Goal: Information Seeking & Learning: Check status

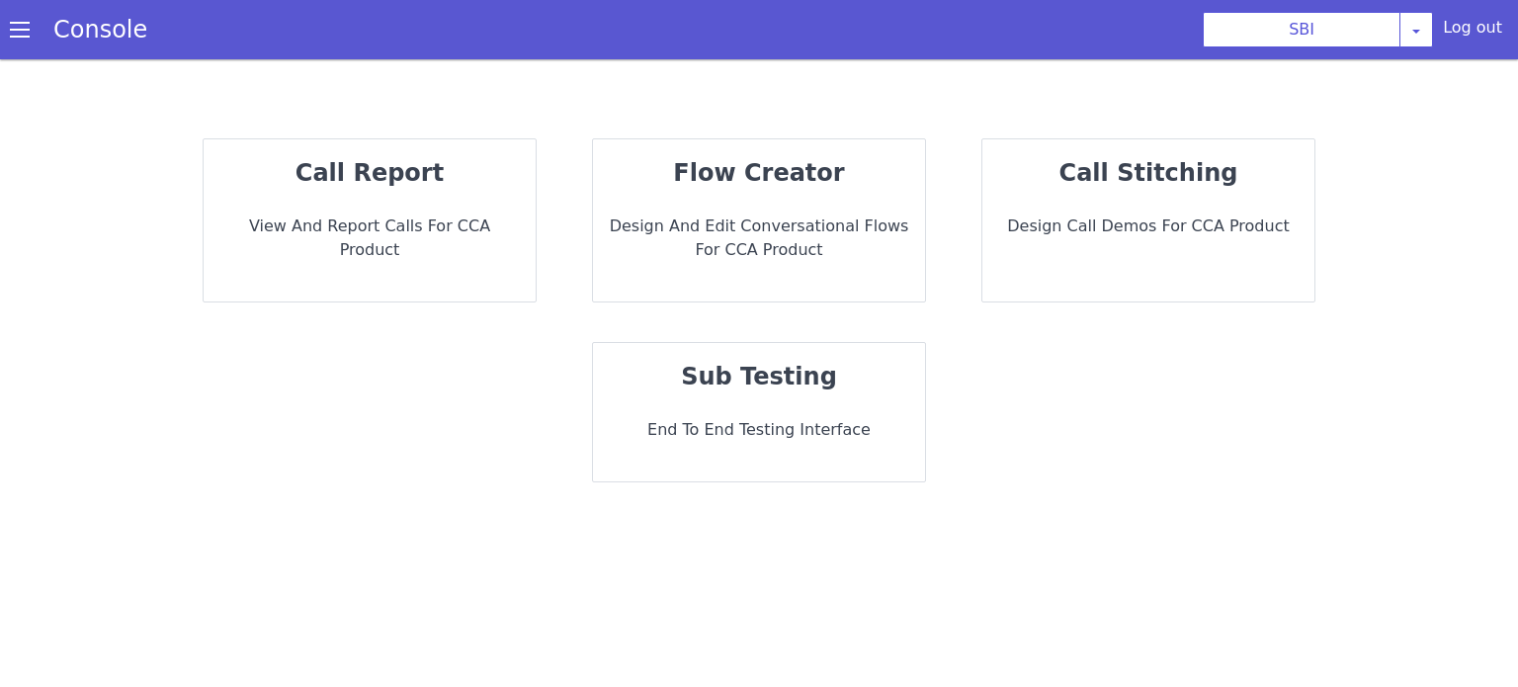
click at [442, 185] on p "call report" at bounding box center [369, 173] width 300 height 36
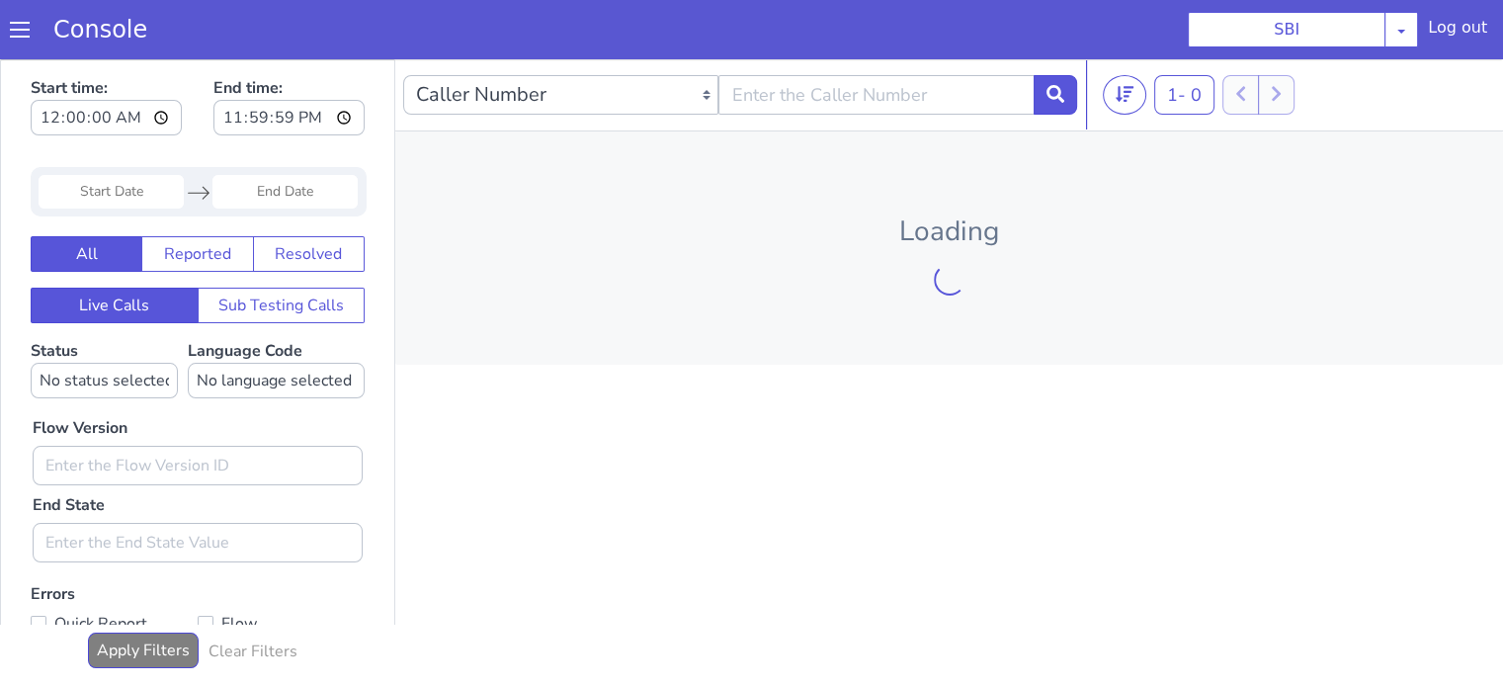
click at [140, 178] on input "Start Date" at bounding box center [111, 192] width 145 height 34
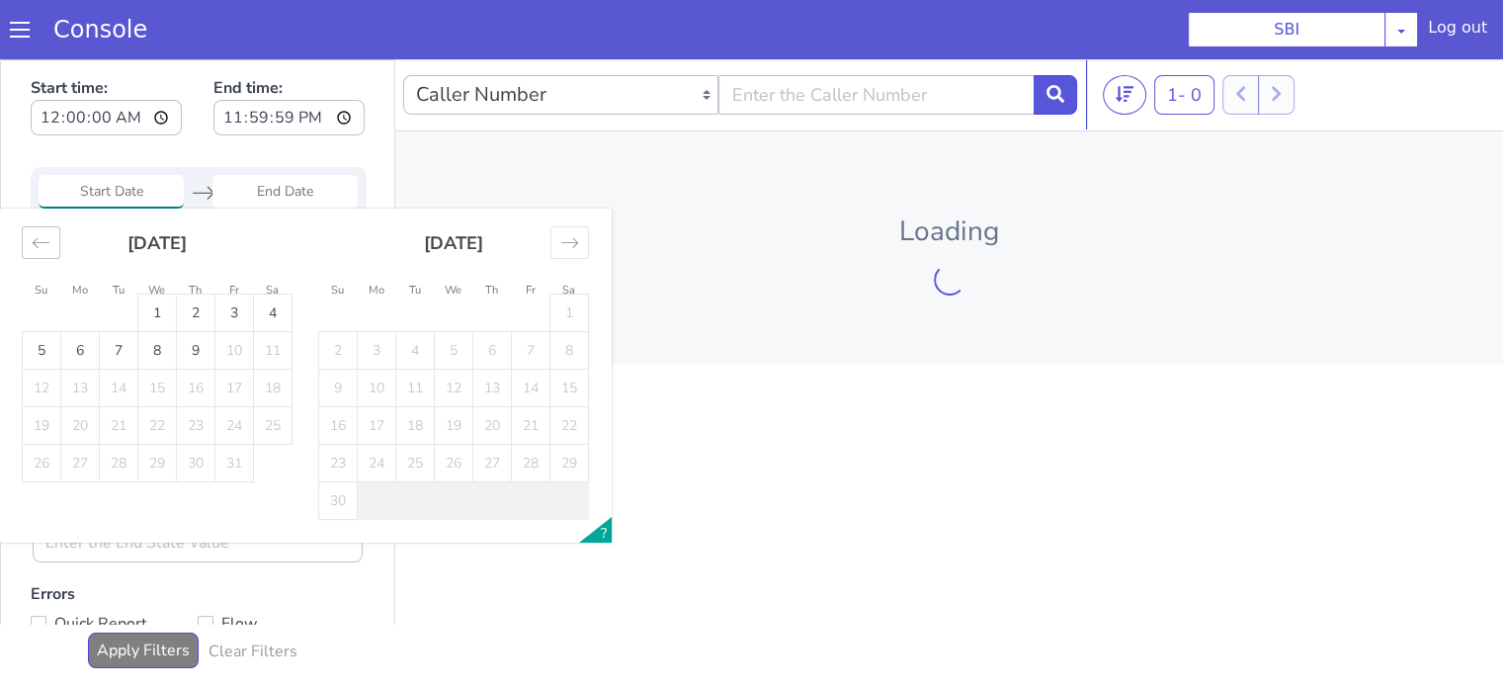
click at [50, 244] on div "Move backward to switch to the previous month." at bounding box center [41, 242] width 39 height 33
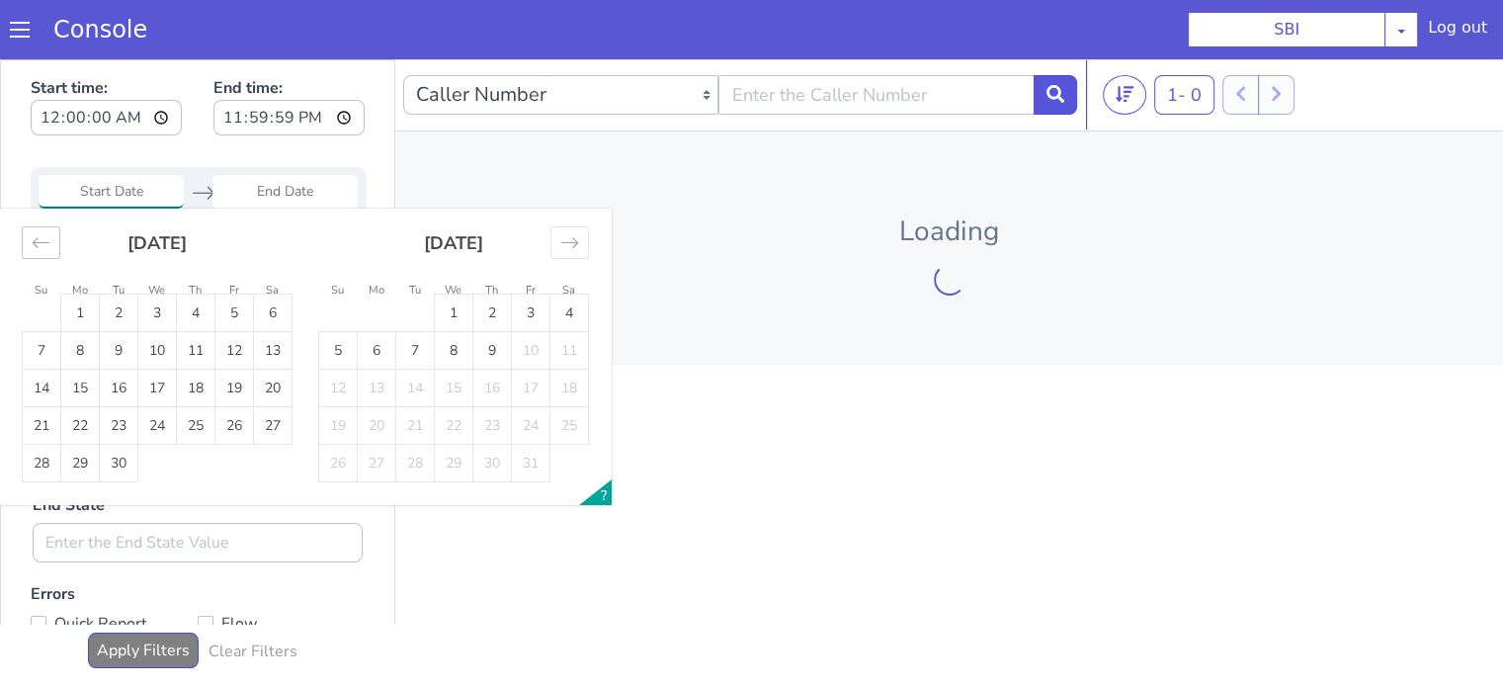
click at [51, 243] on div "Move backward to switch to the previous month." at bounding box center [41, 242] width 39 height 33
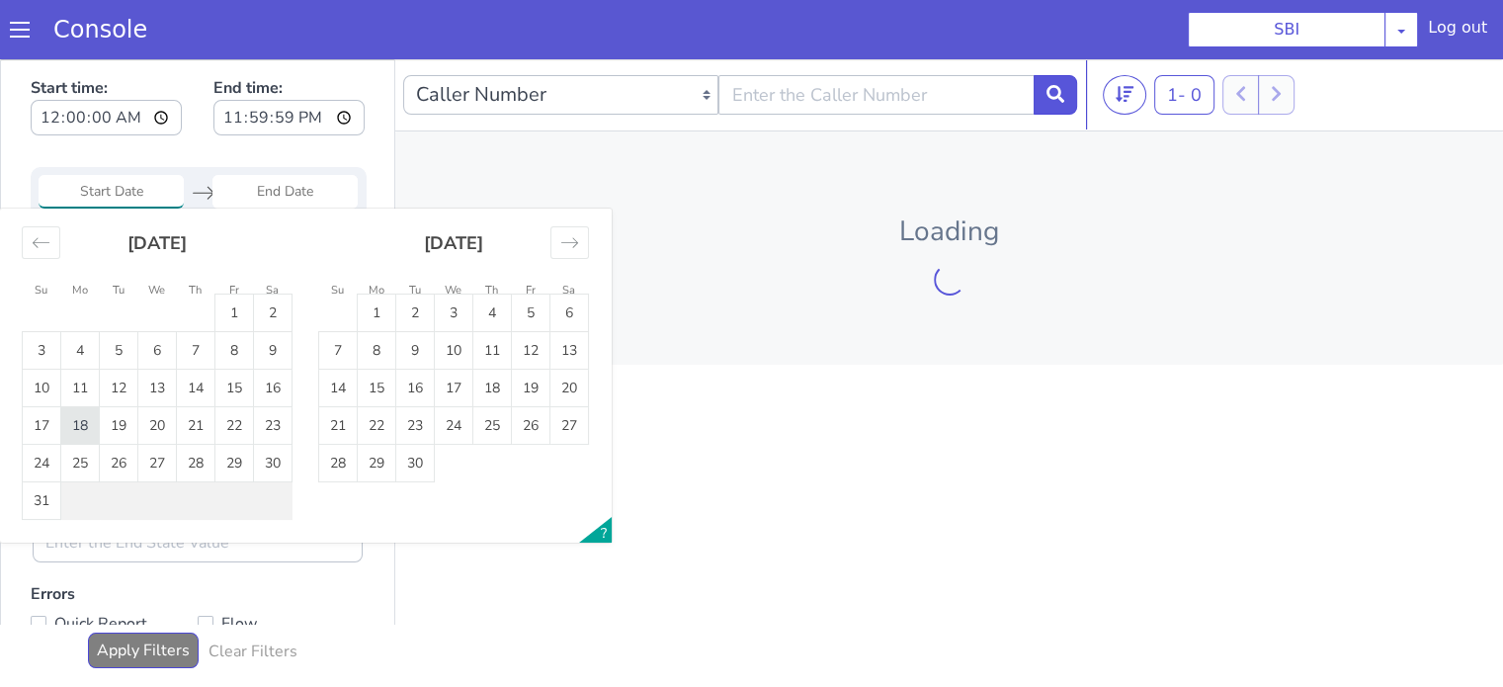
click at [73, 427] on td "18" at bounding box center [80, 426] width 39 height 38
type input "18 Aug 2025"
click at [73, 427] on td "18" at bounding box center [80, 426] width 39 height 38
type input "18 Aug 2025"
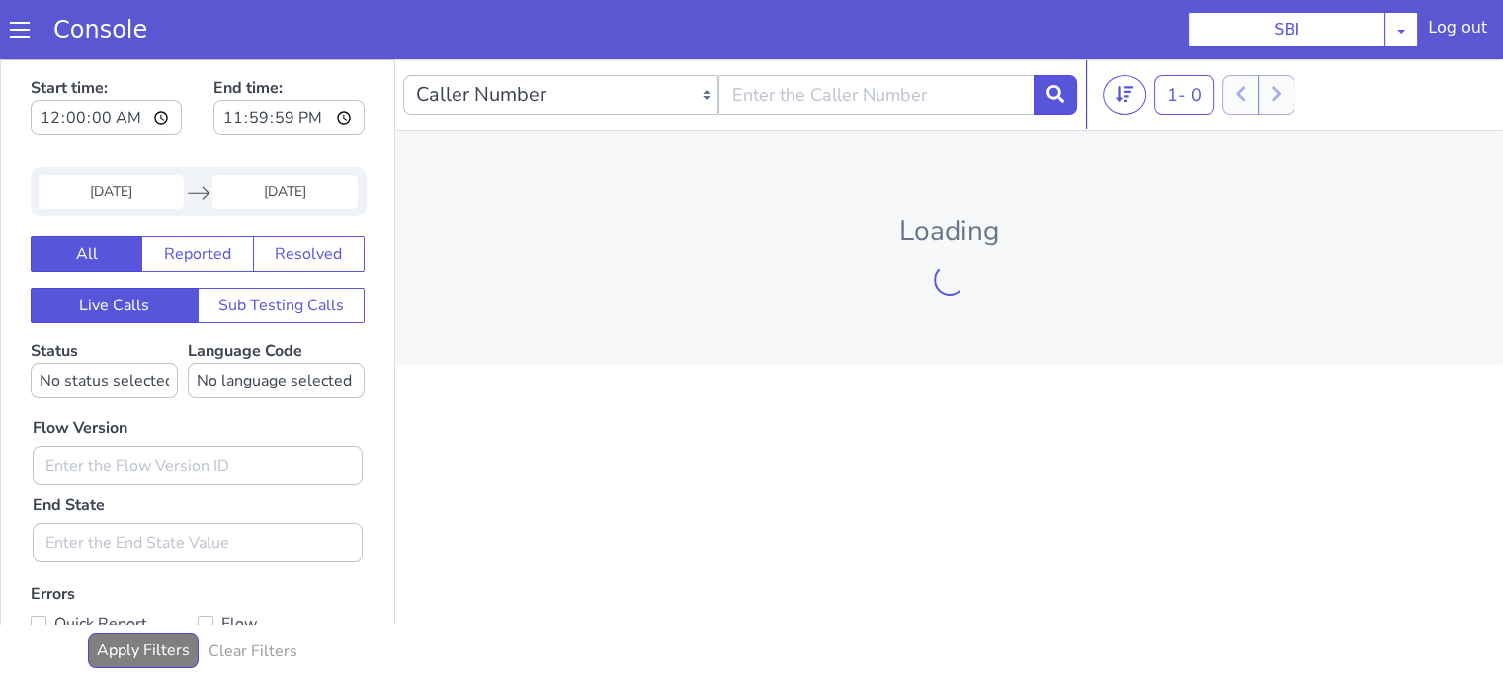
click at [123, 194] on input "18 Aug 2025" at bounding box center [111, 192] width 145 height 34
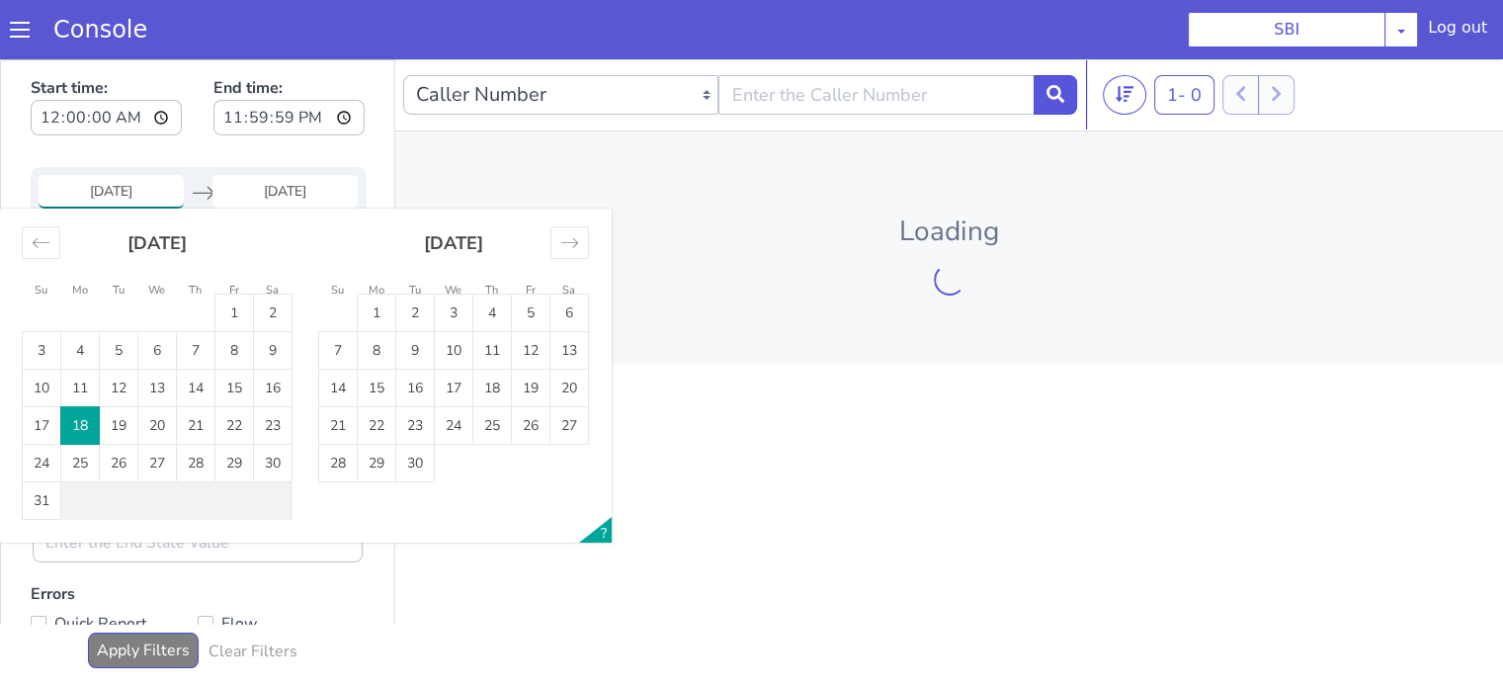
click at [200, 140] on div "Start time: 00:00:00 End time: 23:59:59" at bounding box center [198, 108] width 334 height 77
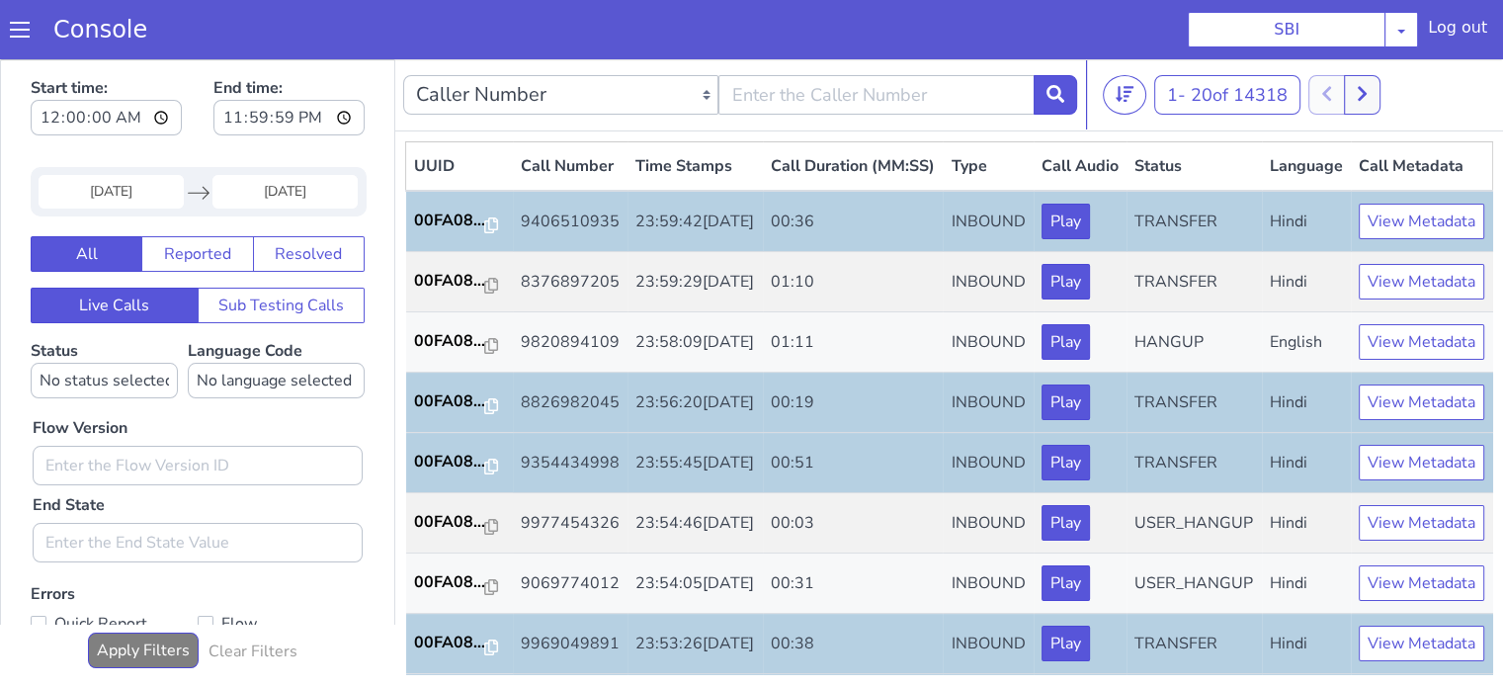
click at [124, 201] on input "18 Aug 2025" at bounding box center [111, 192] width 145 height 34
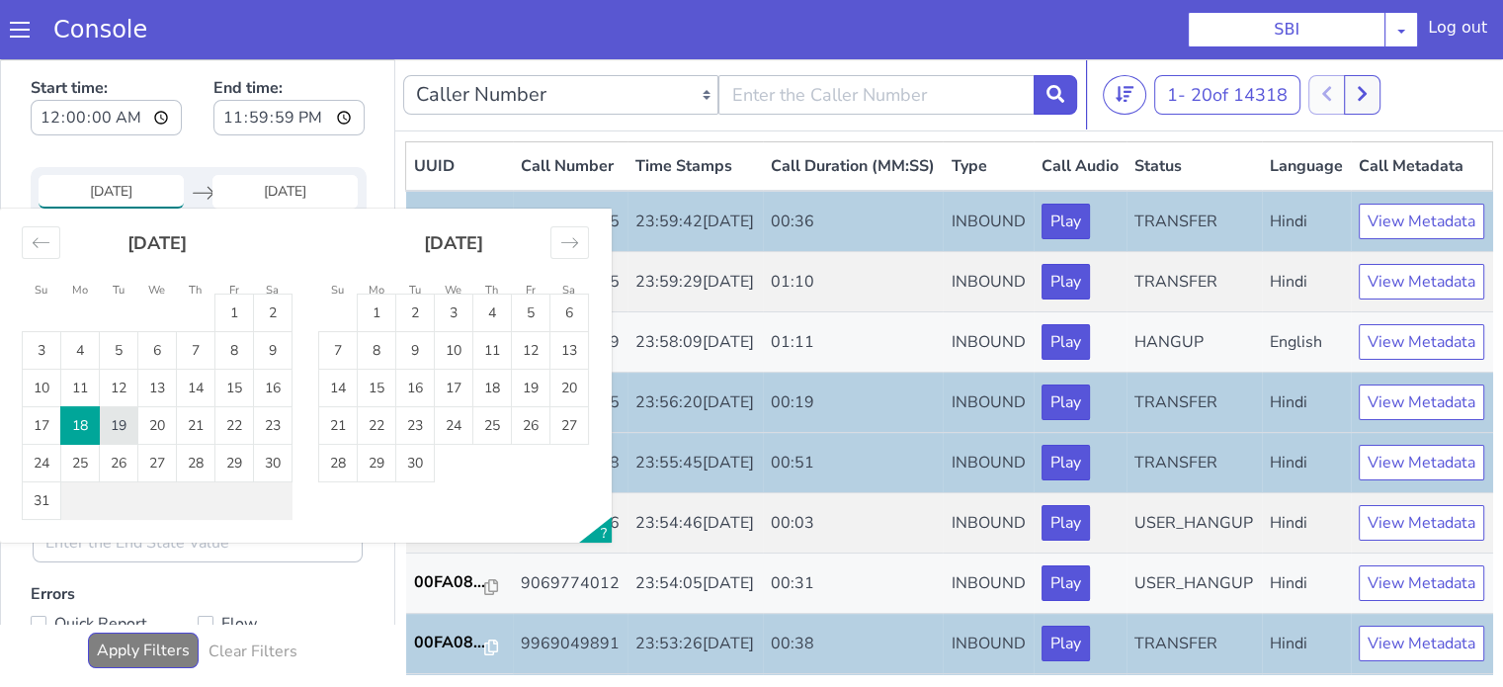
click at [124, 417] on td "19" at bounding box center [119, 426] width 39 height 38
type input "19 Aug 2025"
click at [124, 417] on td "19" at bounding box center [119, 426] width 39 height 38
type input "19 Aug 2025"
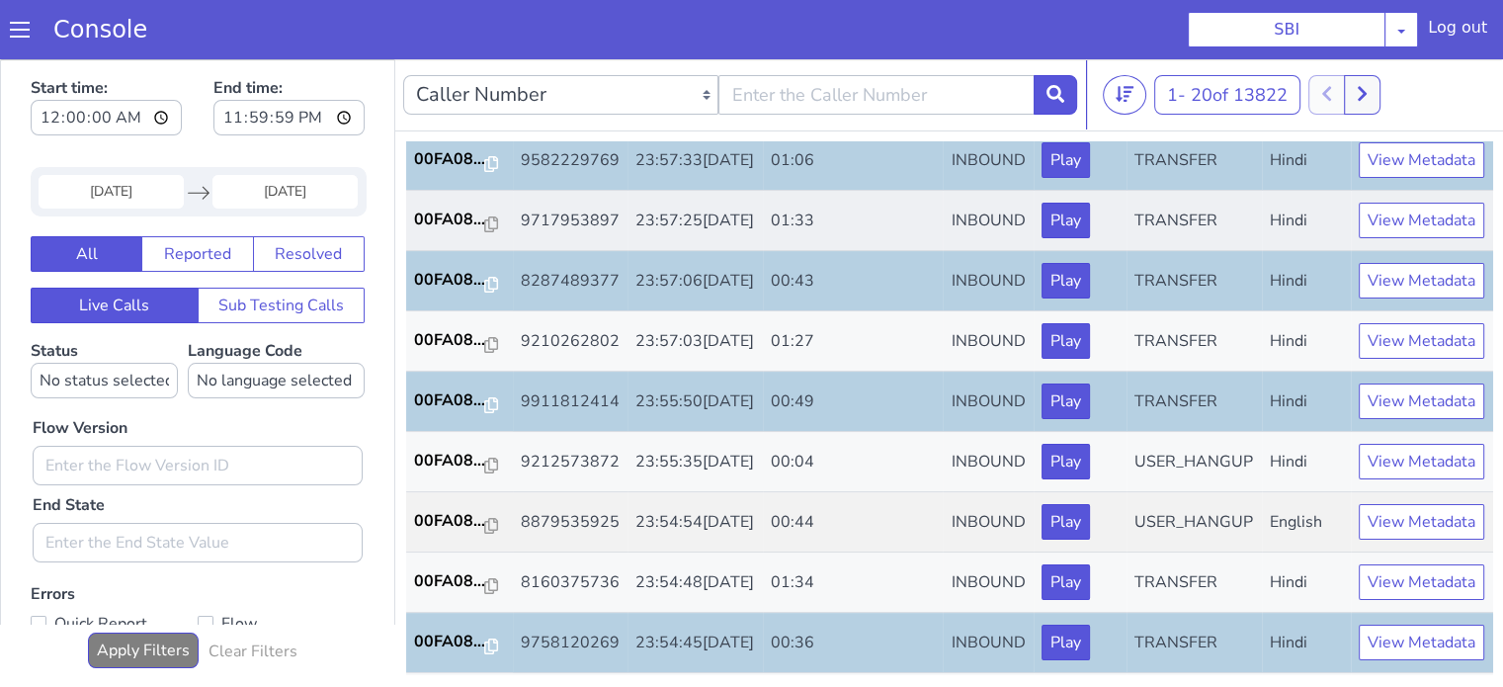
scroll to position [494, 0]
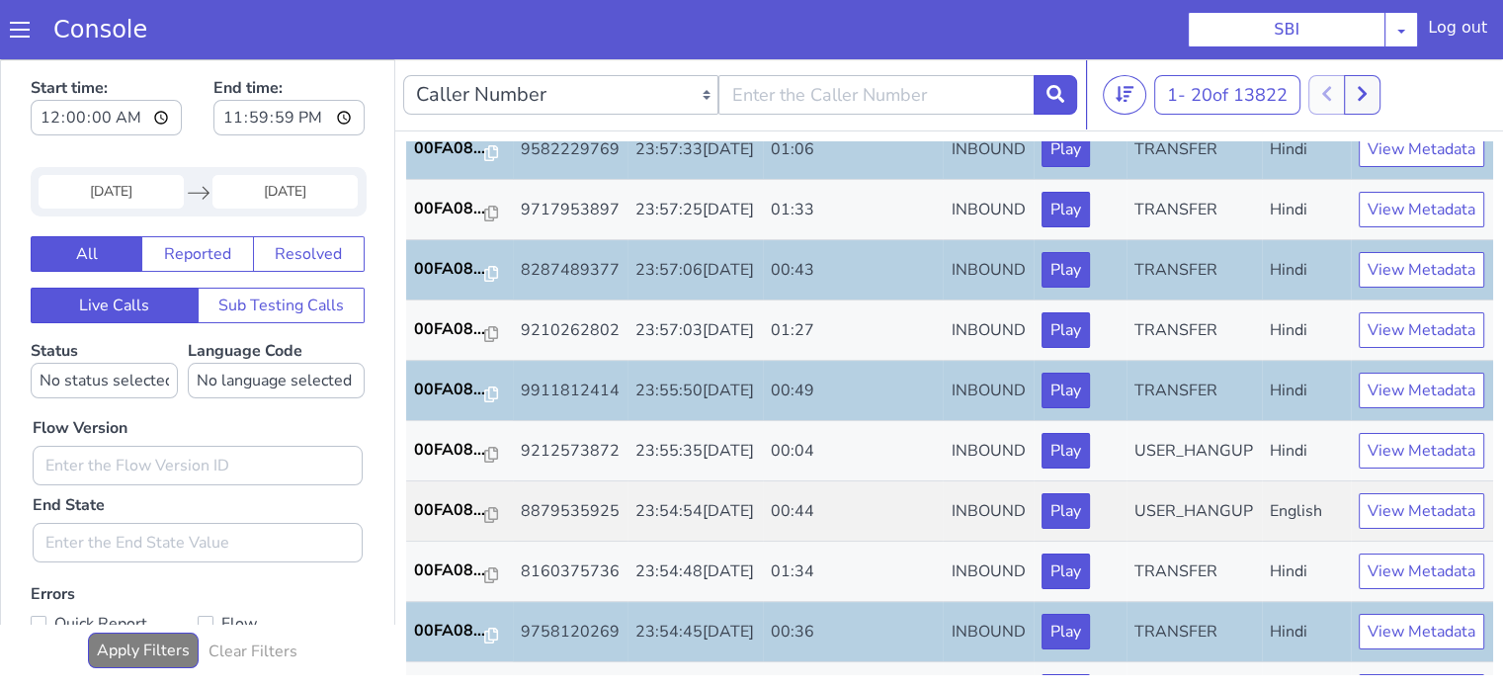
click at [238, 355] on label "Language Code No language selected Hindi English Tamil Telugu Kanada Marathi Ma…" at bounding box center [276, 369] width 177 height 58
click at [238, 363] on select "No language selected Hindi English Tamil Telugu Kanada Marathi Malayalam Gujara…" at bounding box center [276, 381] width 177 height 36
click at [236, 375] on select "No language selected Hindi English Tamil Telugu Kanada Marathi Malayalam Gujara…" at bounding box center [276, 381] width 177 height 36
select select "hi"
click at [188, 363] on select "No language selected Hindi English Tamil Telugu Kanada Marathi Malayalam Gujara…" at bounding box center [276, 381] width 177 height 36
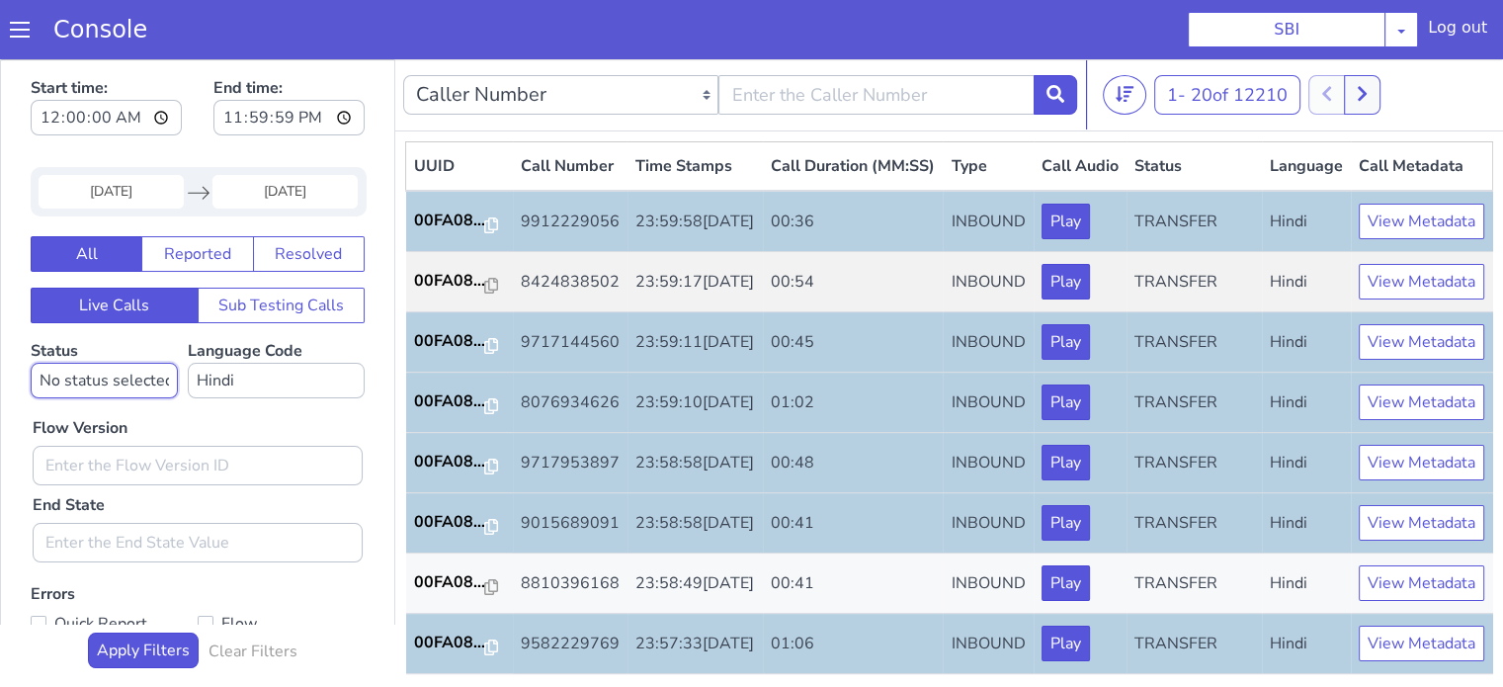
click at [102, 385] on select "No status selected HANGUP USER_HANGUP TRANSFER UNKNOWN" at bounding box center [104, 381] width 147 height 36
select select "TRANSFER"
click at [31, 363] on select "No status selected HANGUP USER_HANGUP TRANSFER UNKNOWN" at bounding box center [104, 381] width 147 height 36
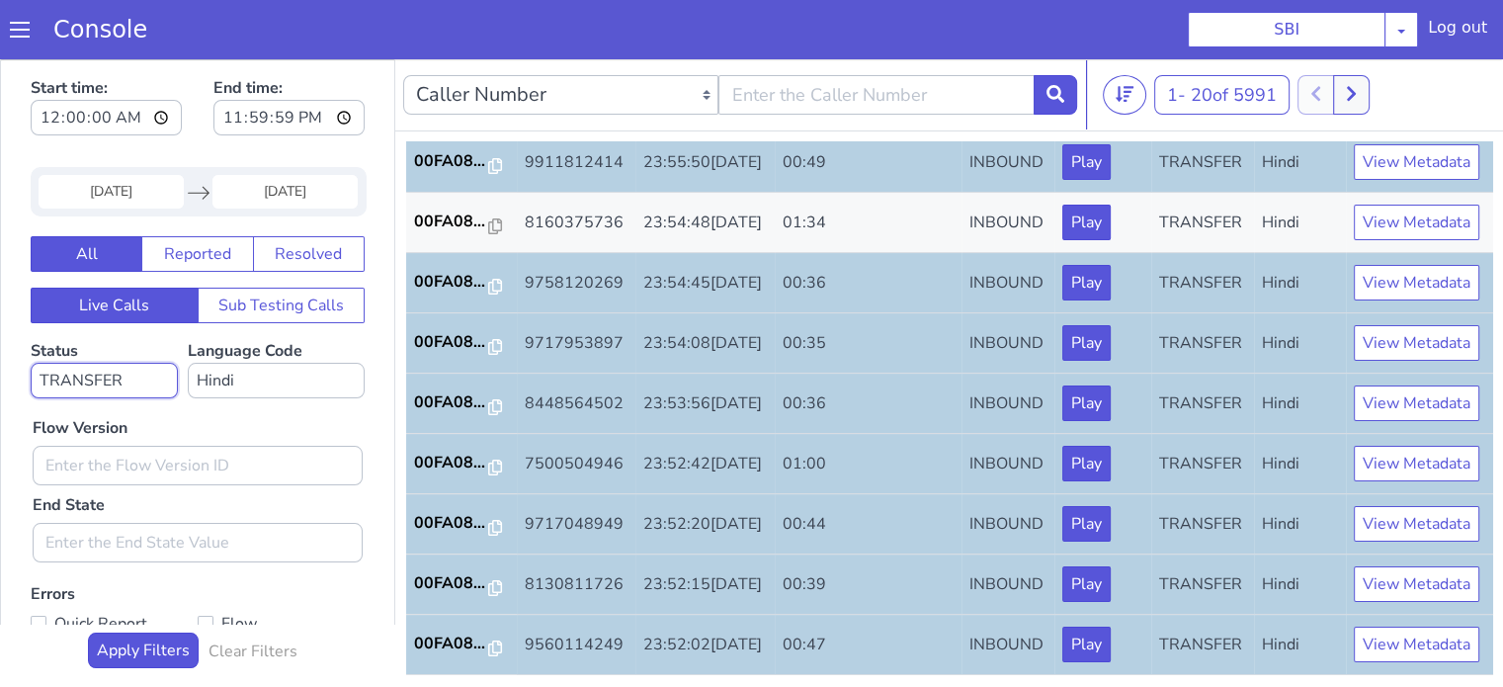
scroll to position [5, 0]
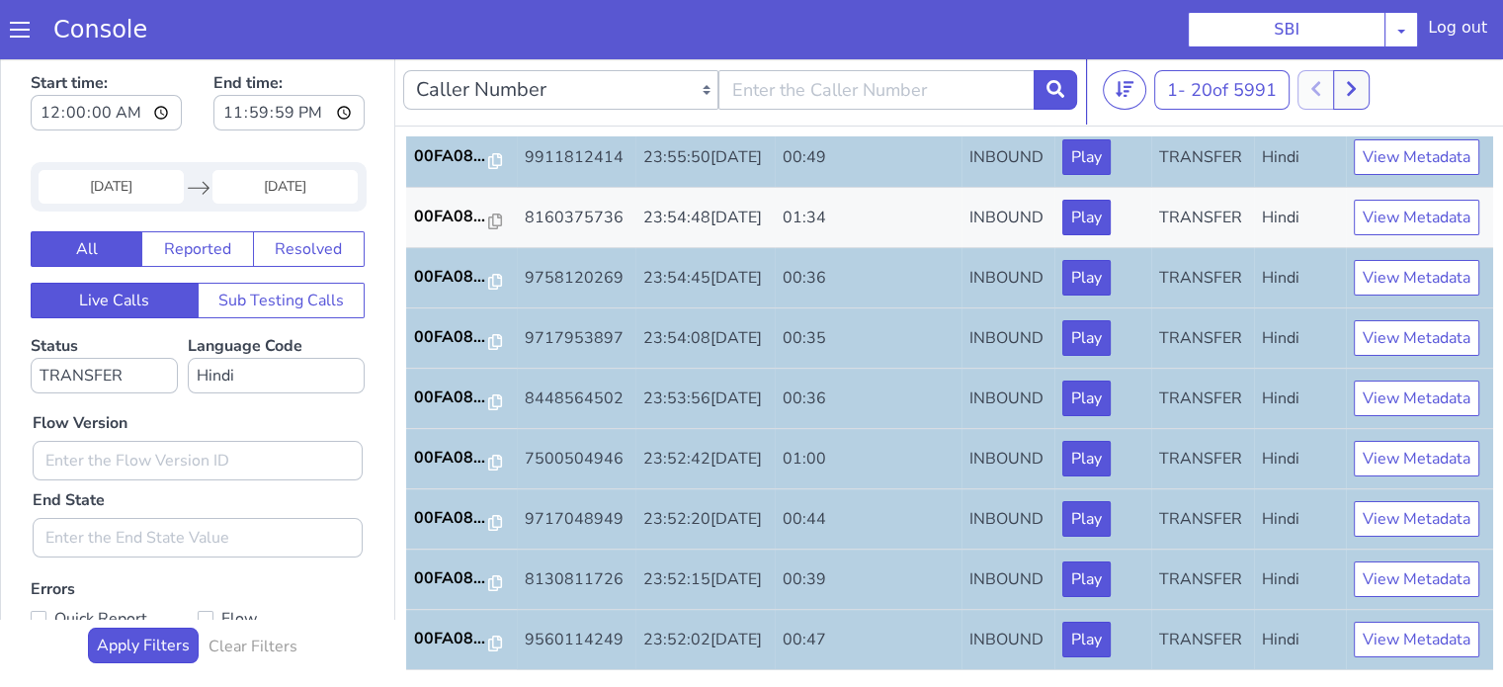
click at [219, 411] on div "Flow Version End State" at bounding box center [198, 475] width 350 height 164
click at [243, 456] on input "text" at bounding box center [198, 461] width 330 height 40
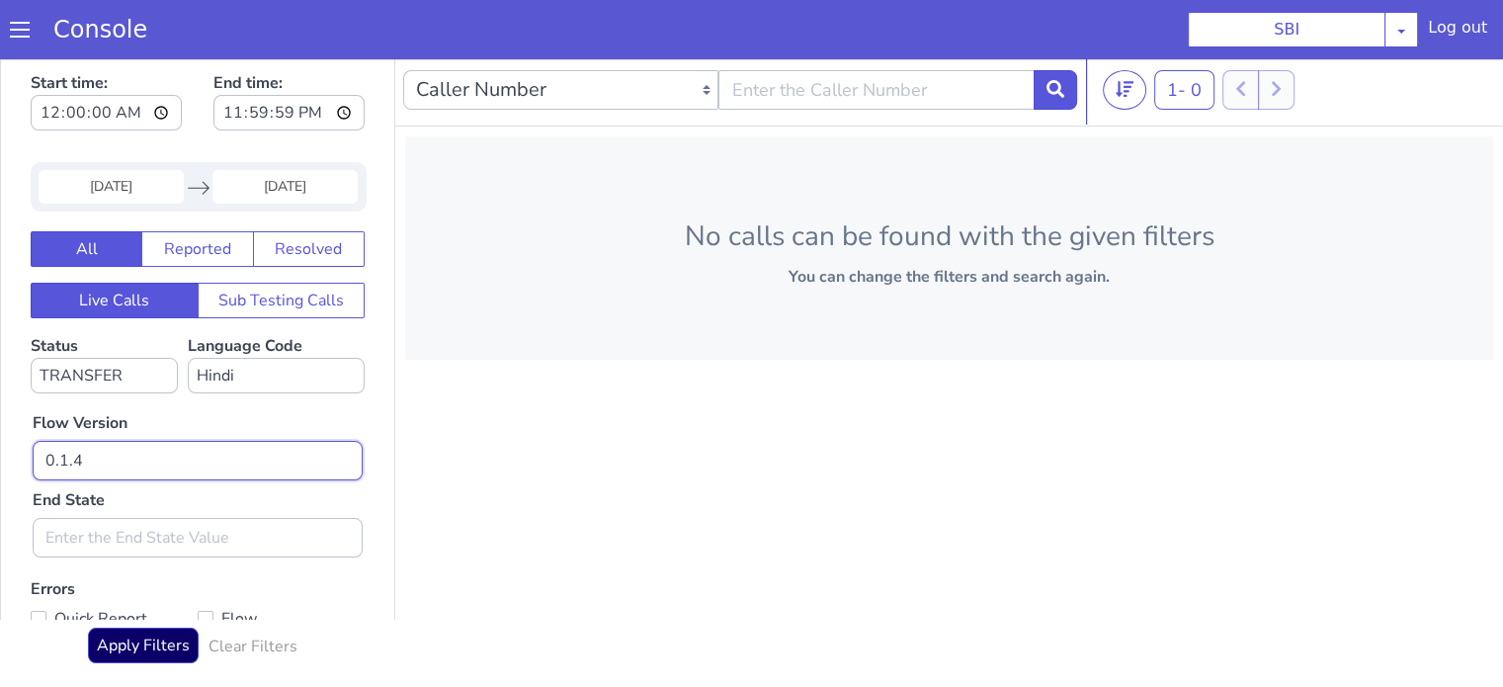
type input "0.1.4"
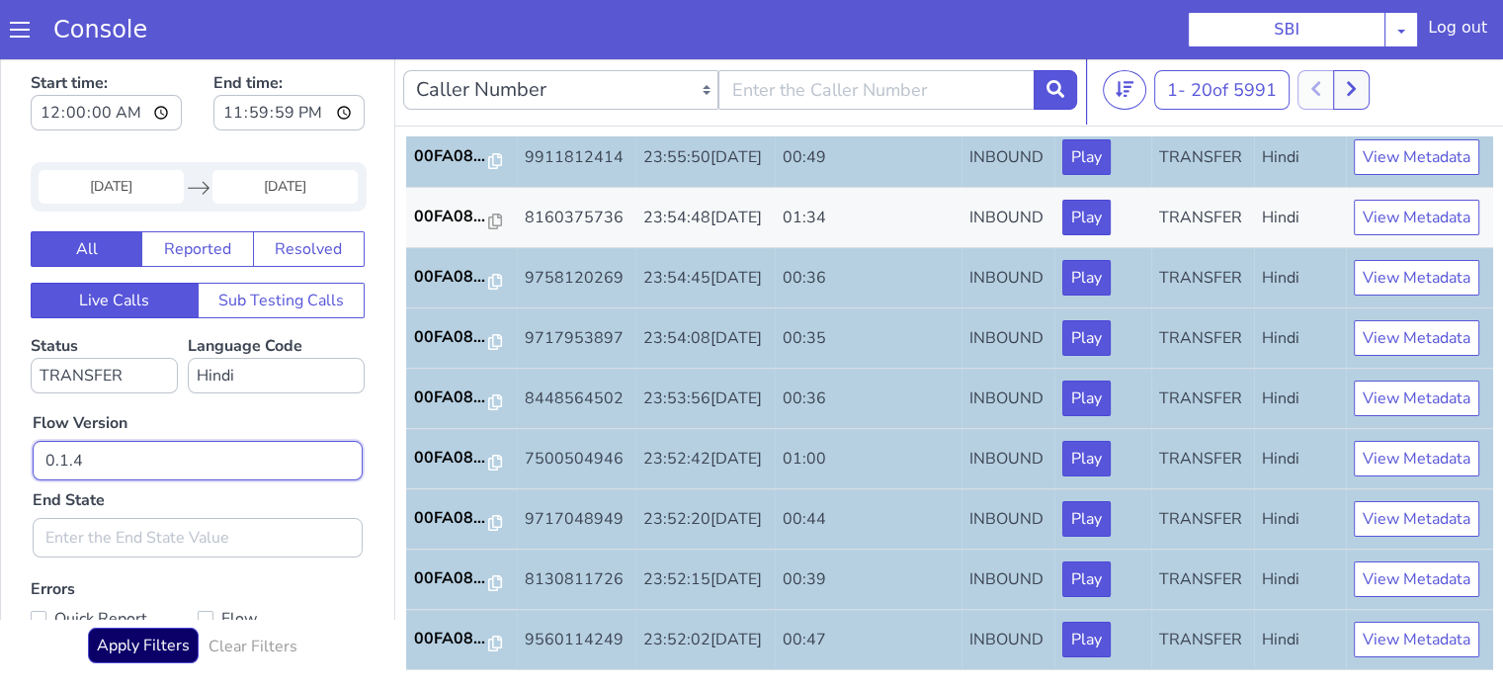
scroll to position [978, 0]
click at [1364, 91] on button at bounding box center [1351, 90] width 37 height 40
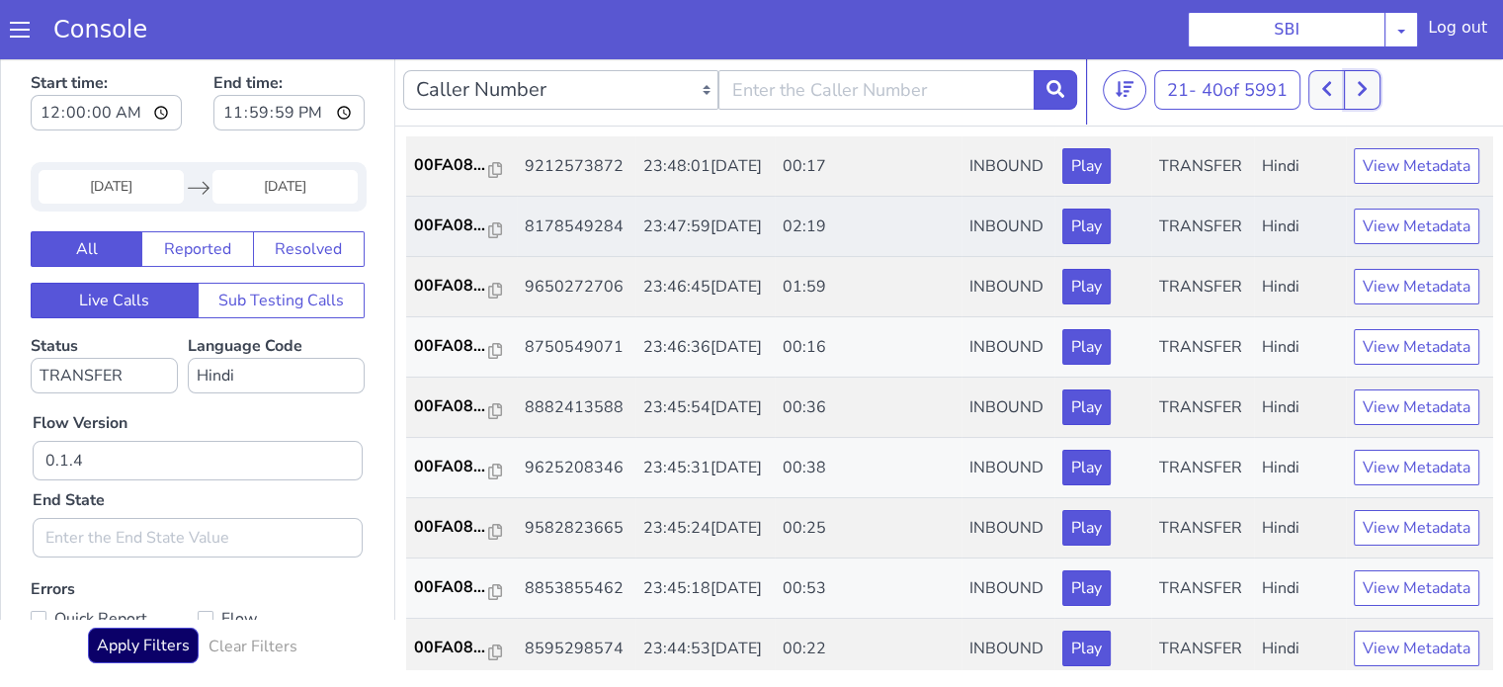
scroll to position [494, 0]
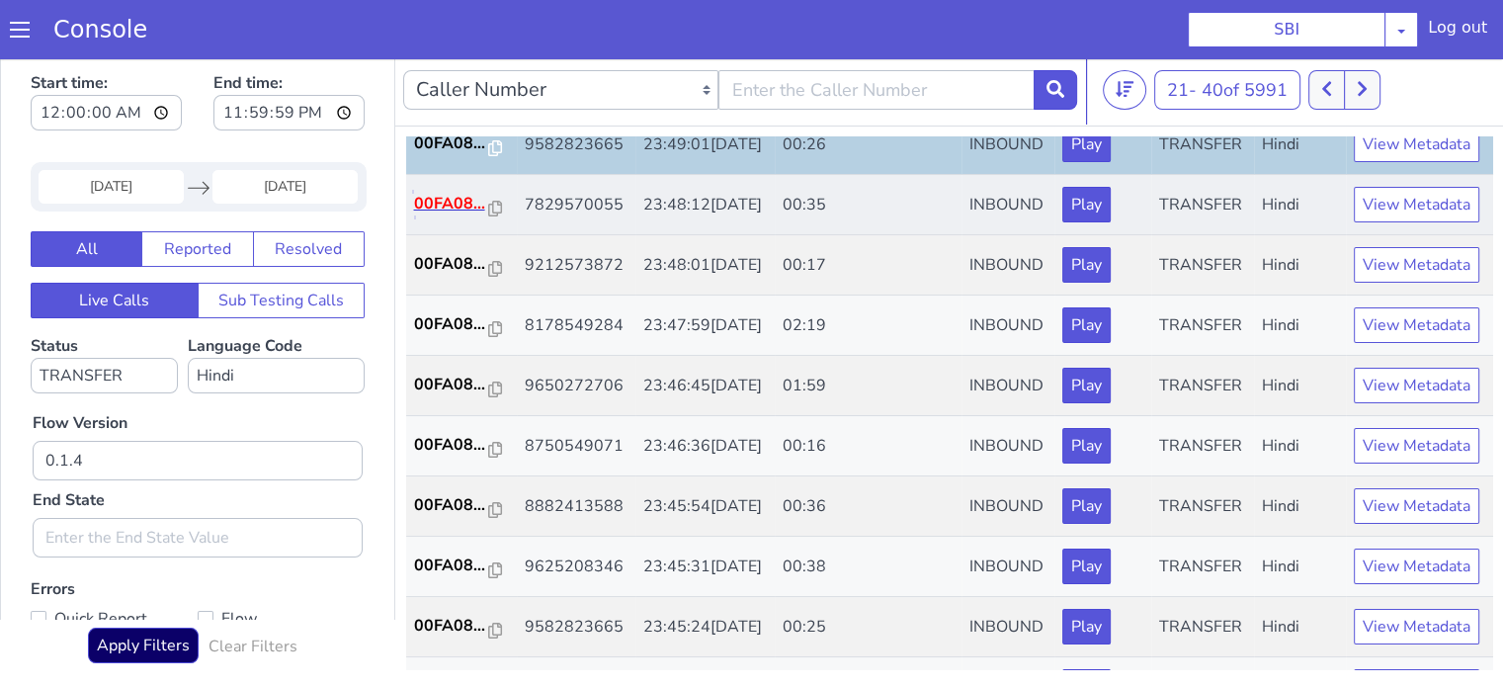
click at [453, 215] on p "00FA08..." at bounding box center [451, 204] width 75 height 24
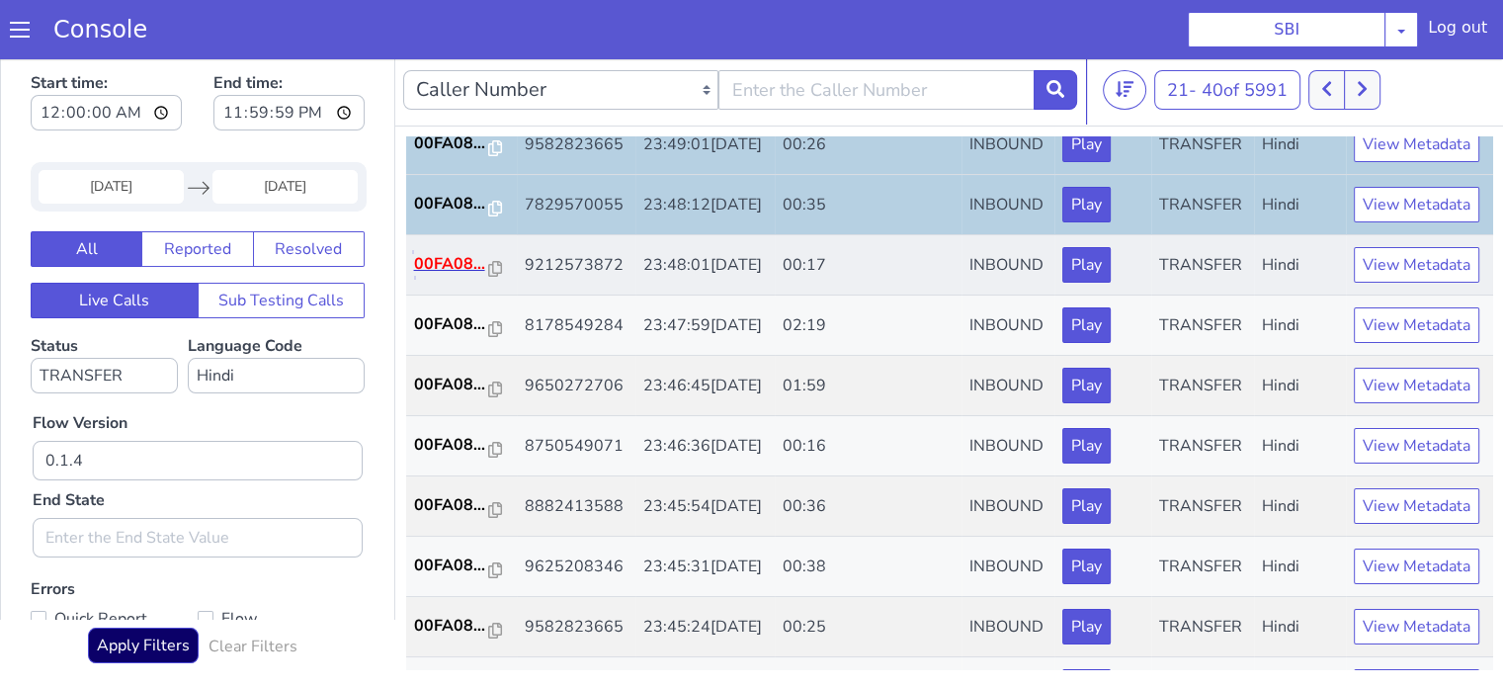
click at [426, 276] on p "00FA08..." at bounding box center [451, 264] width 75 height 24
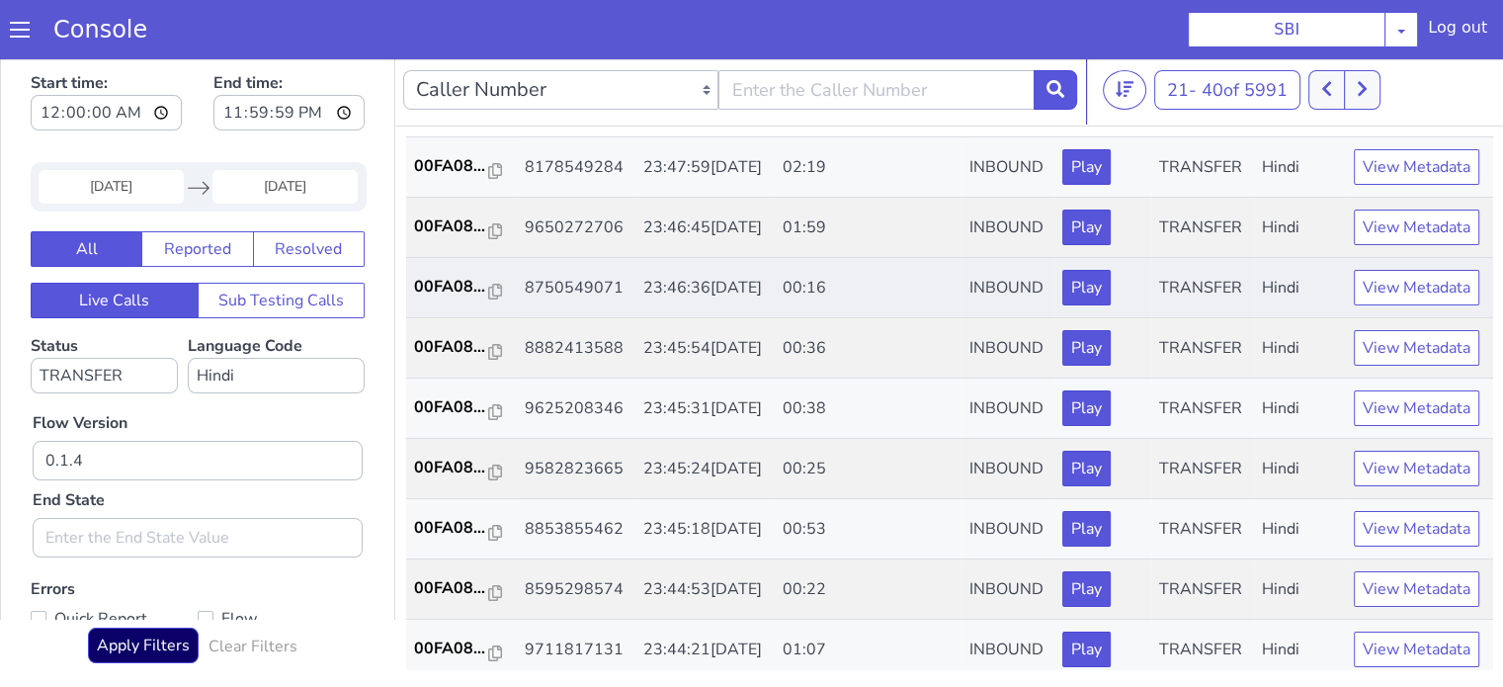
scroll to position [791, 0]
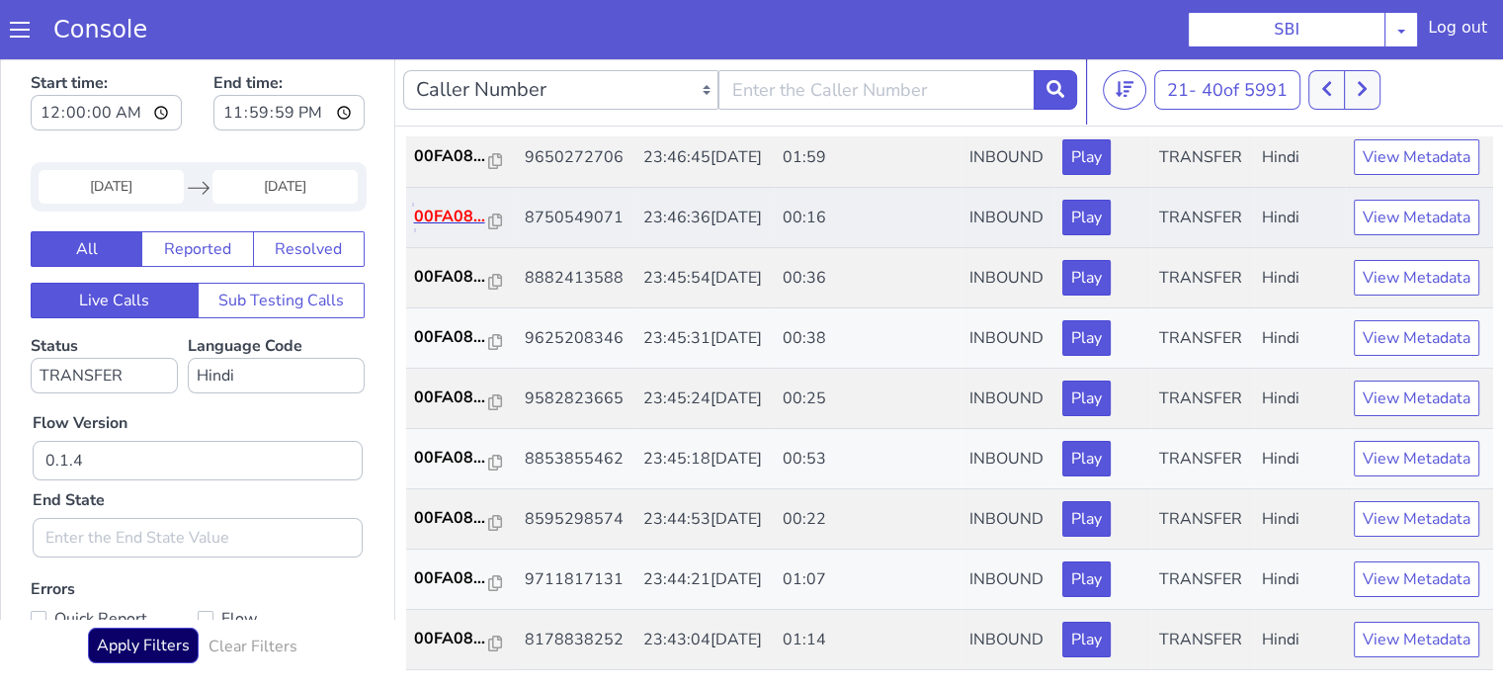
click at [439, 228] on p "00FA08..." at bounding box center [451, 217] width 75 height 24
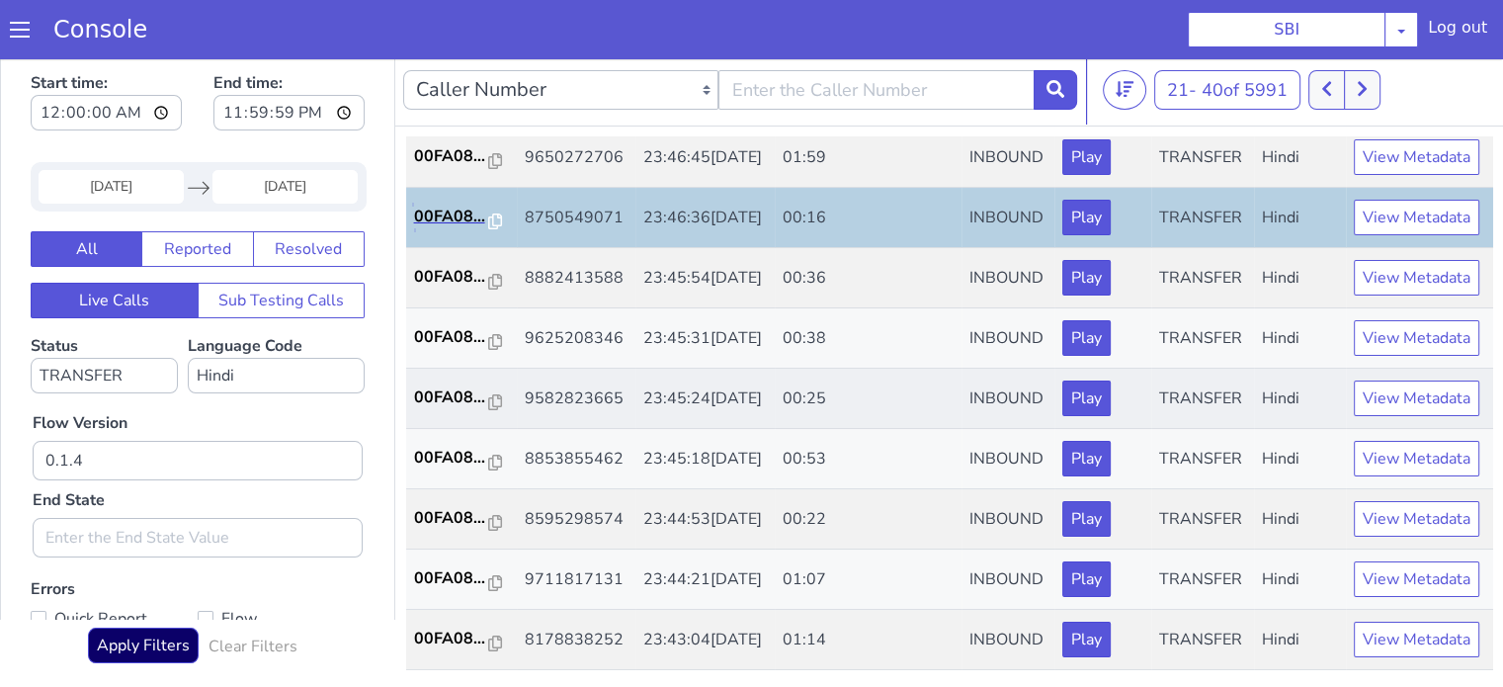
scroll to position [889, 0]
click at [439, 282] on p "00FA08..." at bounding box center [451, 277] width 75 height 24
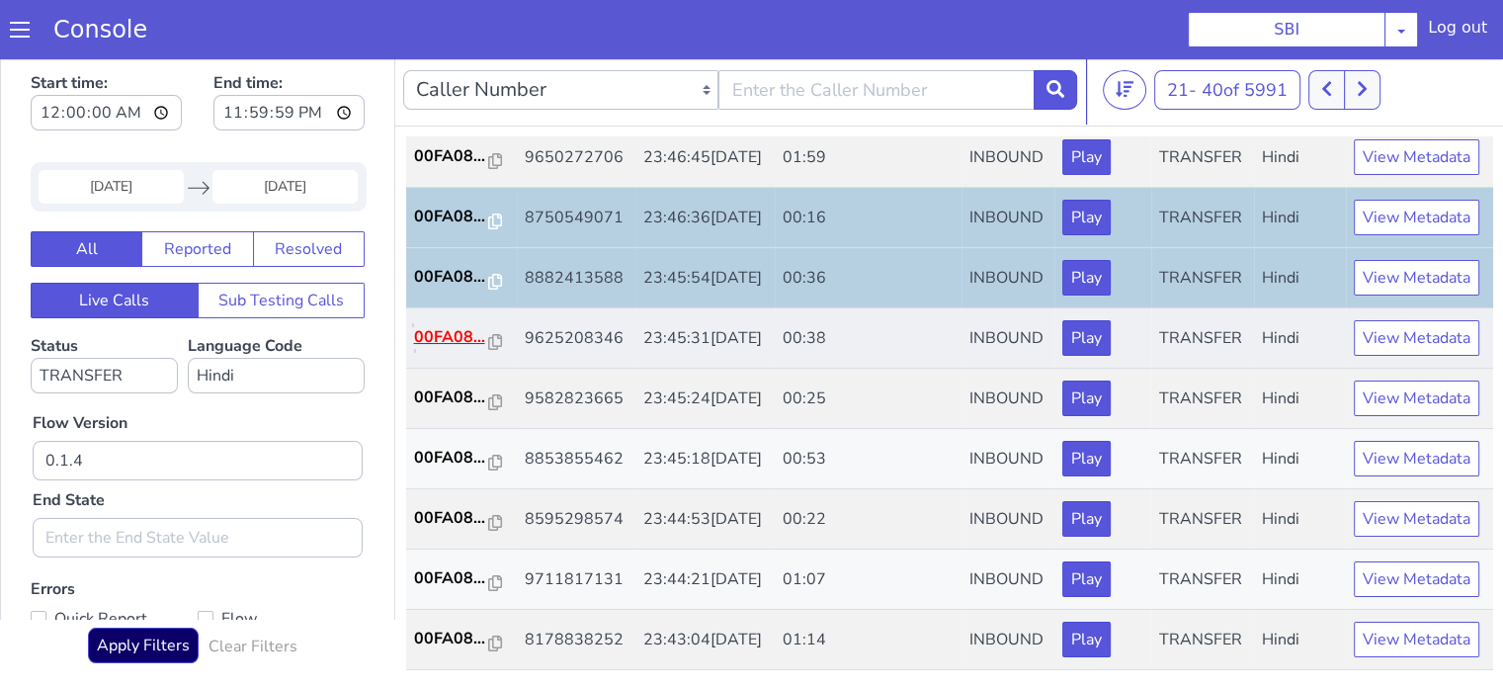
click at [438, 349] on p "00FA08..." at bounding box center [451, 337] width 75 height 24
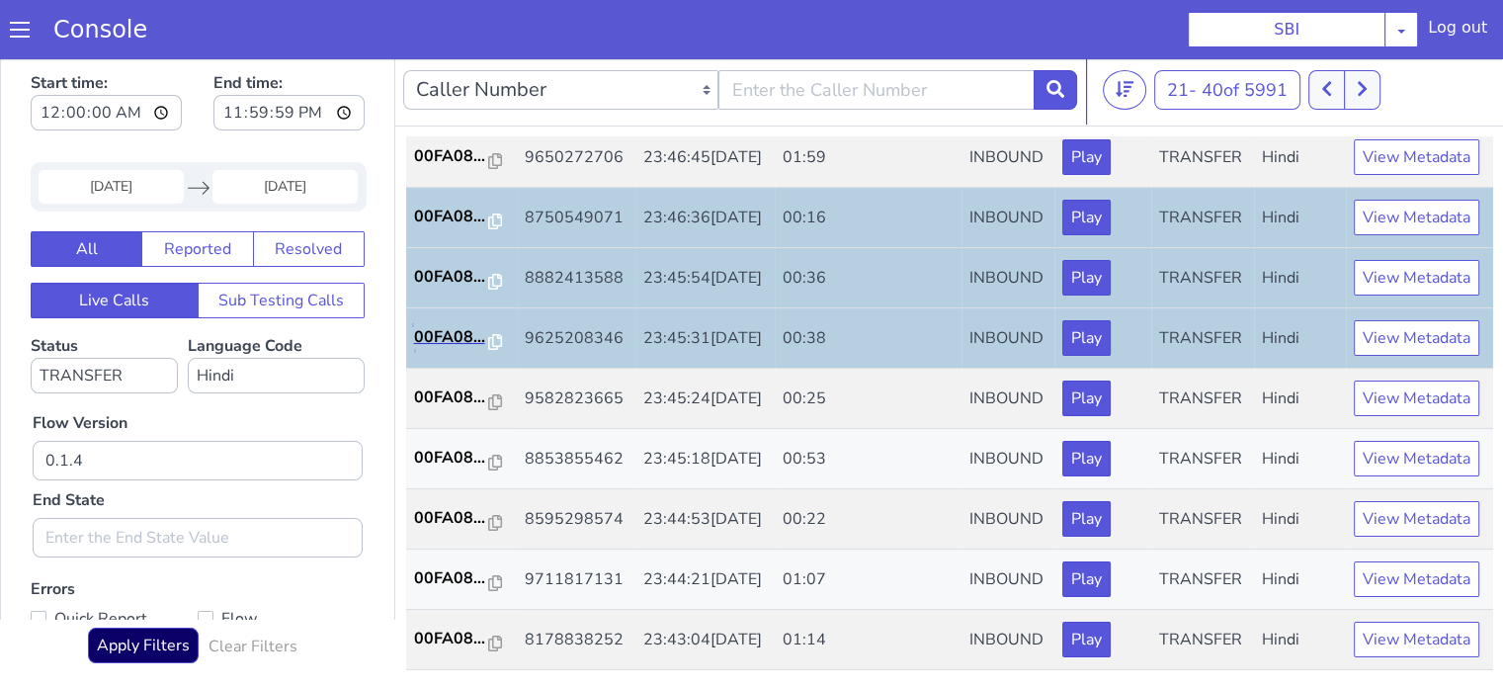
scroll to position [978, 0]
click at [454, 385] on p "00FA08..." at bounding box center [451, 397] width 75 height 24
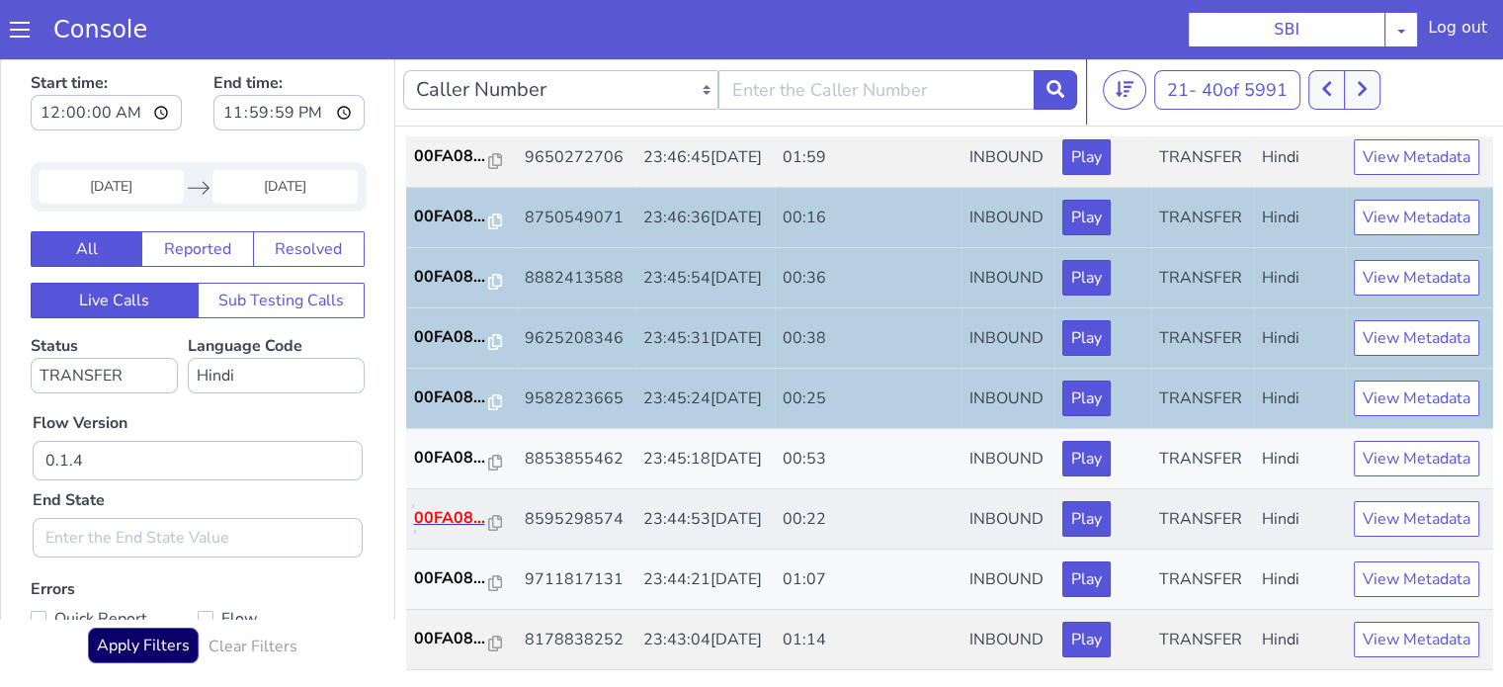
click at [452, 506] on p "00FA08..." at bounding box center [451, 518] width 75 height 24
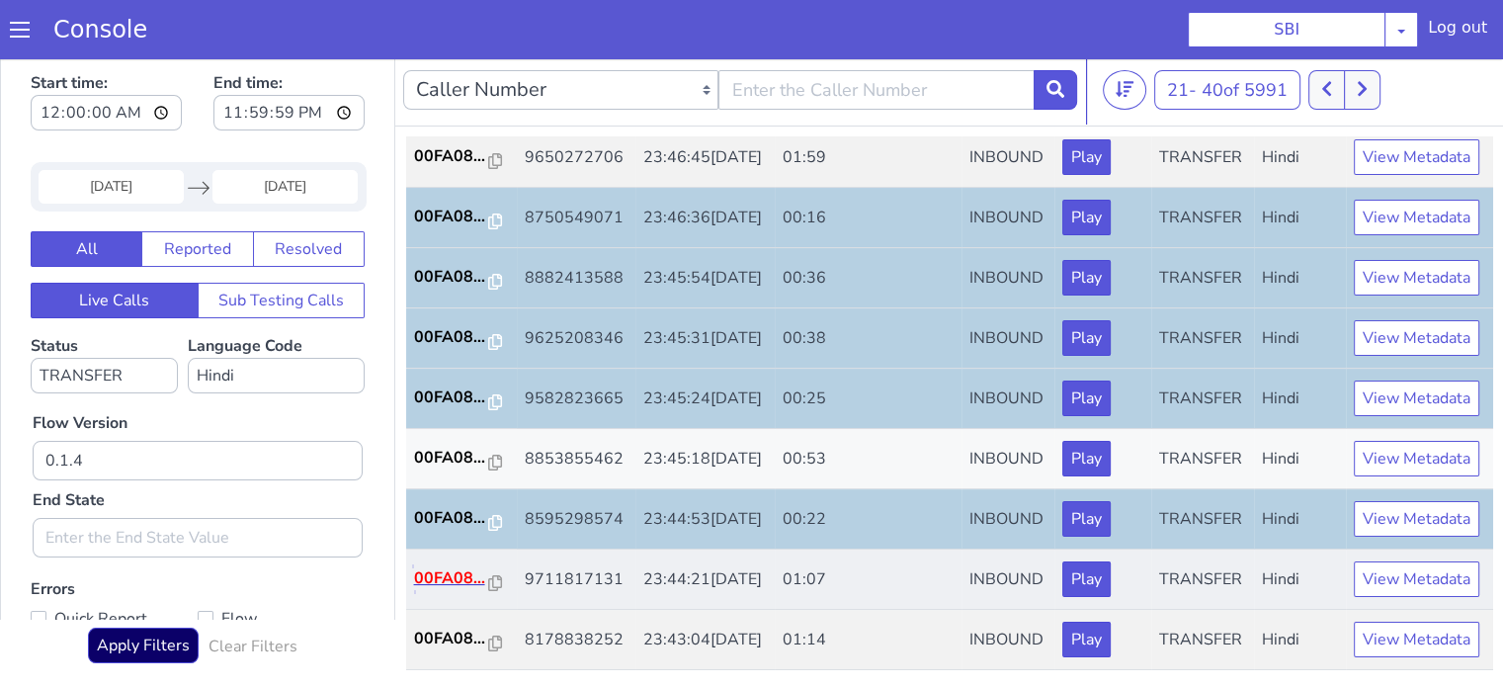
click at [472, 566] on p "00FA08..." at bounding box center [451, 578] width 75 height 24
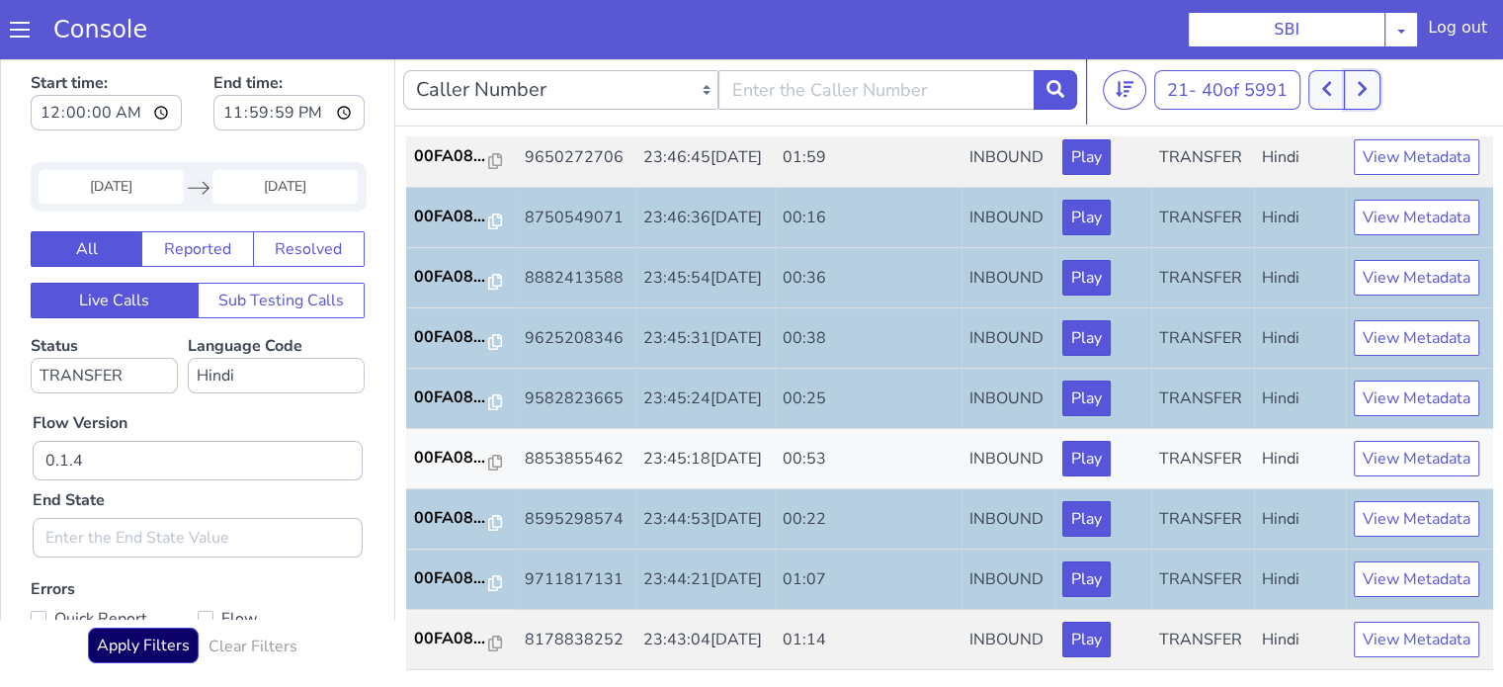
click at [1367, 89] on icon at bounding box center [1362, 89] width 9 height 15
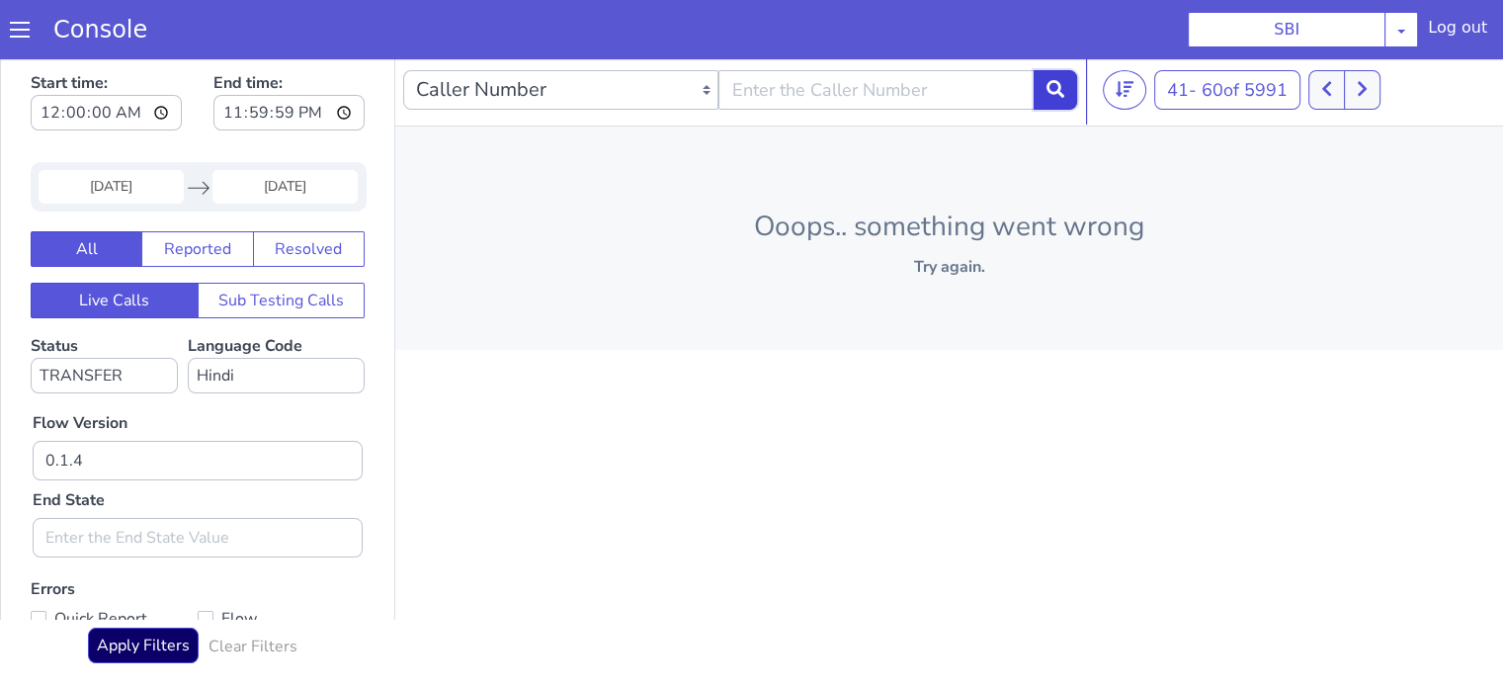
click at [1054, 97] on button at bounding box center [1055, 90] width 43 height 40
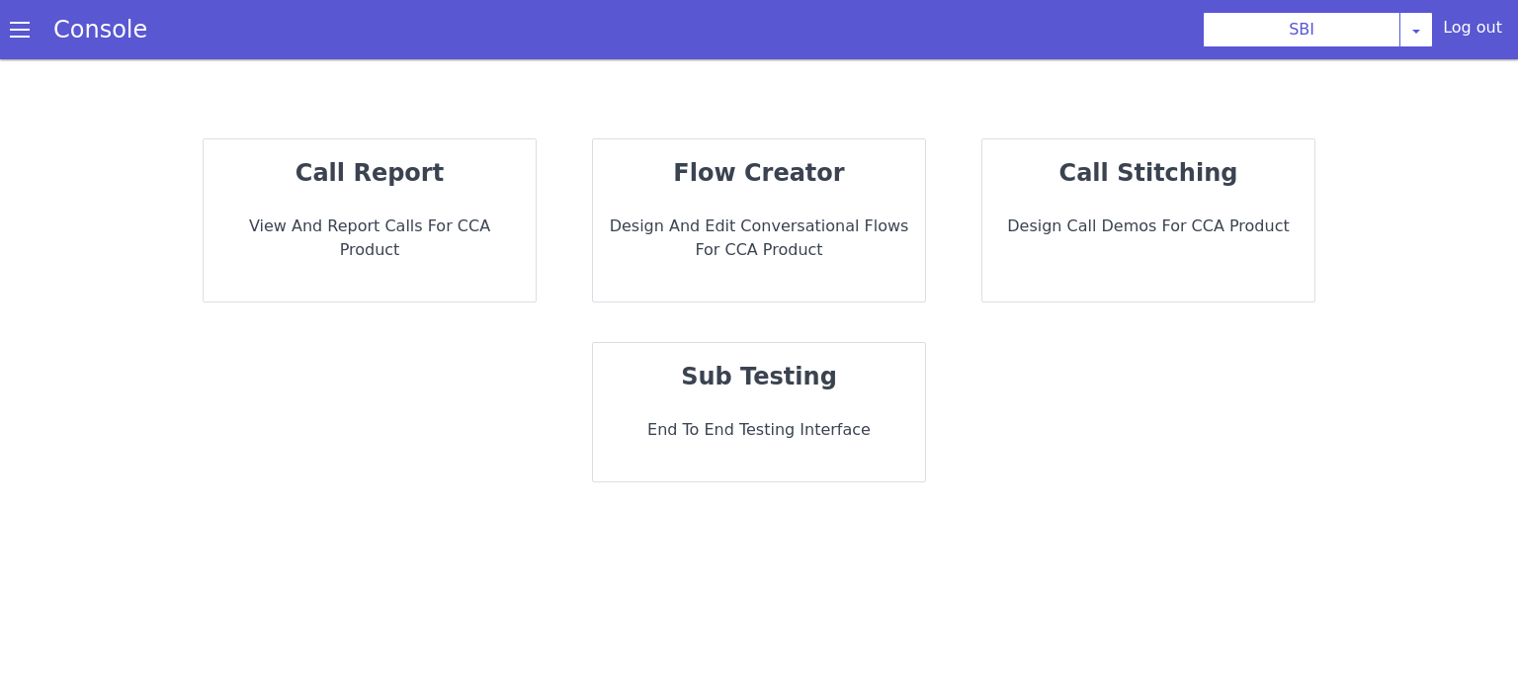
click at [453, 202] on div "call report View and report calls for CCA Product" at bounding box center [370, 220] width 332 height 162
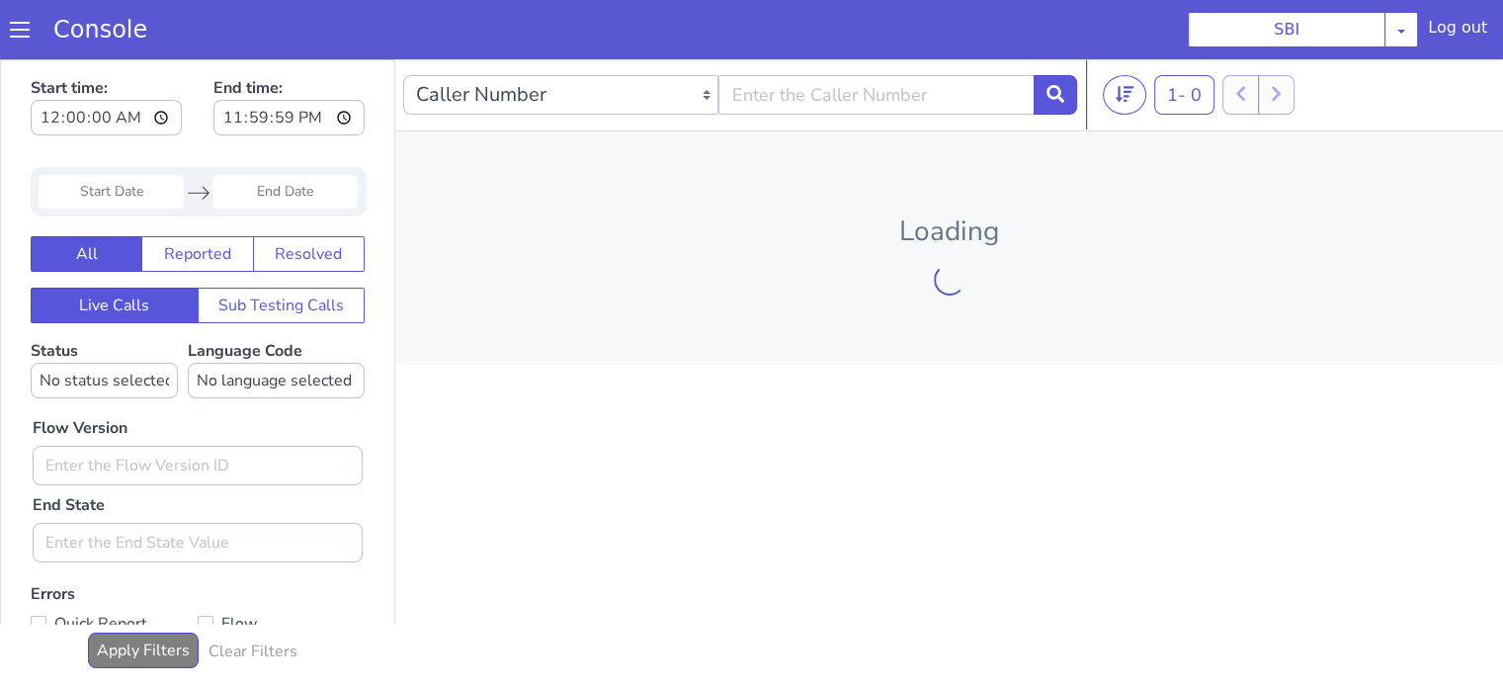
click at [134, 188] on input "Start Date" at bounding box center [111, 192] width 145 height 34
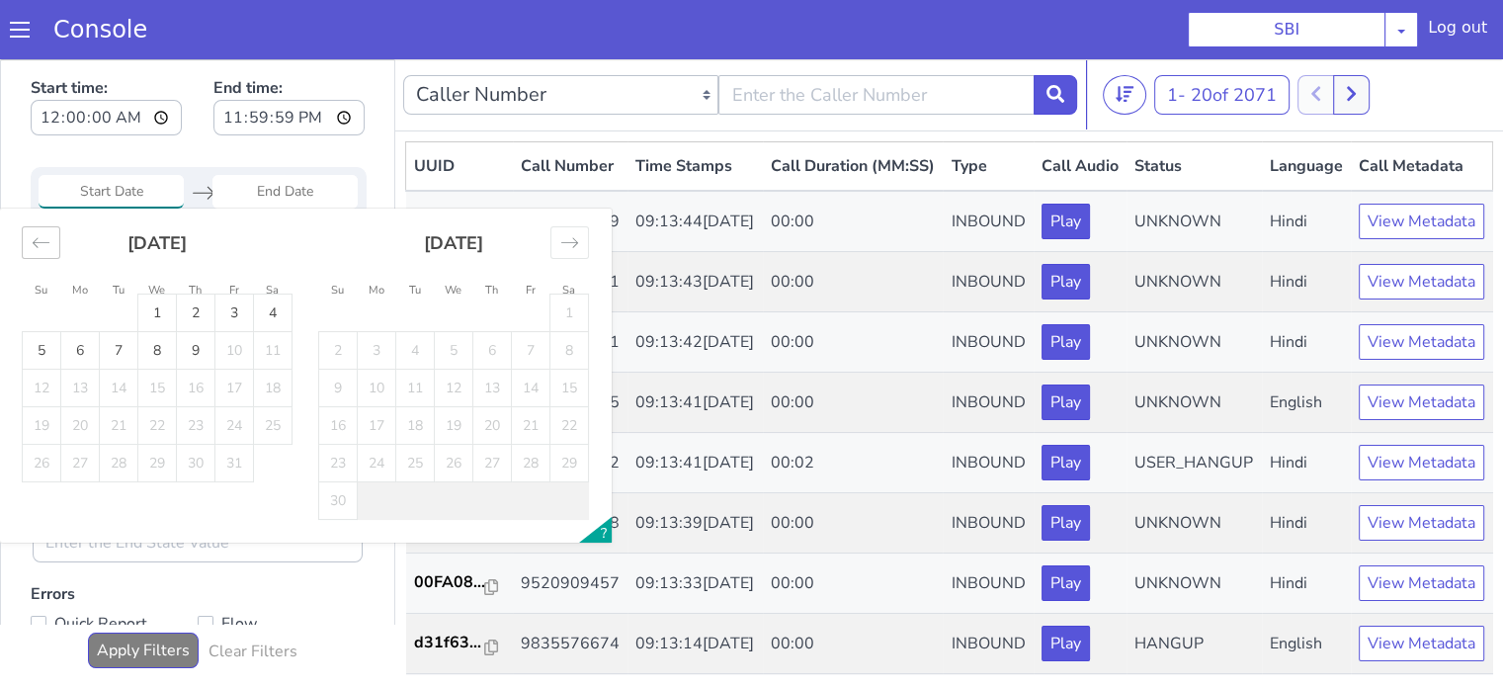
click at [42, 244] on icon "Move backward to switch to the previous month." at bounding box center [41, 242] width 19 height 19
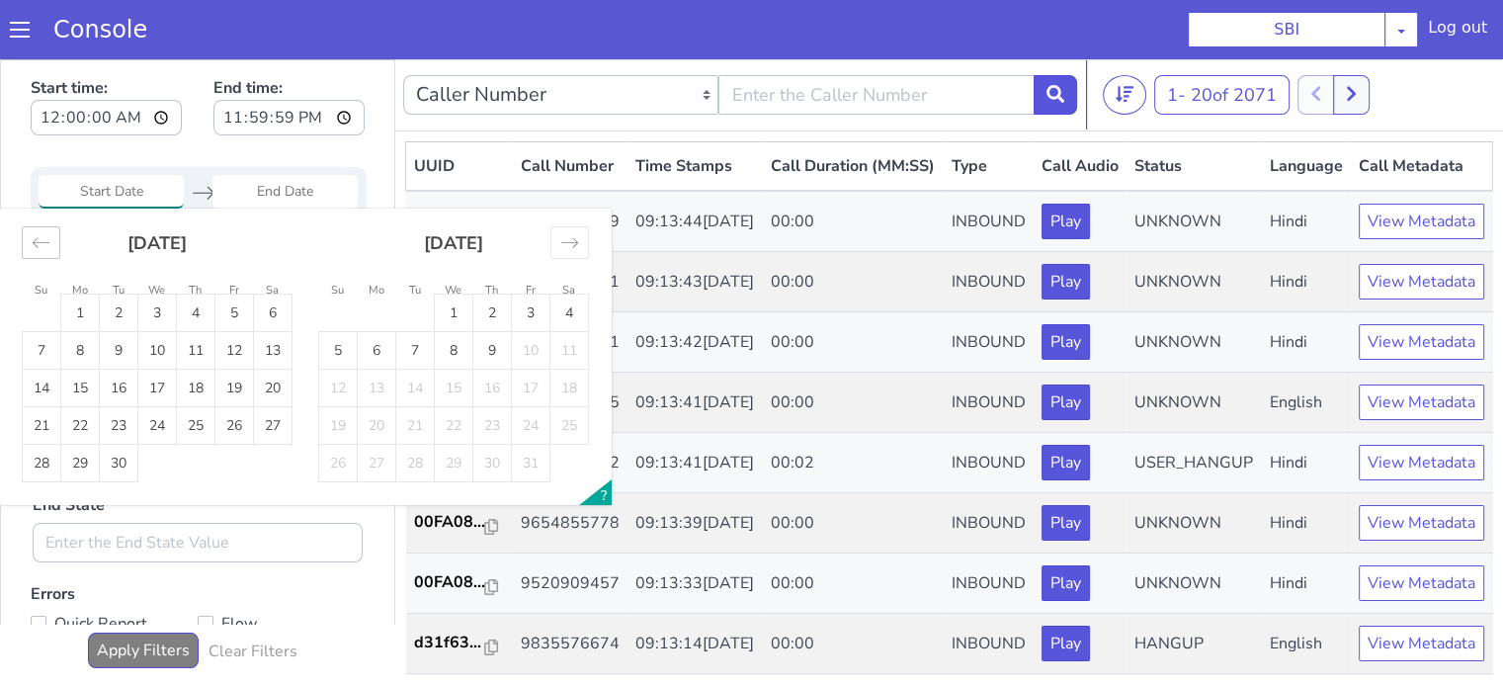
click at [42, 244] on icon "Move backward to switch to the previous month." at bounding box center [41, 242] width 19 height 19
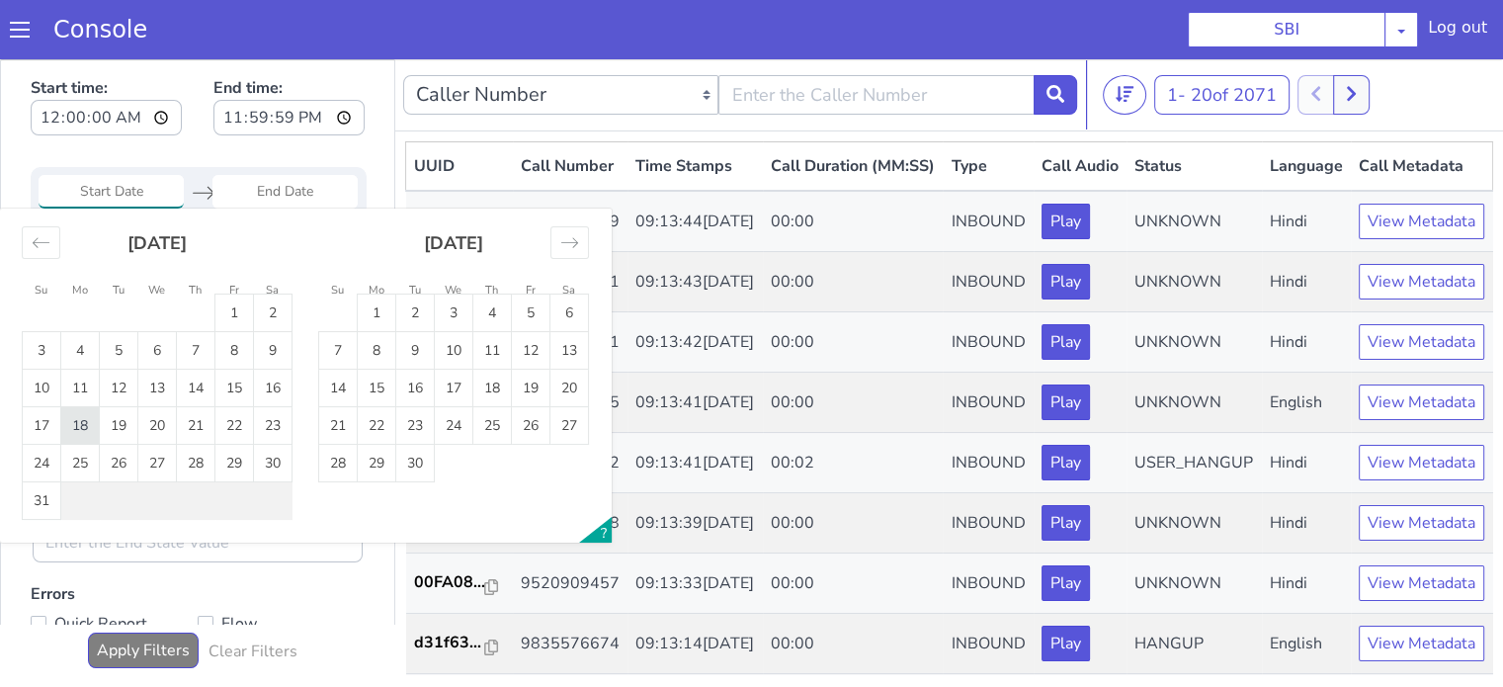
click at [87, 429] on td "18" at bounding box center [80, 426] width 39 height 38
type input "18 Aug 2025"
click at [125, 428] on td "19" at bounding box center [119, 426] width 39 height 38
type input "19 Aug 2025"
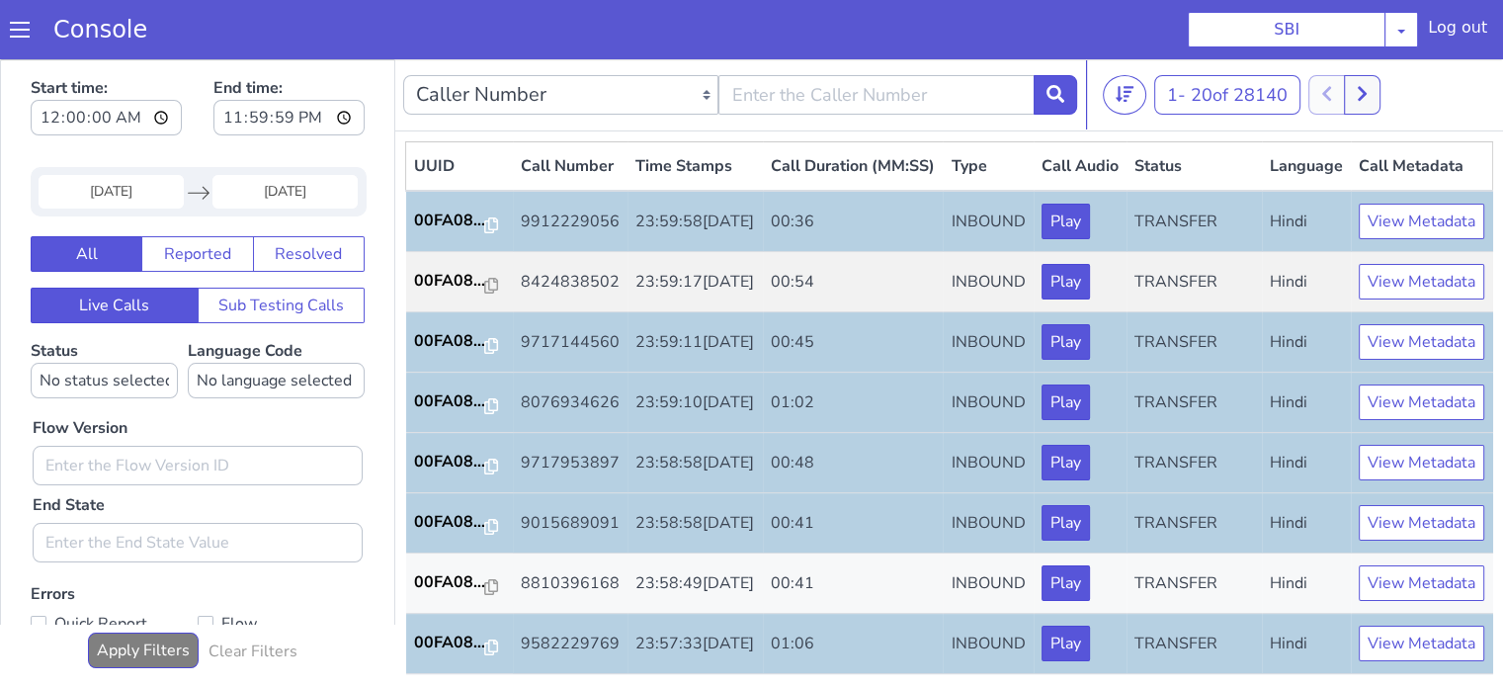
click at [124, 191] on input "18 Aug 2025" at bounding box center [111, 192] width 145 height 34
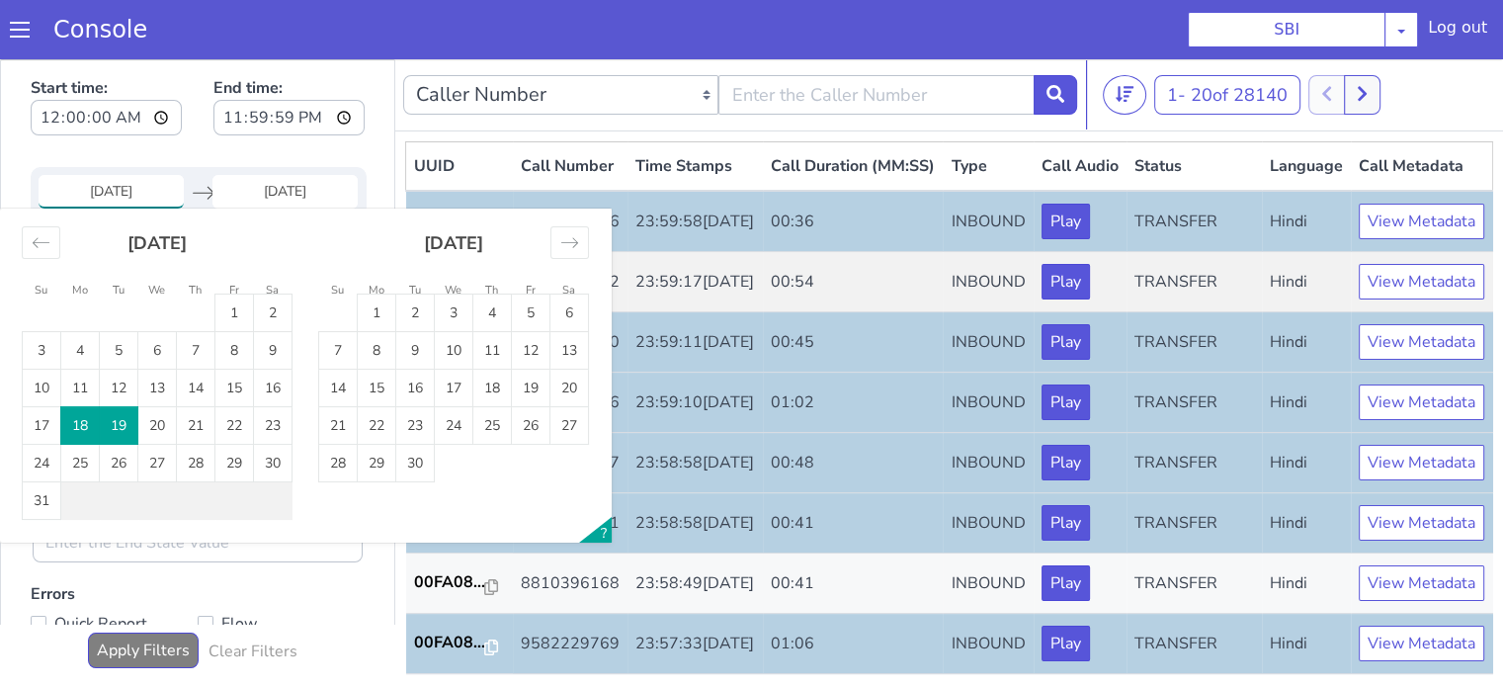
click at [124, 417] on td "19" at bounding box center [119, 426] width 39 height 38
type input "19 Aug 2025"
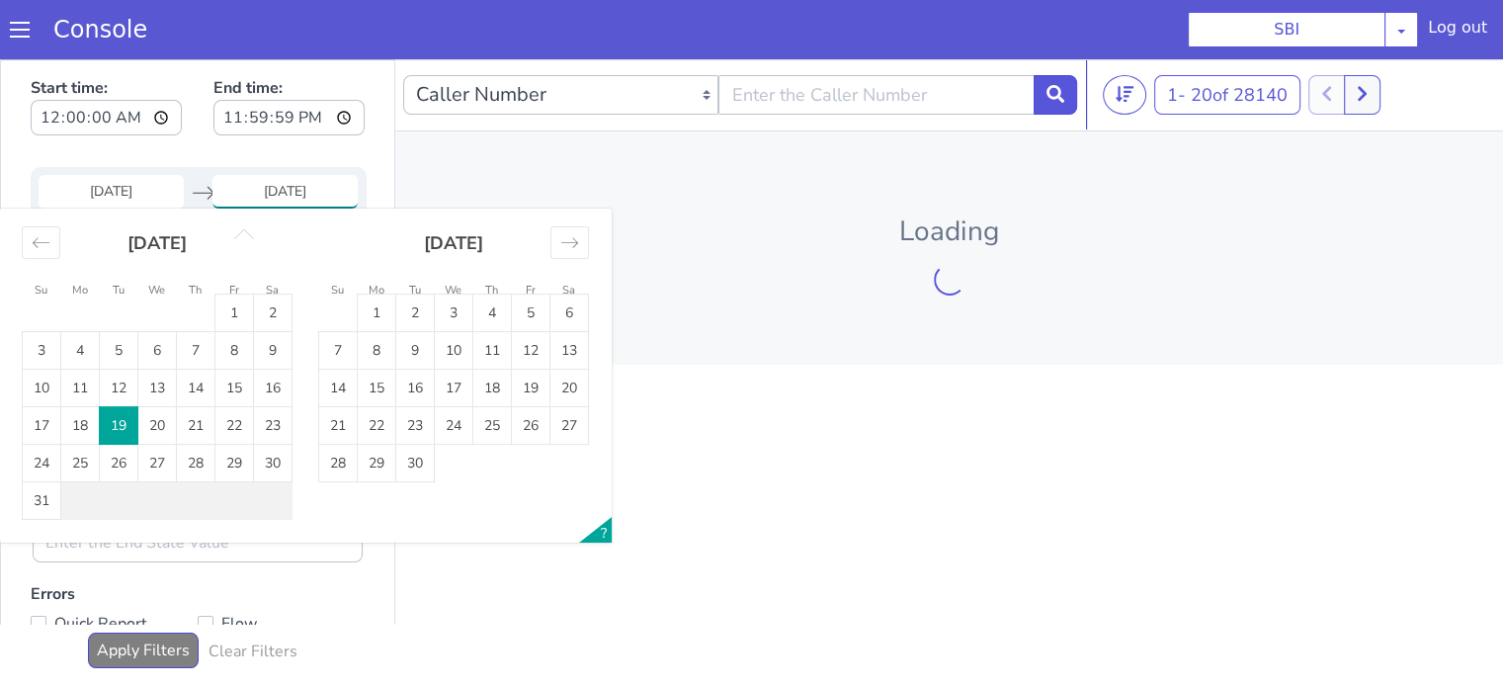
click at [124, 417] on td "19" at bounding box center [119, 426] width 39 height 38
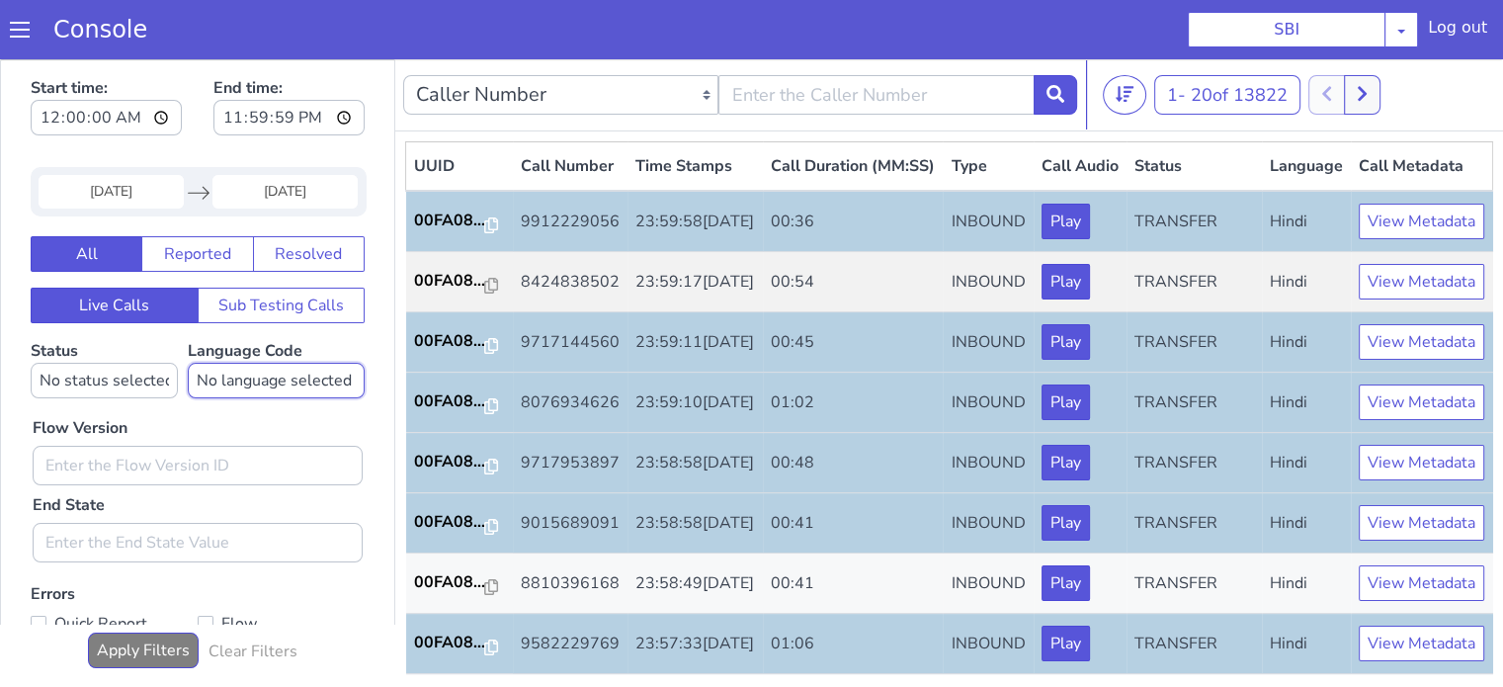
click at [258, 375] on select "No language selected Hindi English Tamil Telugu Kanada Marathi Malayalam Gujara…" at bounding box center [276, 381] width 177 height 36
select select "hi"
click at [188, 363] on select "No language selected Hindi English Tamil Telugu Kanada Marathi Malayalam Gujara…" at bounding box center [276, 381] width 177 height 36
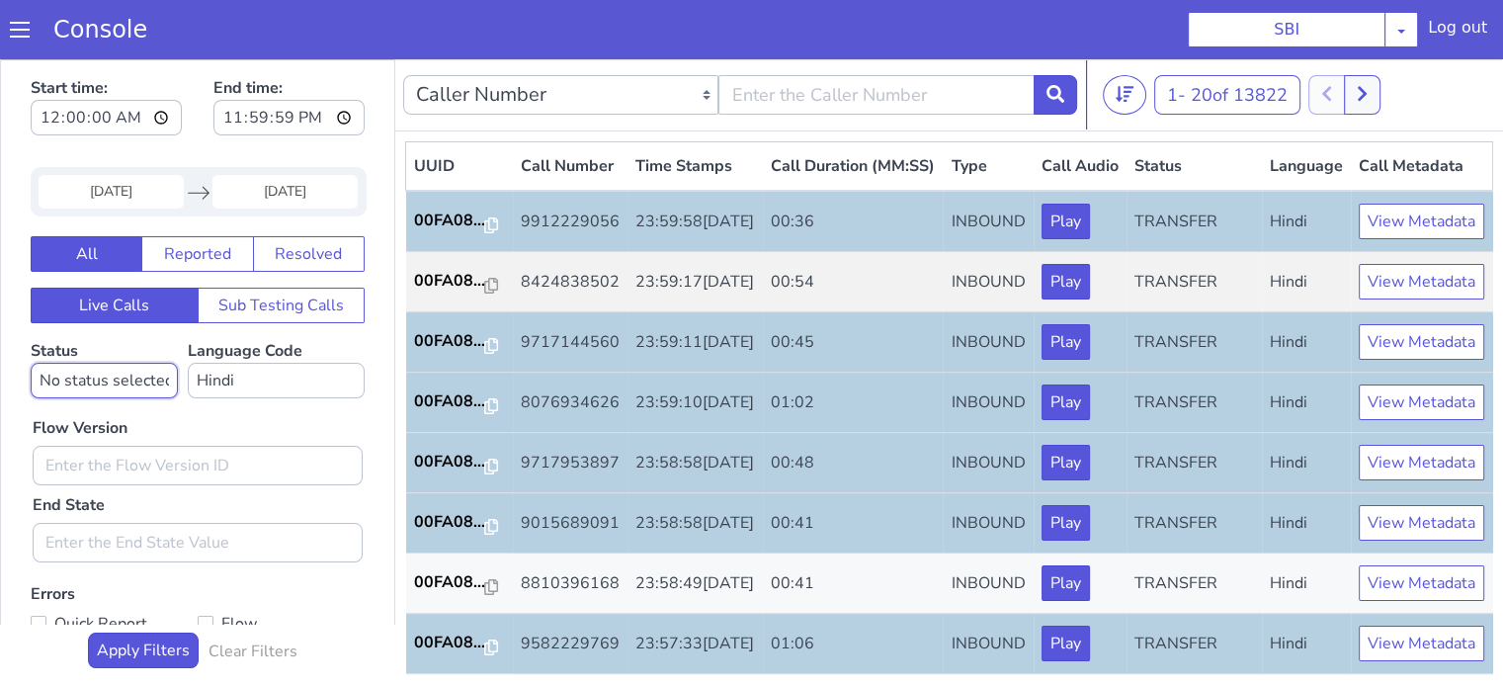
click at [130, 386] on select "No status selected HANGUP USER_HANGUP TRANSFER UNKNOWN" at bounding box center [104, 381] width 147 height 36
select select "TRANSFER"
click at [31, 363] on select "No status selected HANGUP USER_HANGUP TRANSFER UNKNOWN" at bounding box center [104, 381] width 147 height 36
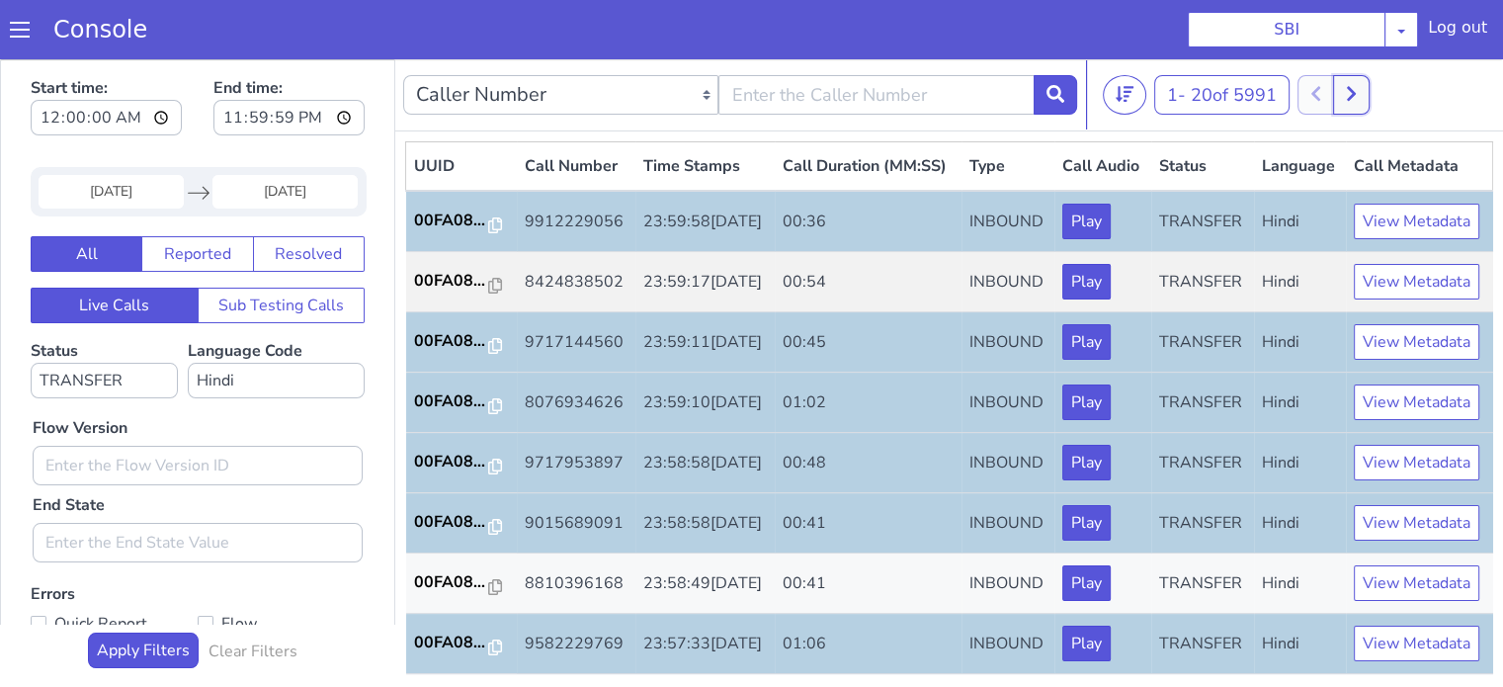
click at [1357, 101] on icon at bounding box center [1351, 94] width 11 height 18
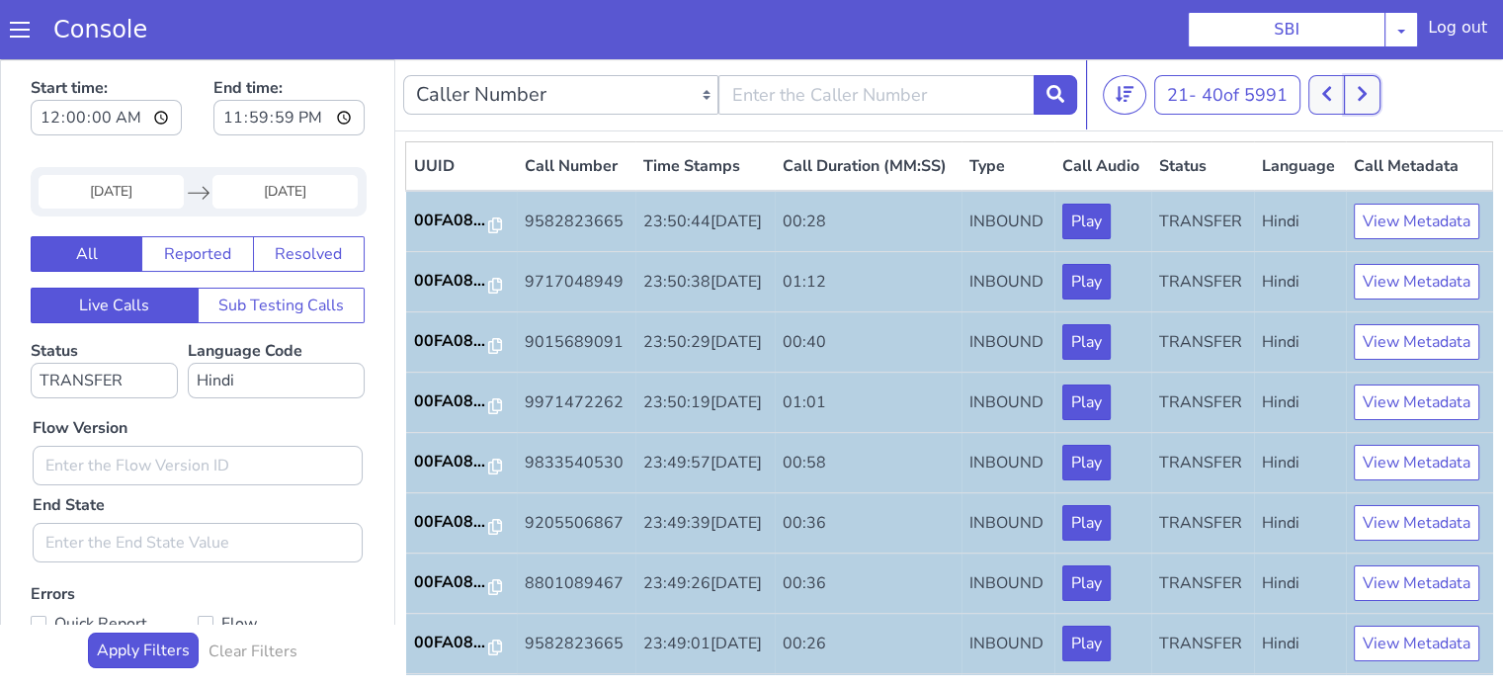
click at [1367, 97] on icon at bounding box center [1362, 94] width 9 height 15
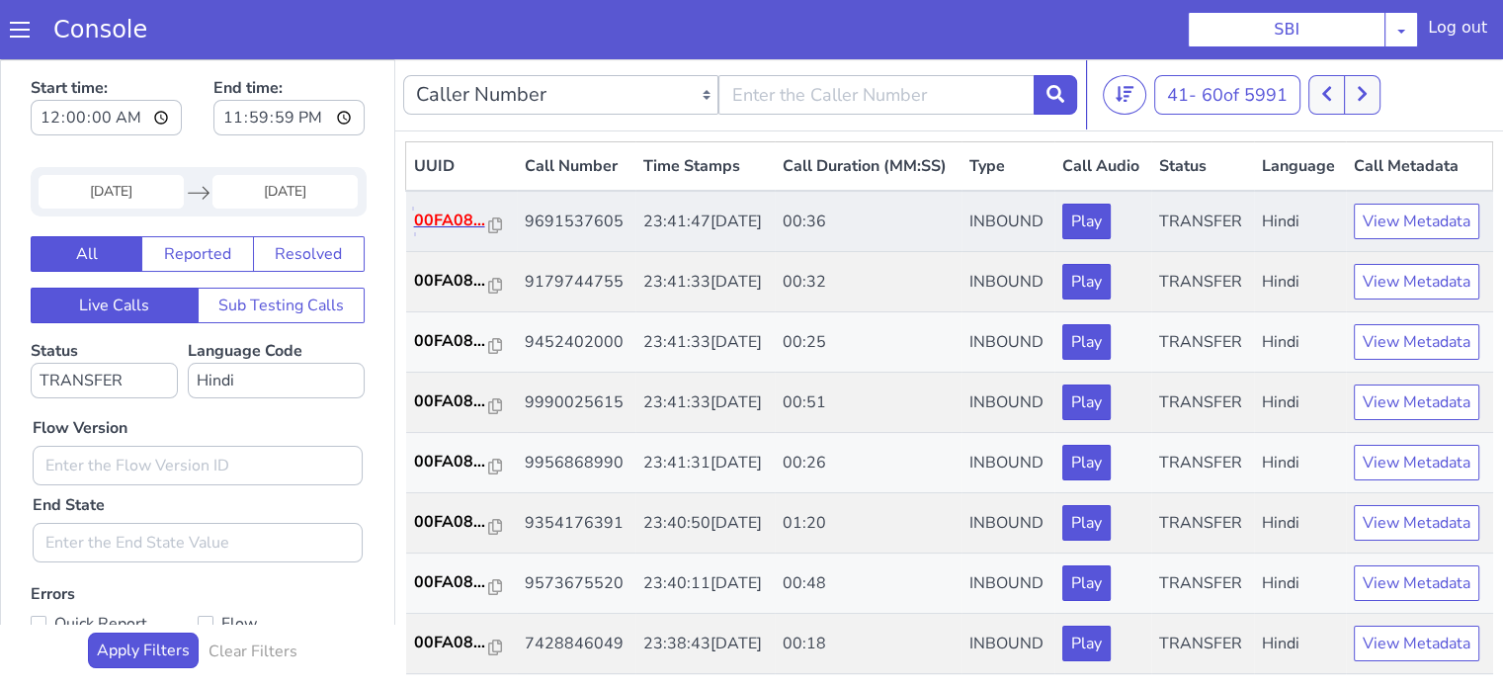
click at [424, 232] on p "00FA08..." at bounding box center [451, 220] width 75 height 24
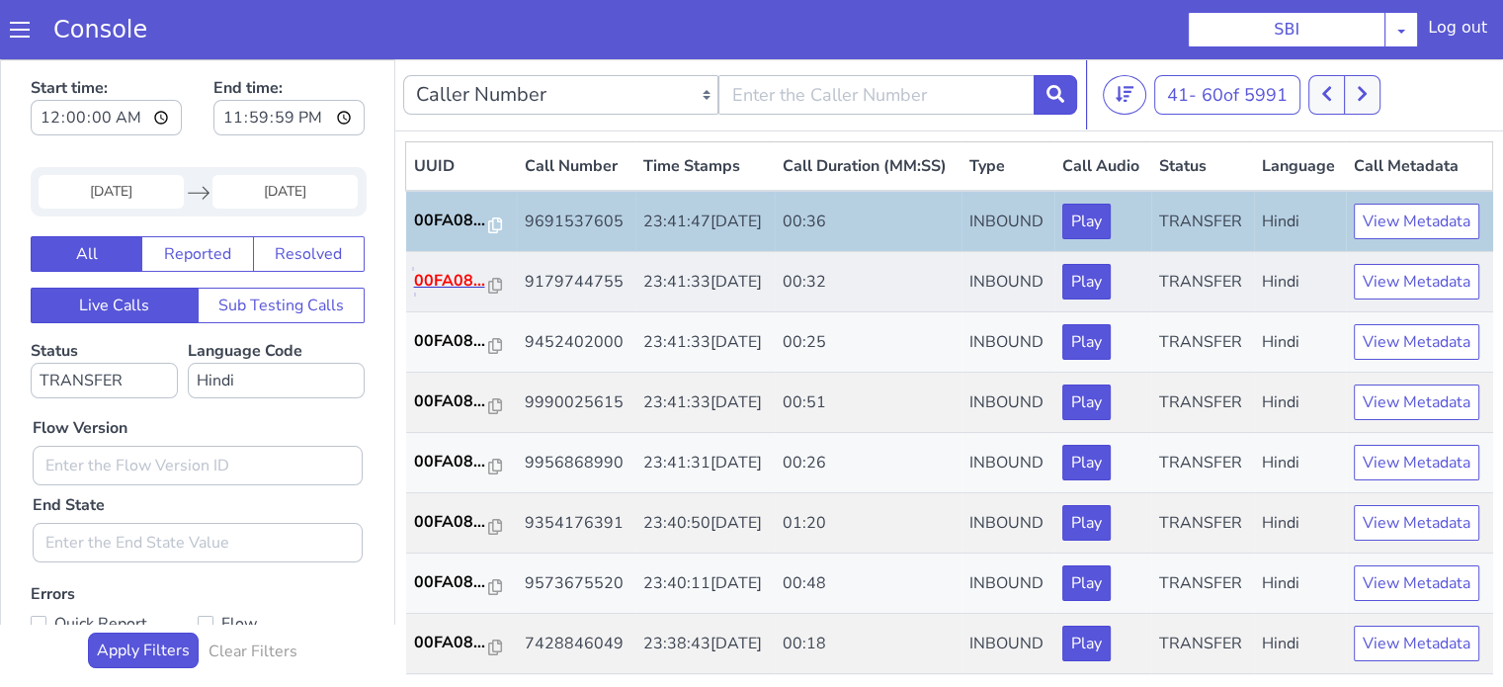
click at [431, 292] on p "00FA08..." at bounding box center [451, 281] width 75 height 24
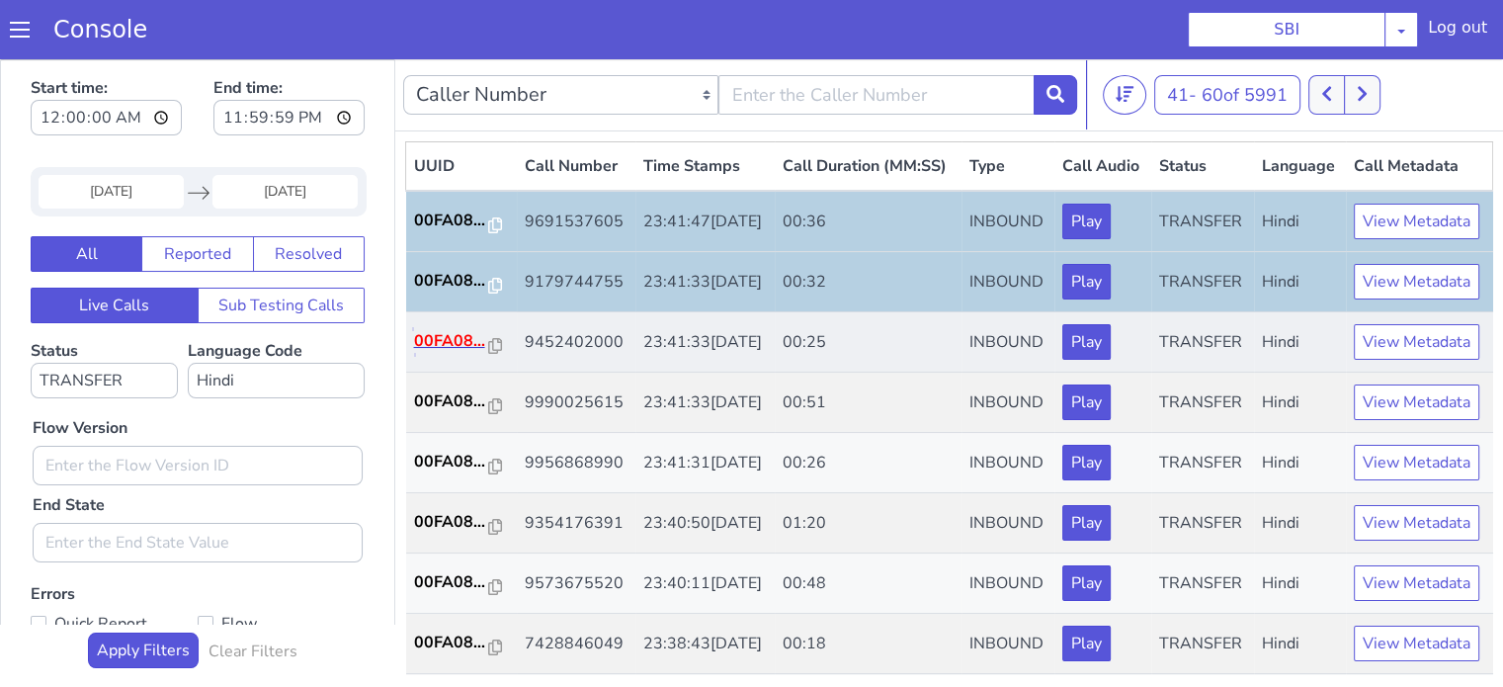
click at [436, 353] on p "00FA08..." at bounding box center [451, 341] width 75 height 24
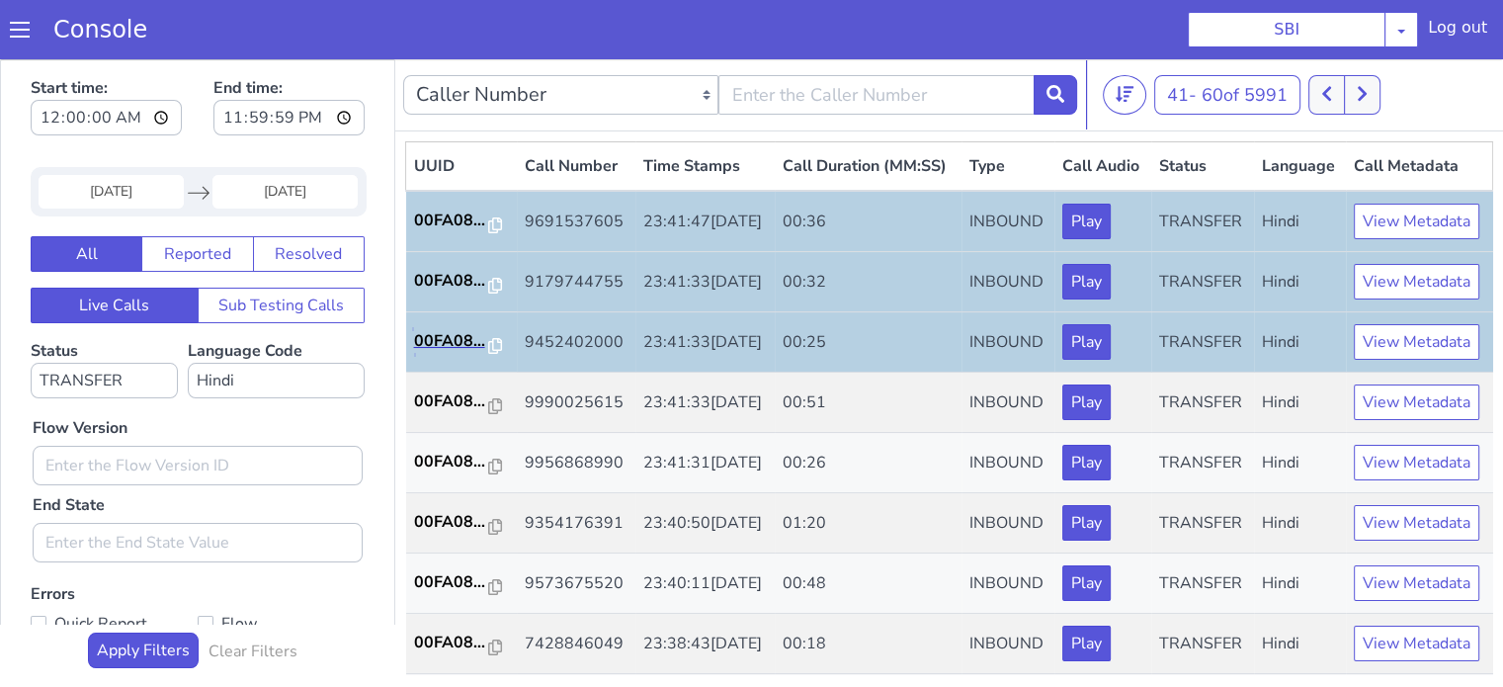
scroll to position [198, 0]
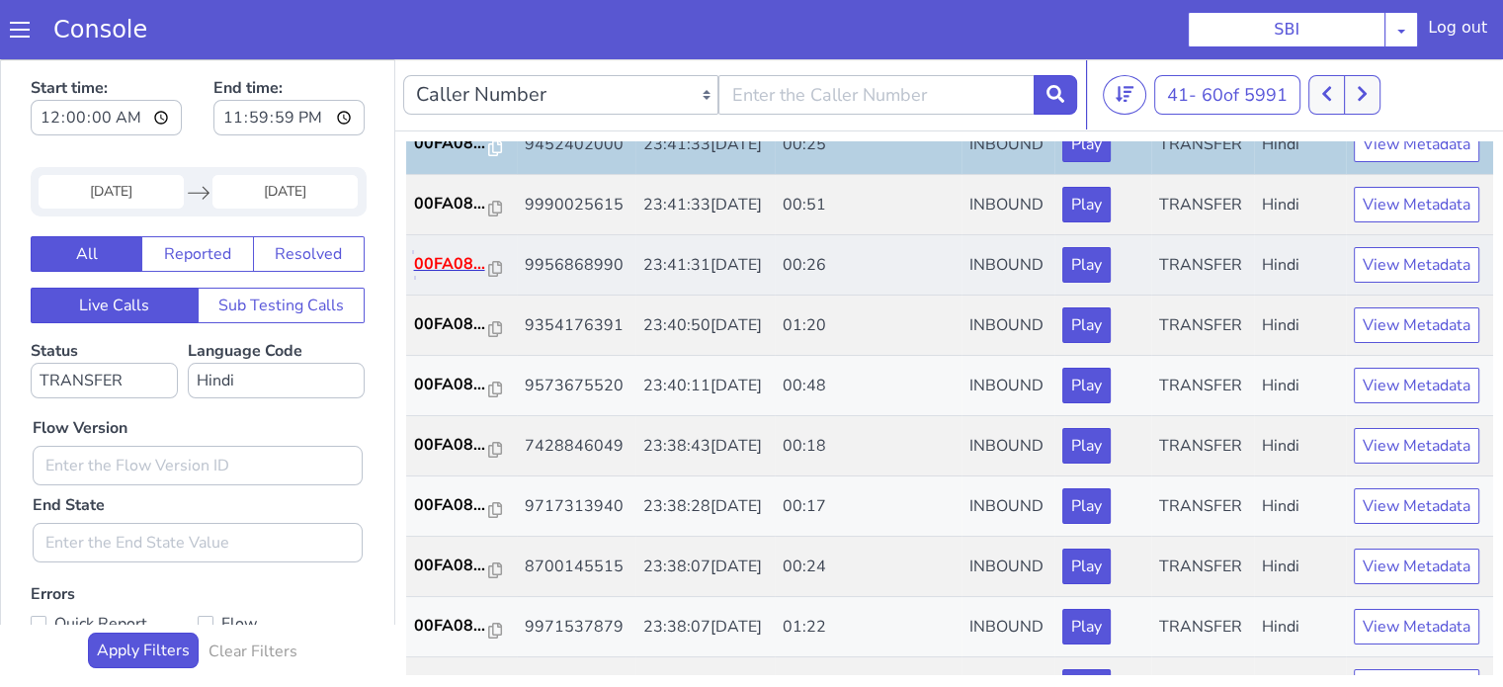
click at [465, 276] on p "00FA08..." at bounding box center [451, 264] width 75 height 24
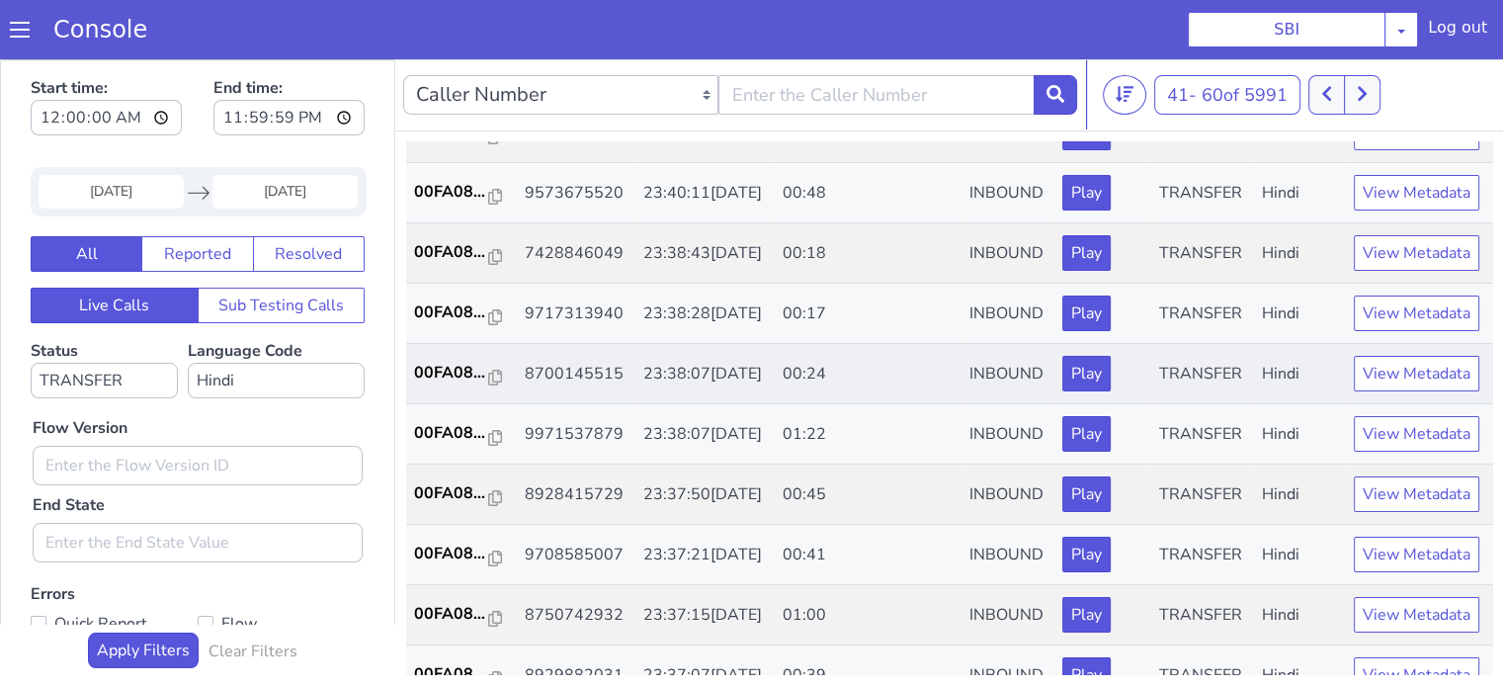
scroll to position [395, 0]
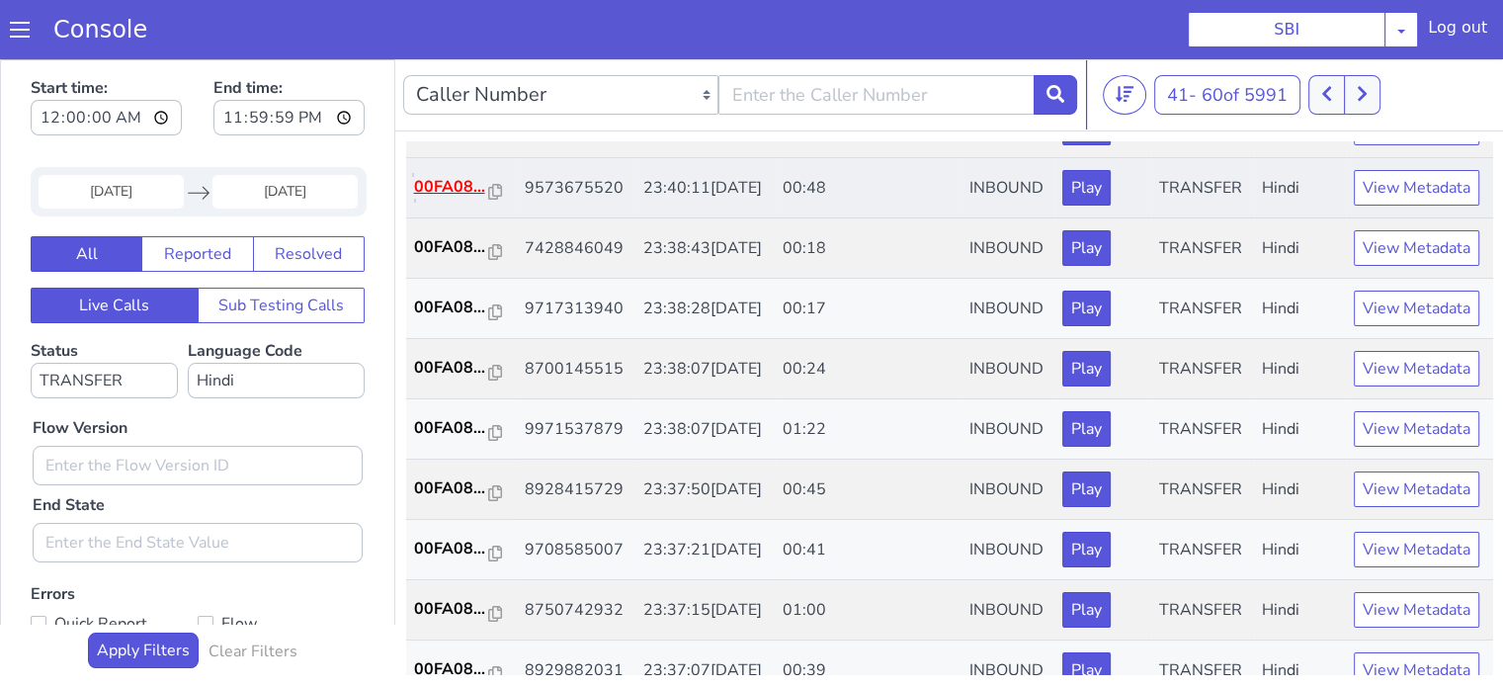
click at [441, 199] on p "00FA08..." at bounding box center [451, 187] width 75 height 24
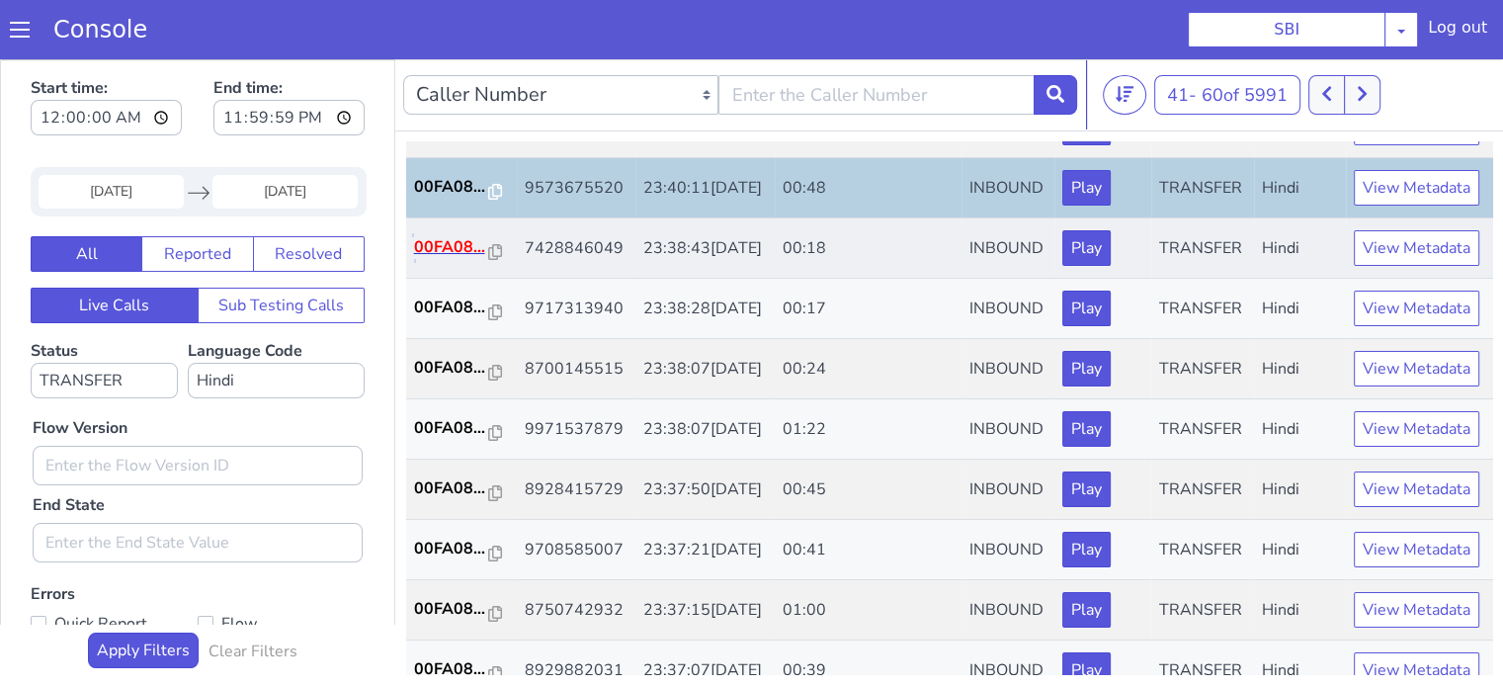
click at [459, 259] on p "00FA08..." at bounding box center [451, 247] width 75 height 24
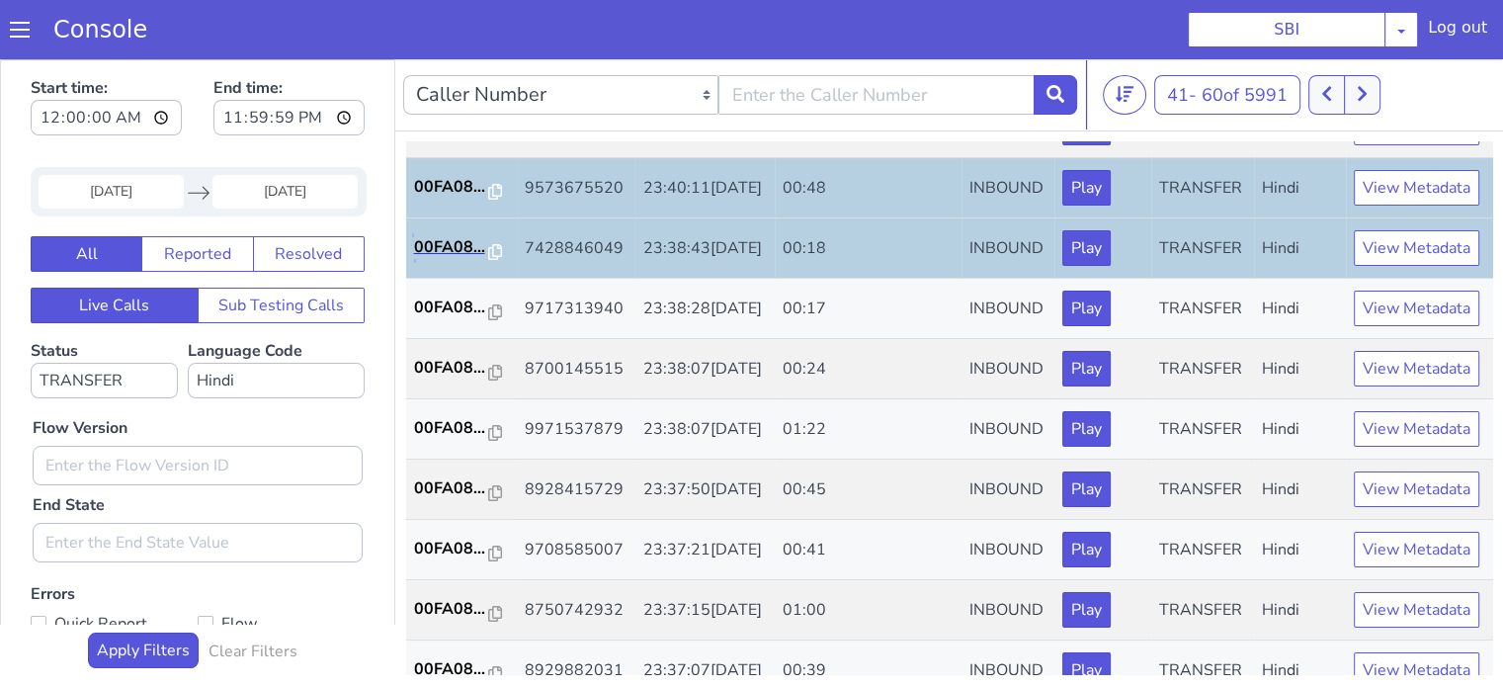
scroll to position [593, 0]
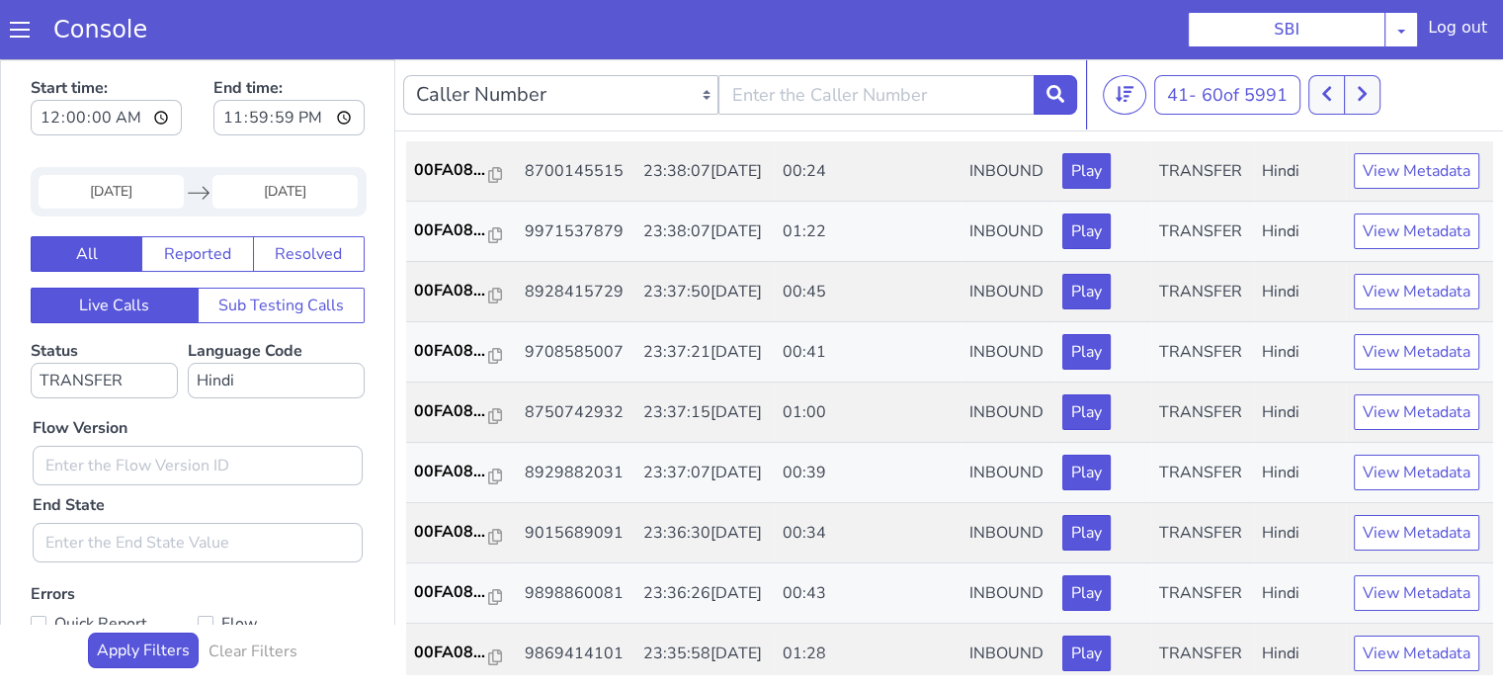
click at [419, 122] on p "00FA08..." at bounding box center [451, 110] width 75 height 24
click at [455, 182] on p "00FA08..." at bounding box center [451, 170] width 75 height 24
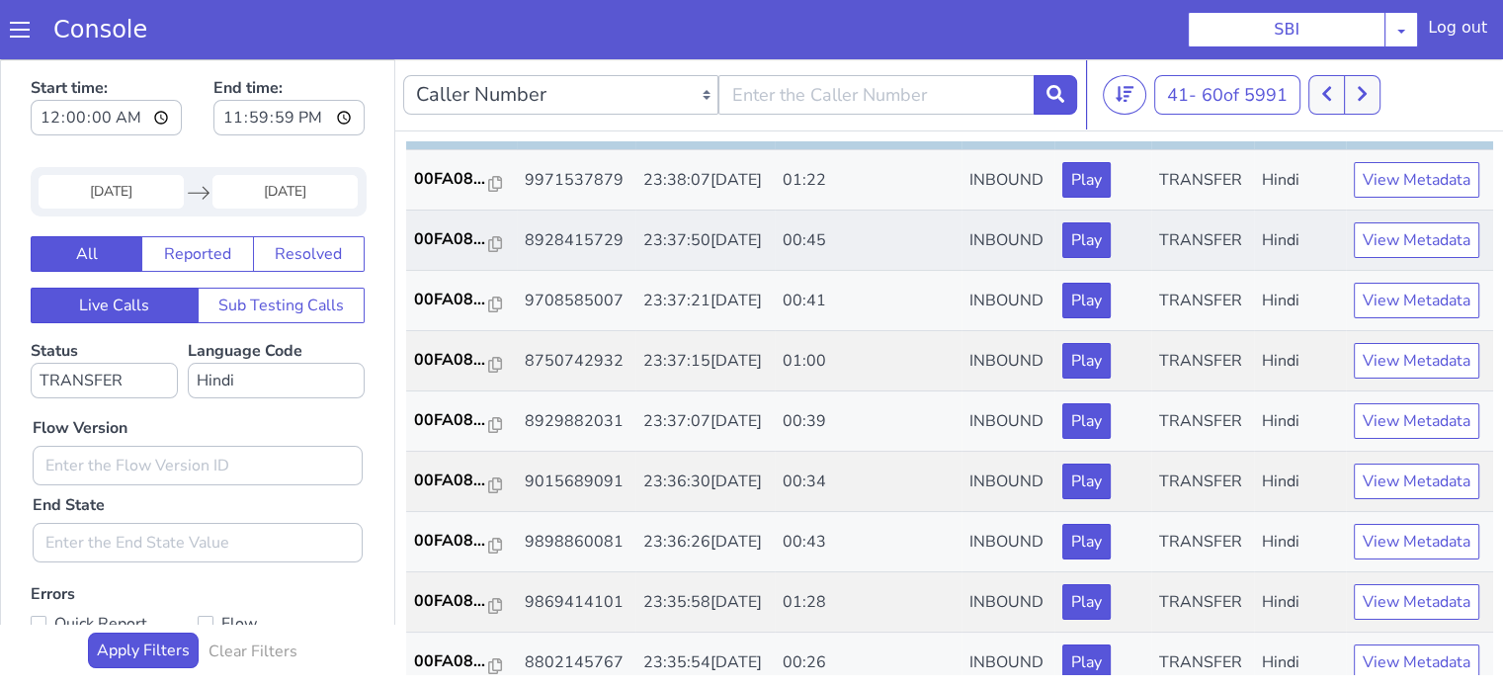
scroll to position [692, 0]
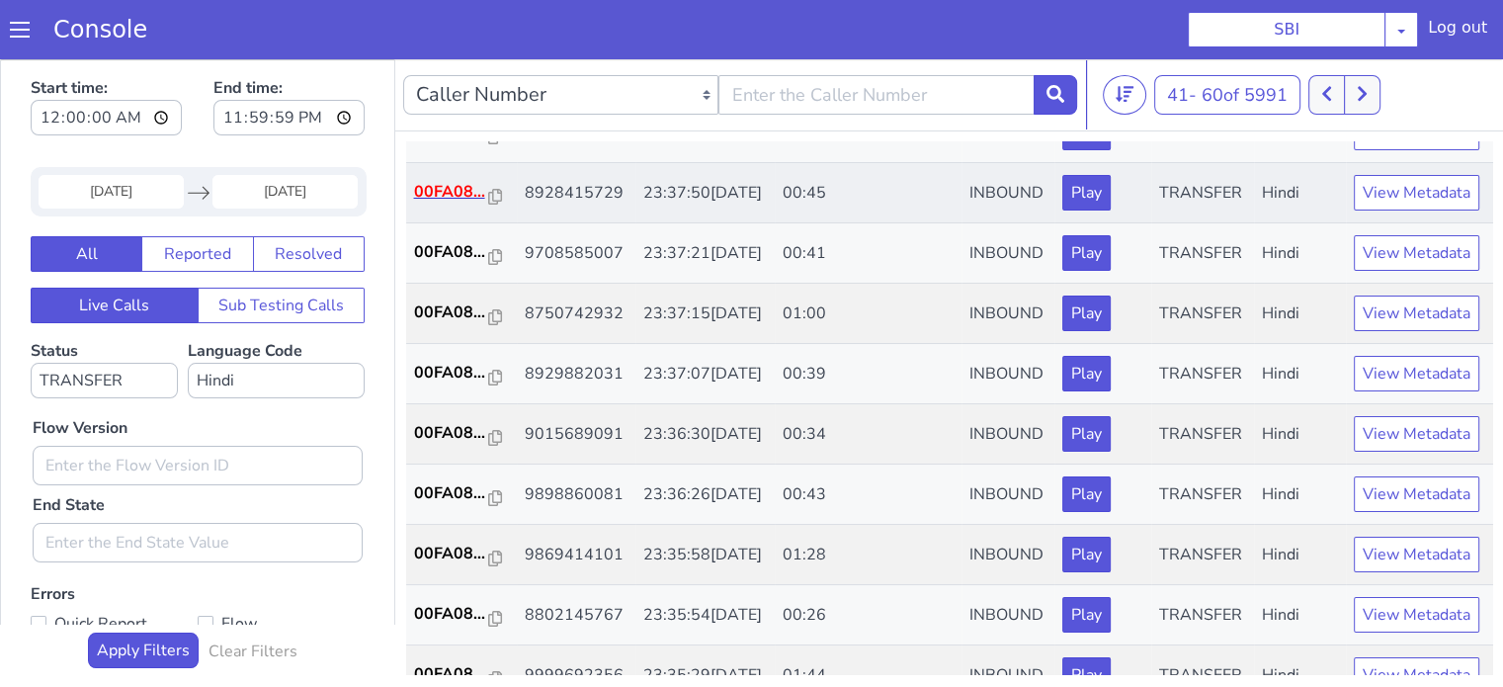
click at [445, 223] on td "00FA08..." at bounding box center [461, 193] width 111 height 60
click at [448, 204] on p "00FA08..." at bounding box center [451, 192] width 75 height 24
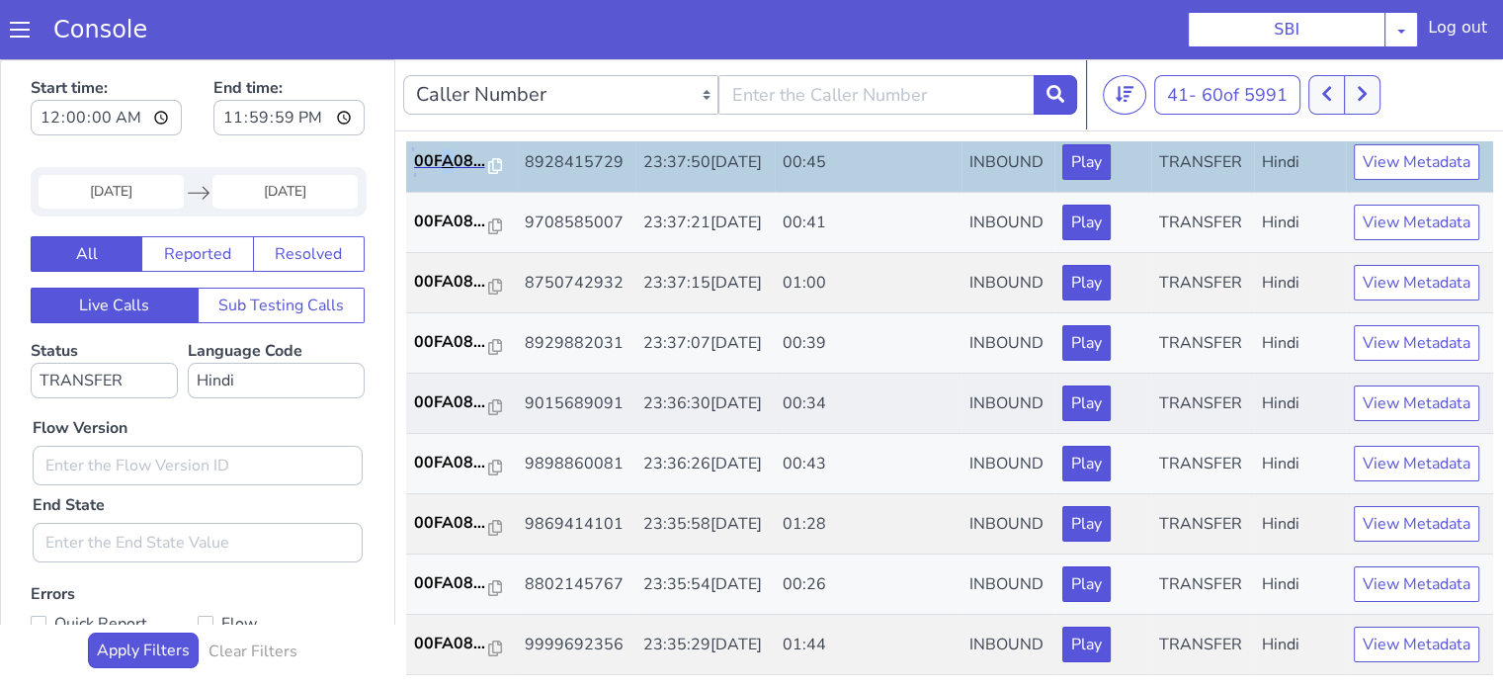
scroll to position [791, 0]
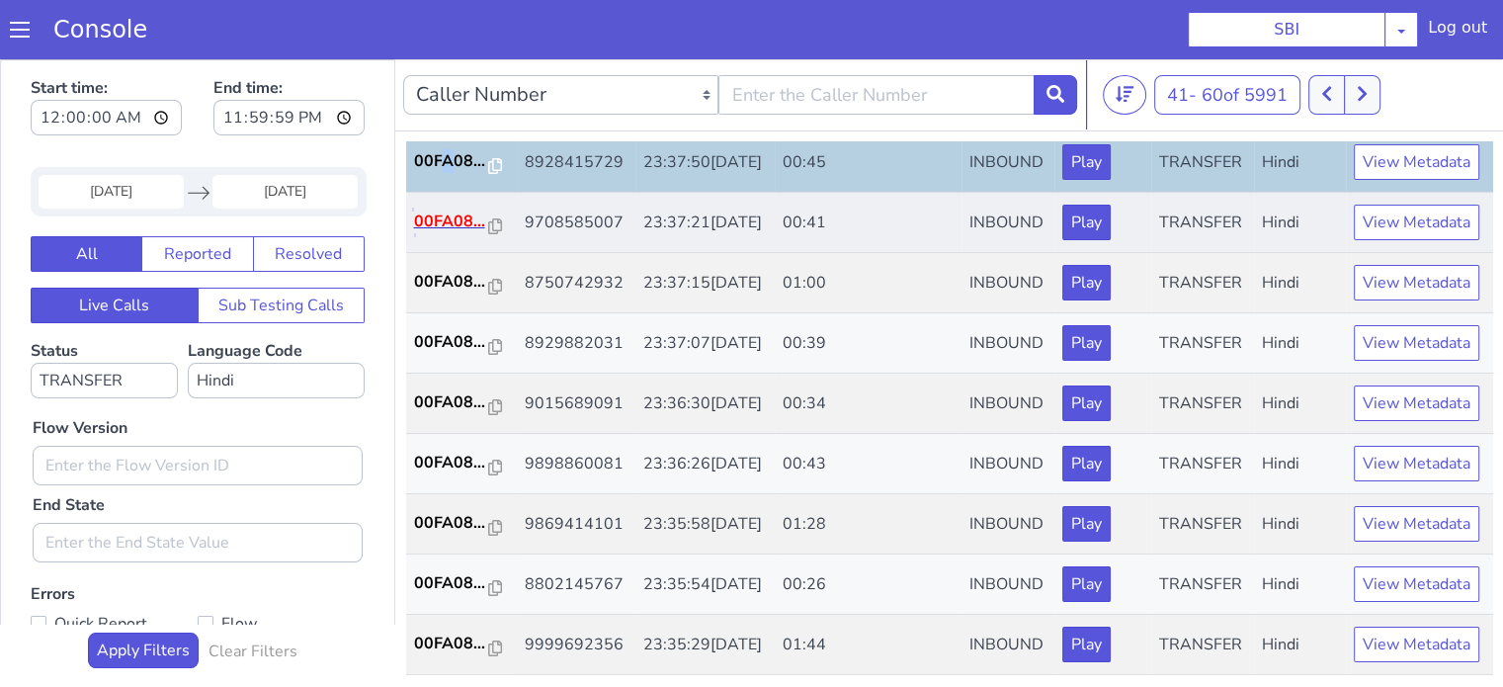
click at [450, 233] on p "00FA08..." at bounding box center [451, 221] width 75 height 24
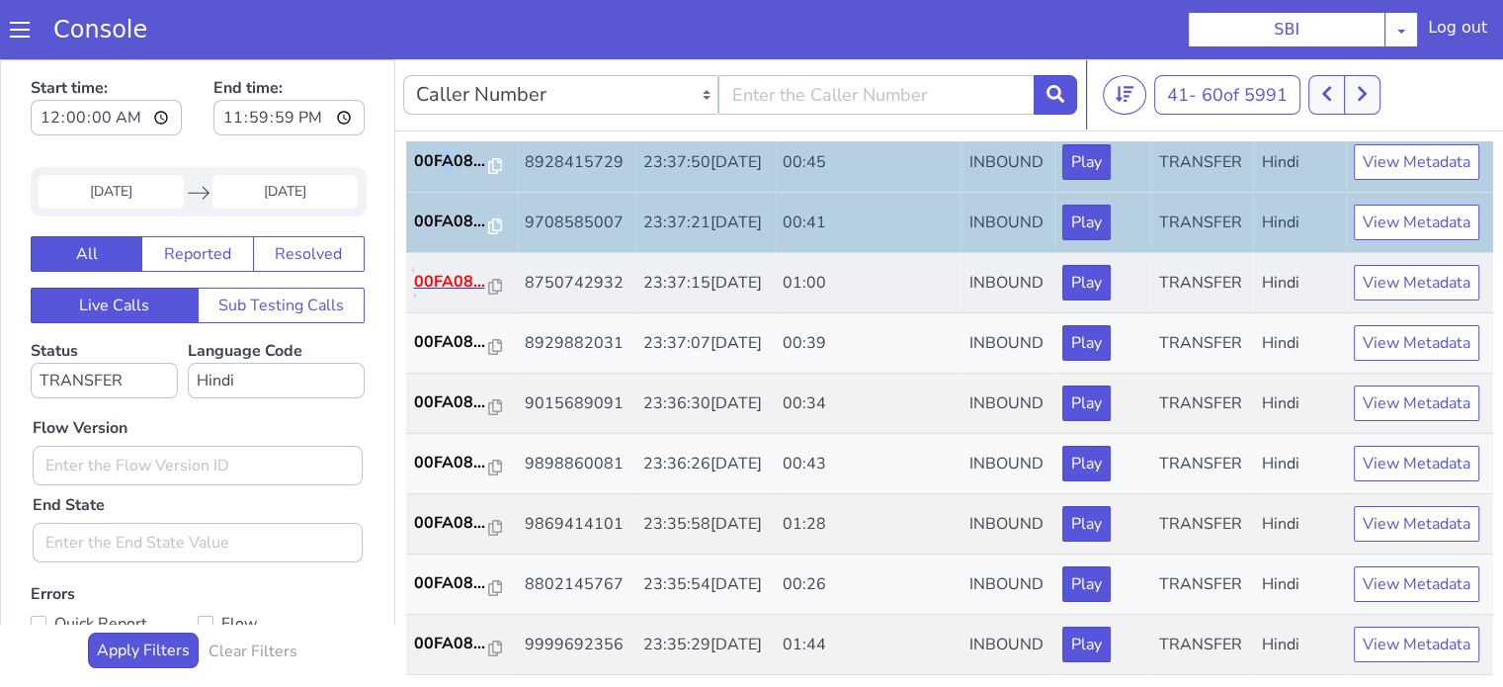
click at [451, 293] on p "00FA08..." at bounding box center [451, 282] width 75 height 24
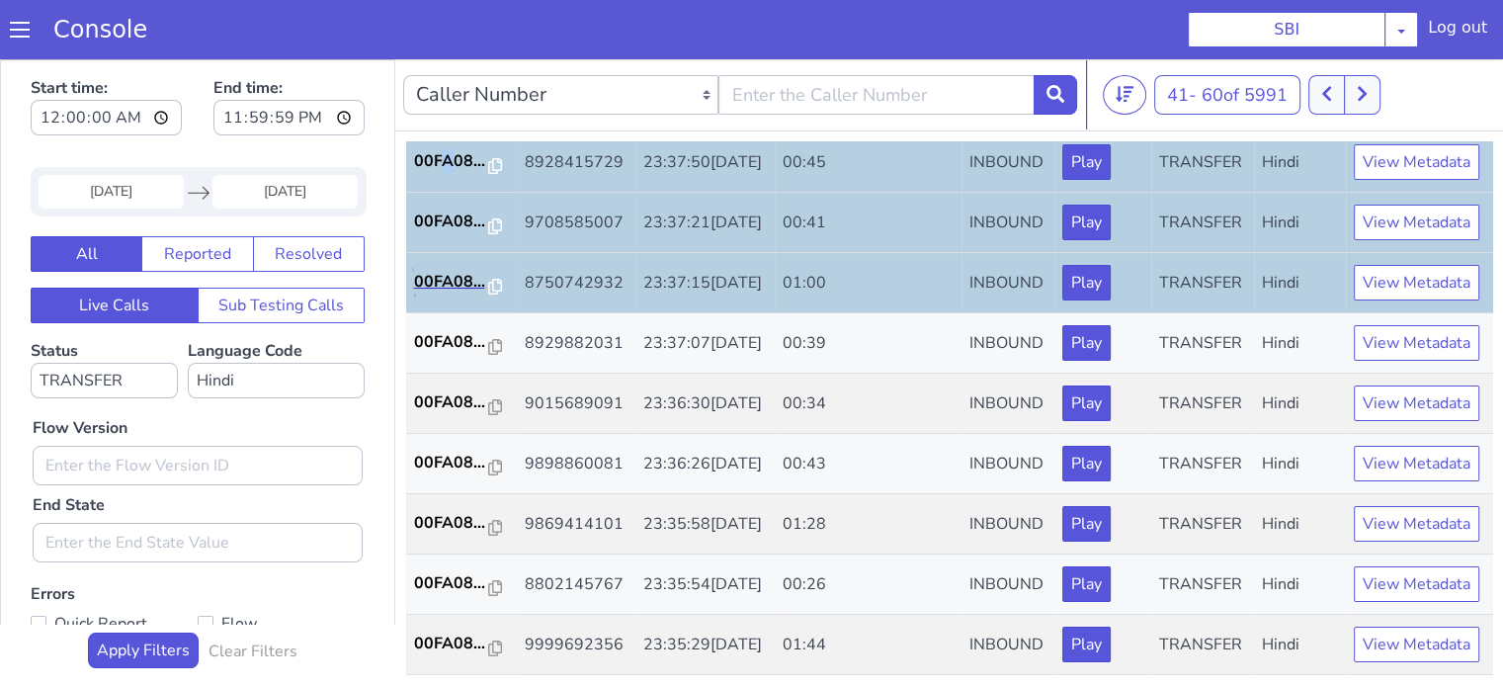
scroll to position [889, 0]
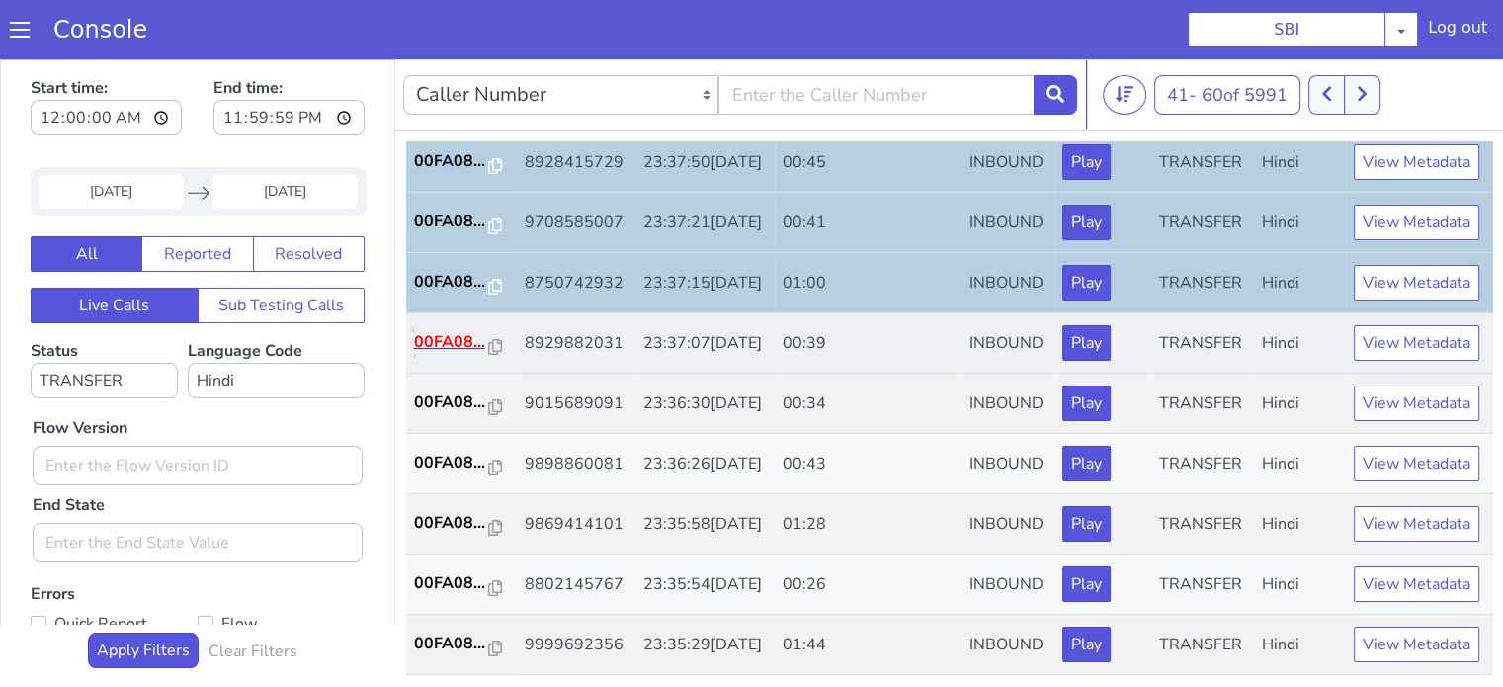
click at [458, 354] on p "00FA08..." at bounding box center [451, 342] width 75 height 24
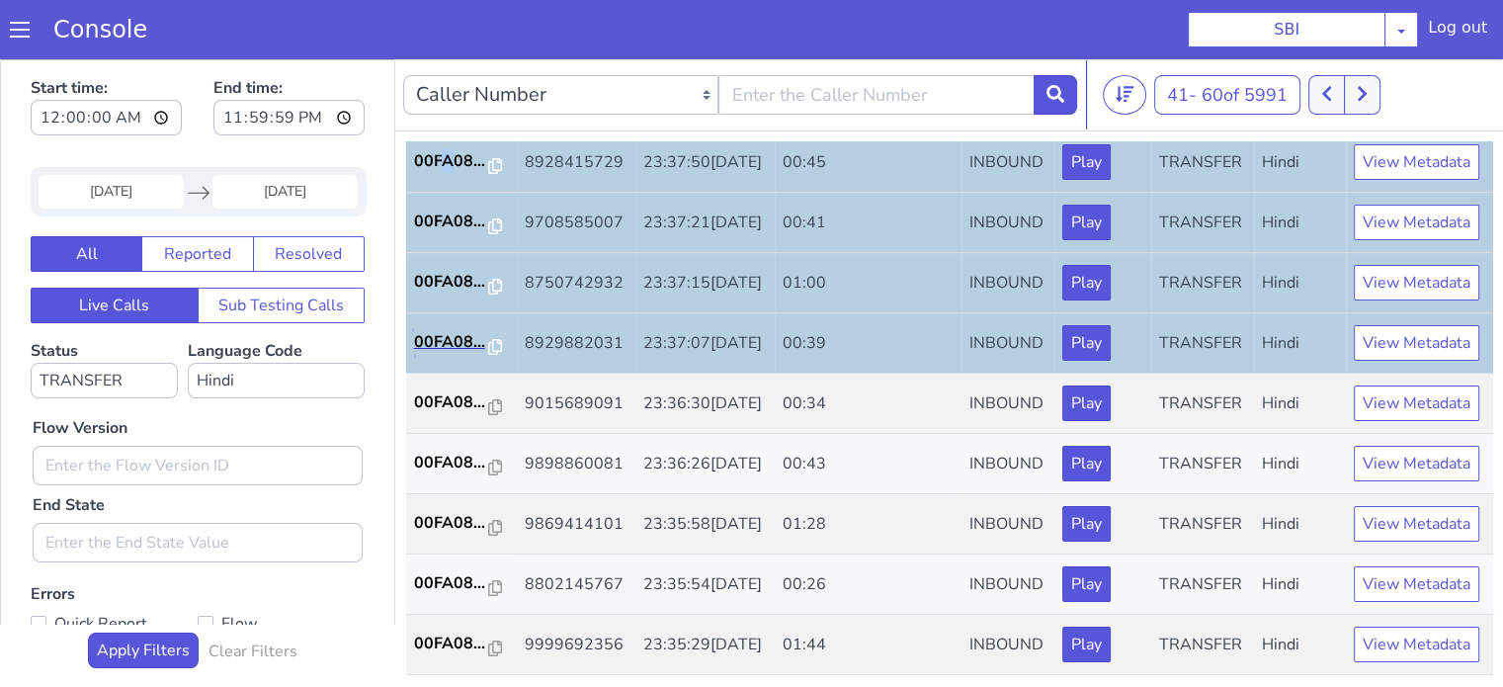
scroll to position [978, 0]
click at [455, 390] on p "00FA08..." at bounding box center [451, 402] width 75 height 24
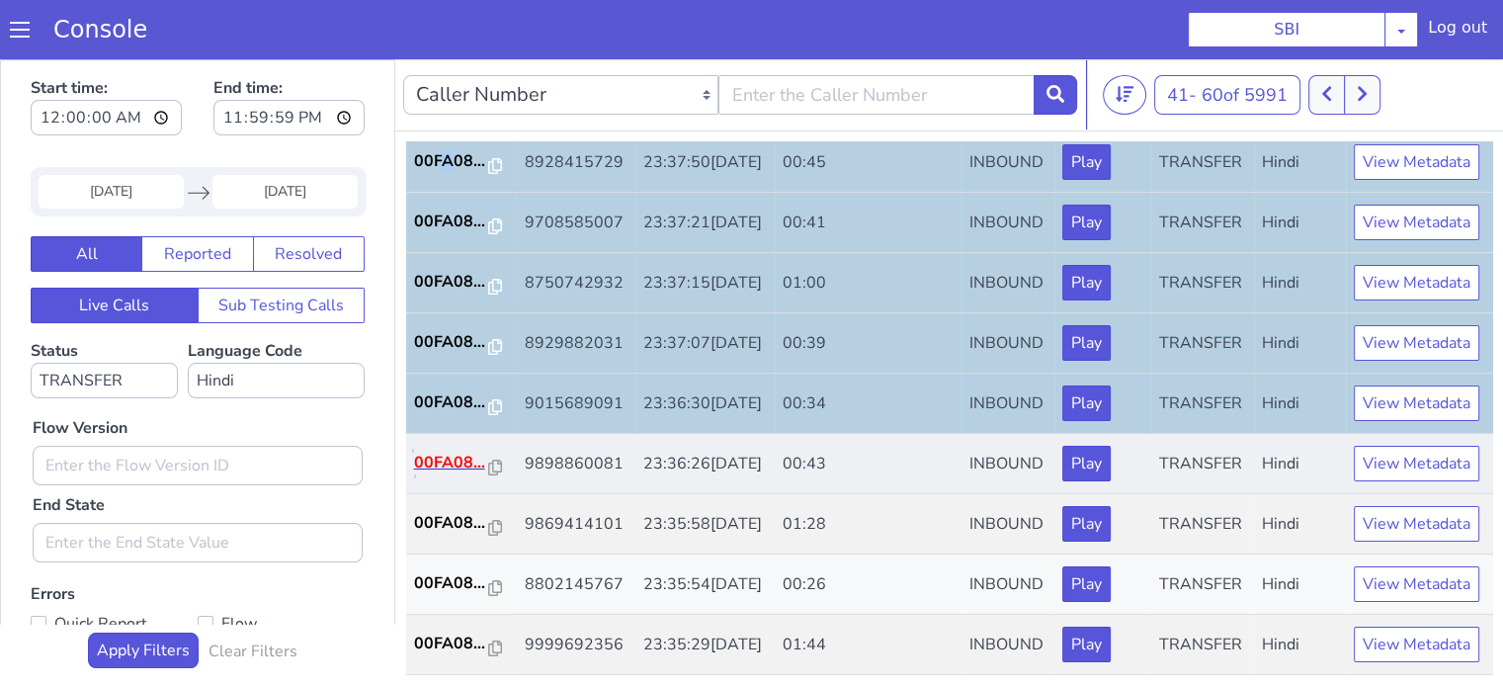
click at [445, 451] on p "00FA08..." at bounding box center [451, 463] width 75 height 24
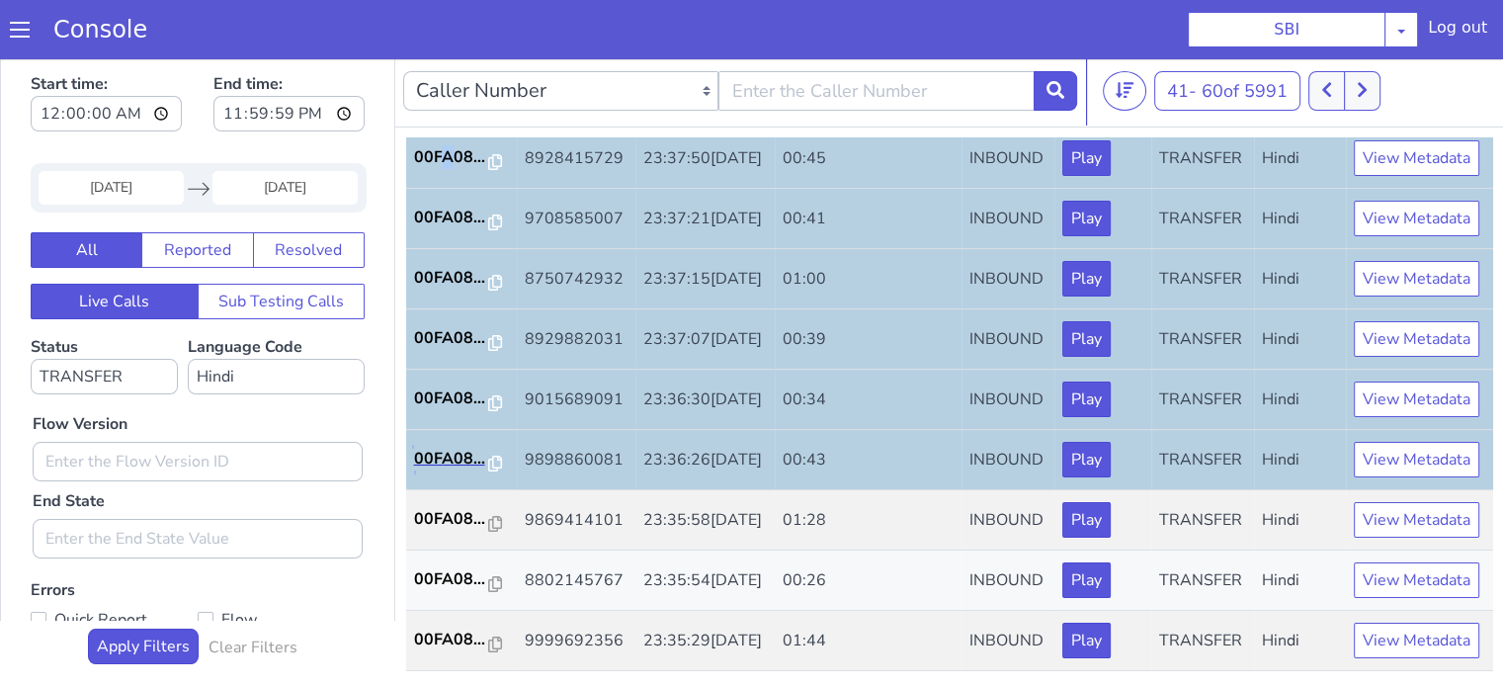
scroll to position [5, 0]
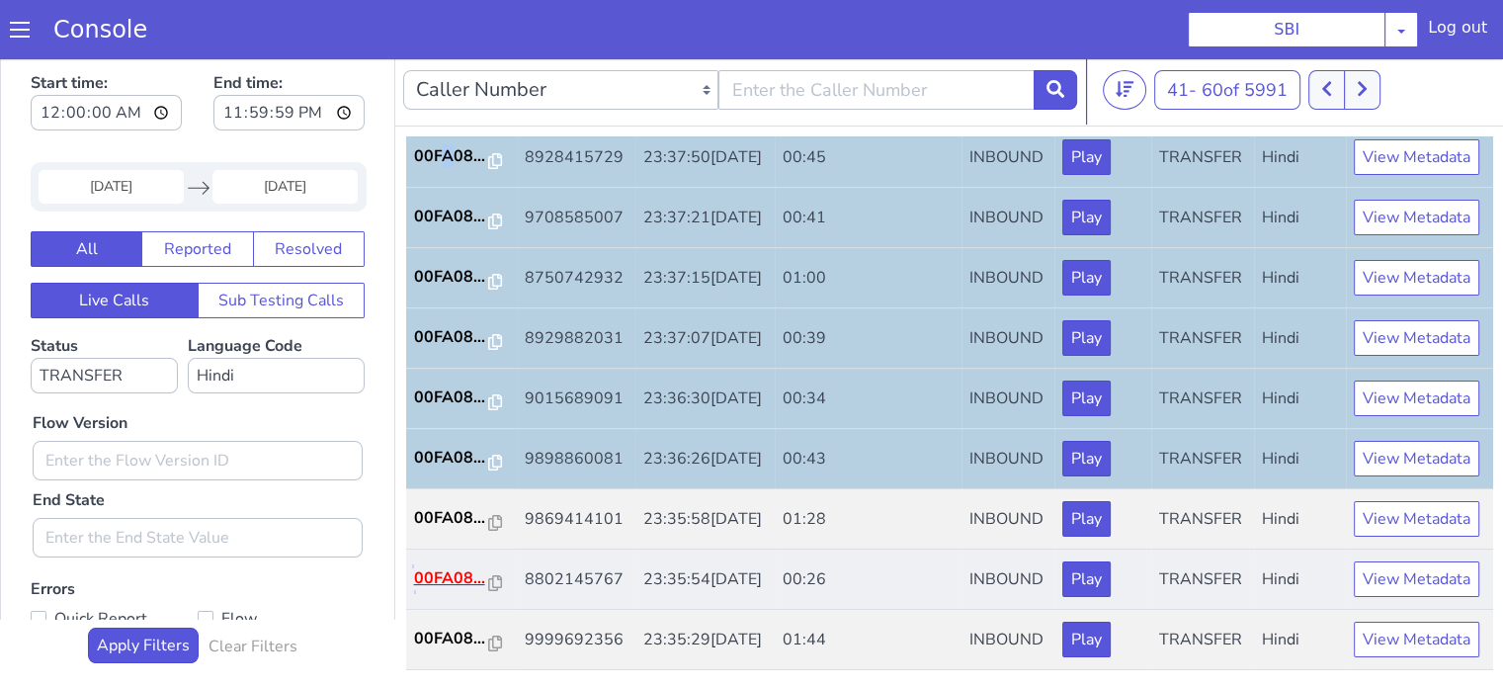
click at [447, 566] on p "00FA08..." at bounding box center [451, 578] width 75 height 24
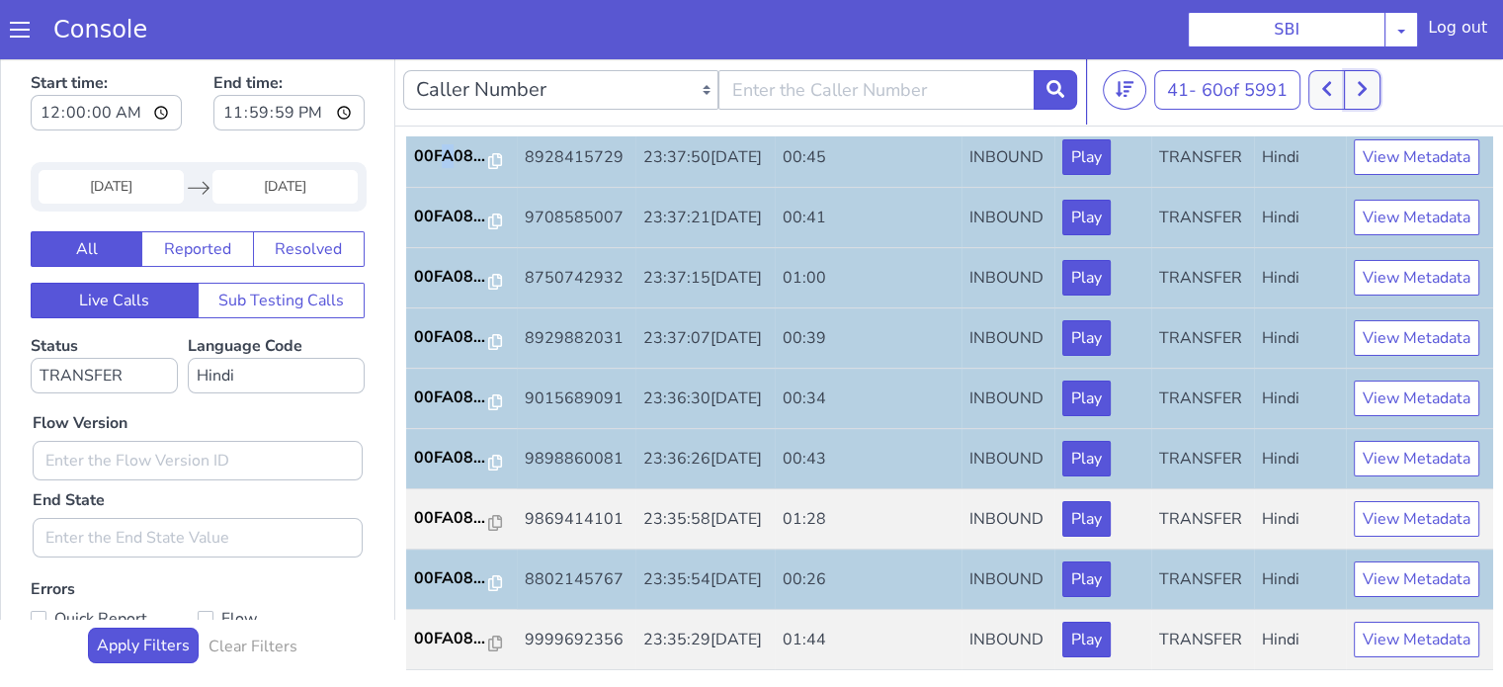
click at [1368, 93] on icon at bounding box center [1362, 89] width 11 height 18
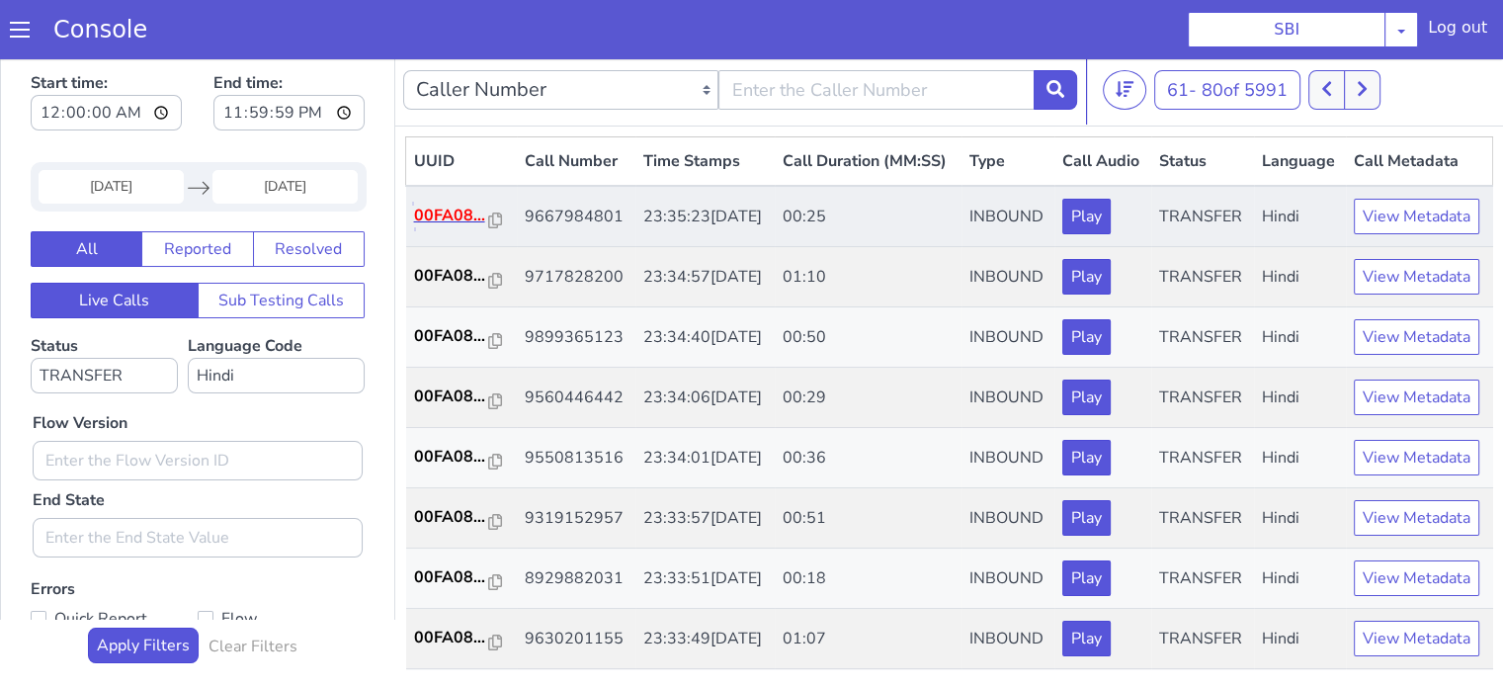
click at [430, 227] on p "00FA08..." at bounding box center [451, 216] width 75 height 24
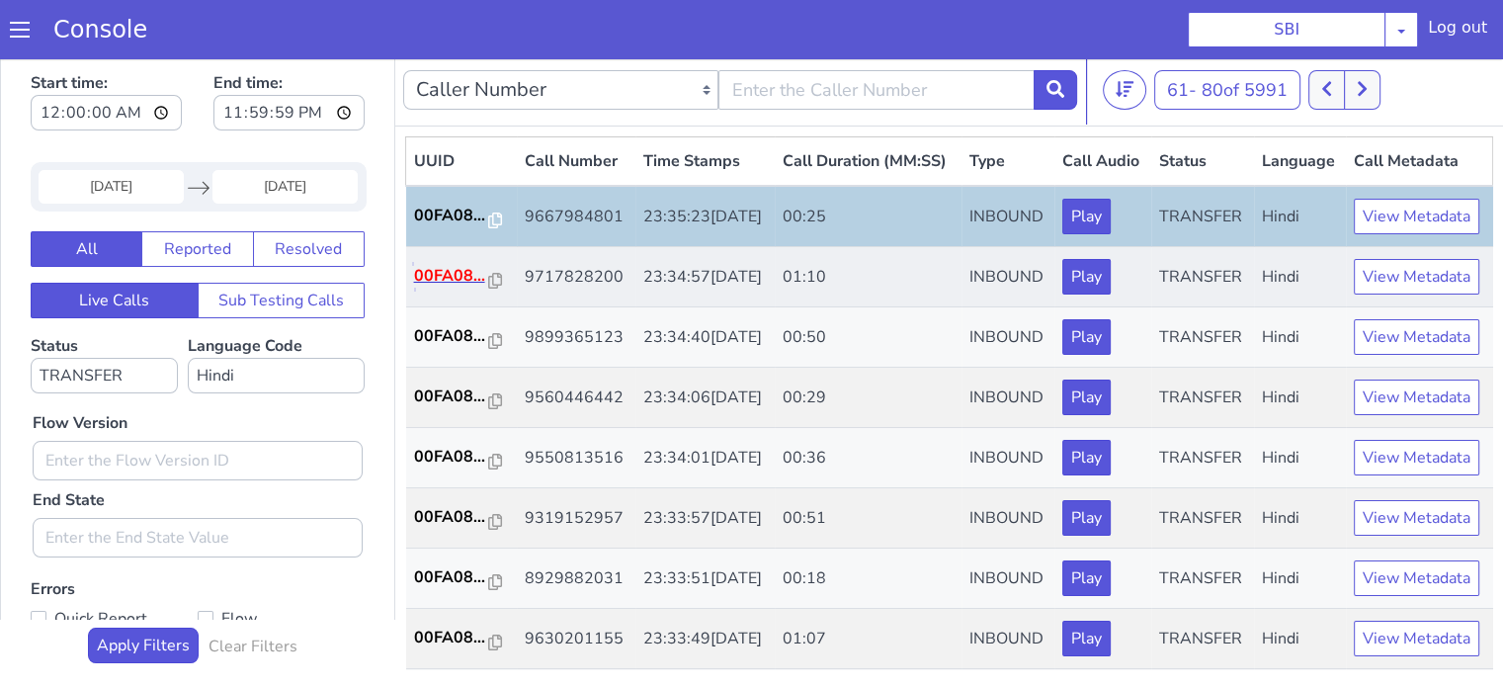
click at [445, 288] on p "00FA08..." at bounding box center [451, 276] width 75 height 24
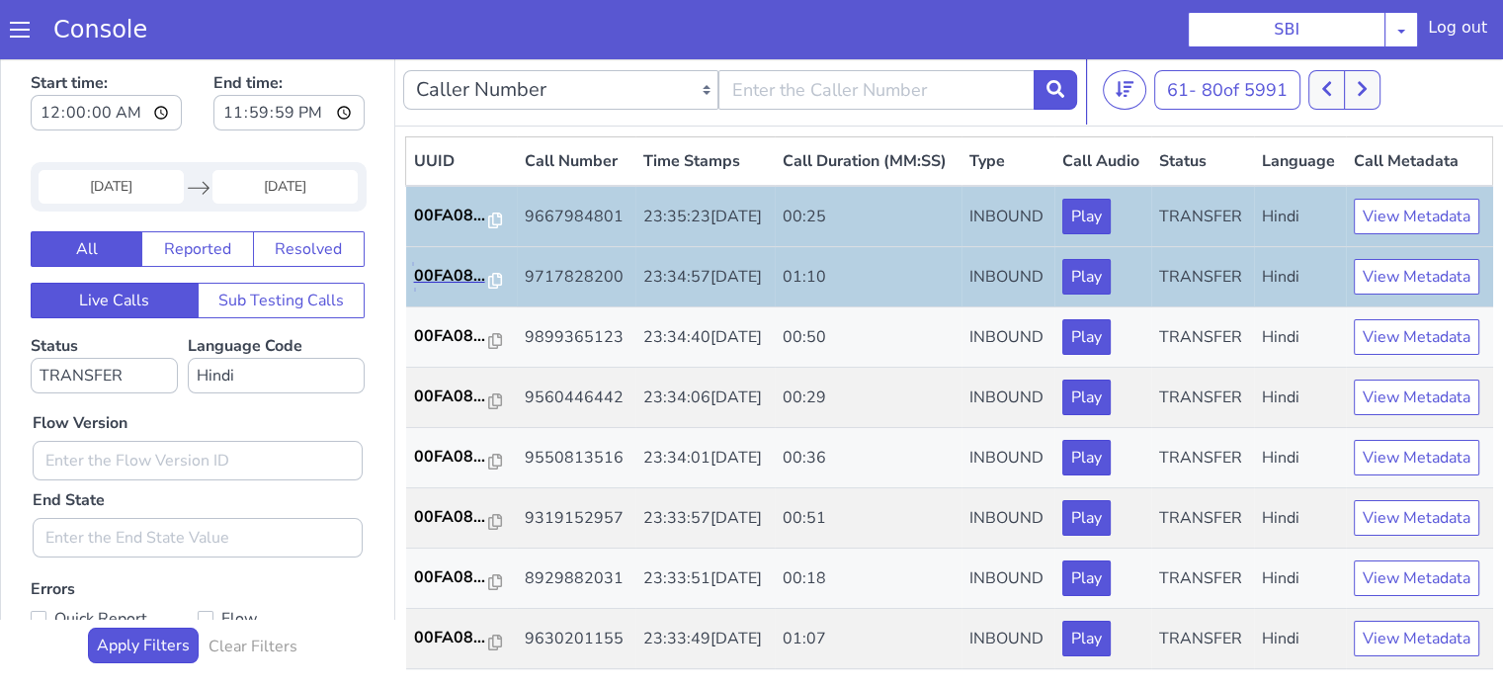
scroll to position [99, 0]
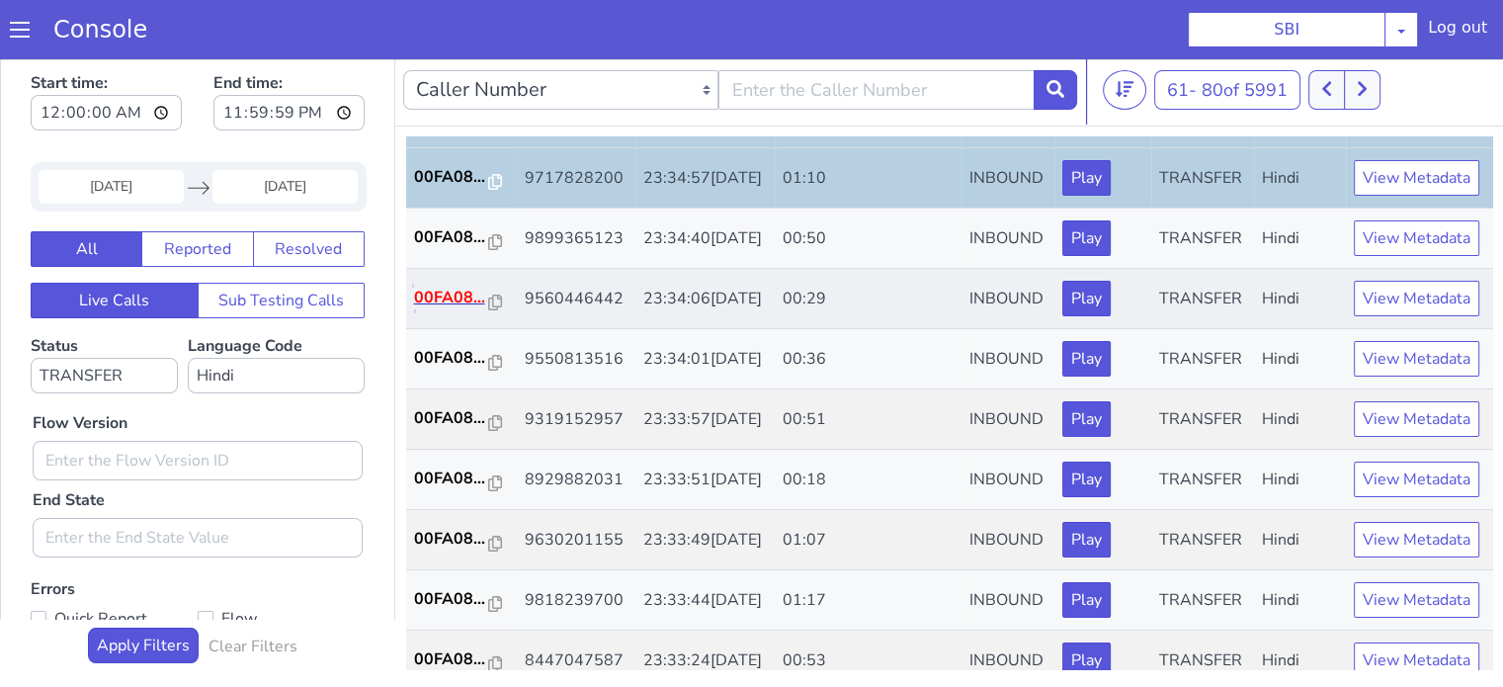
click at [450, 309] on p "00FA08..." at bounding box center [451, 298] width 75 height 24
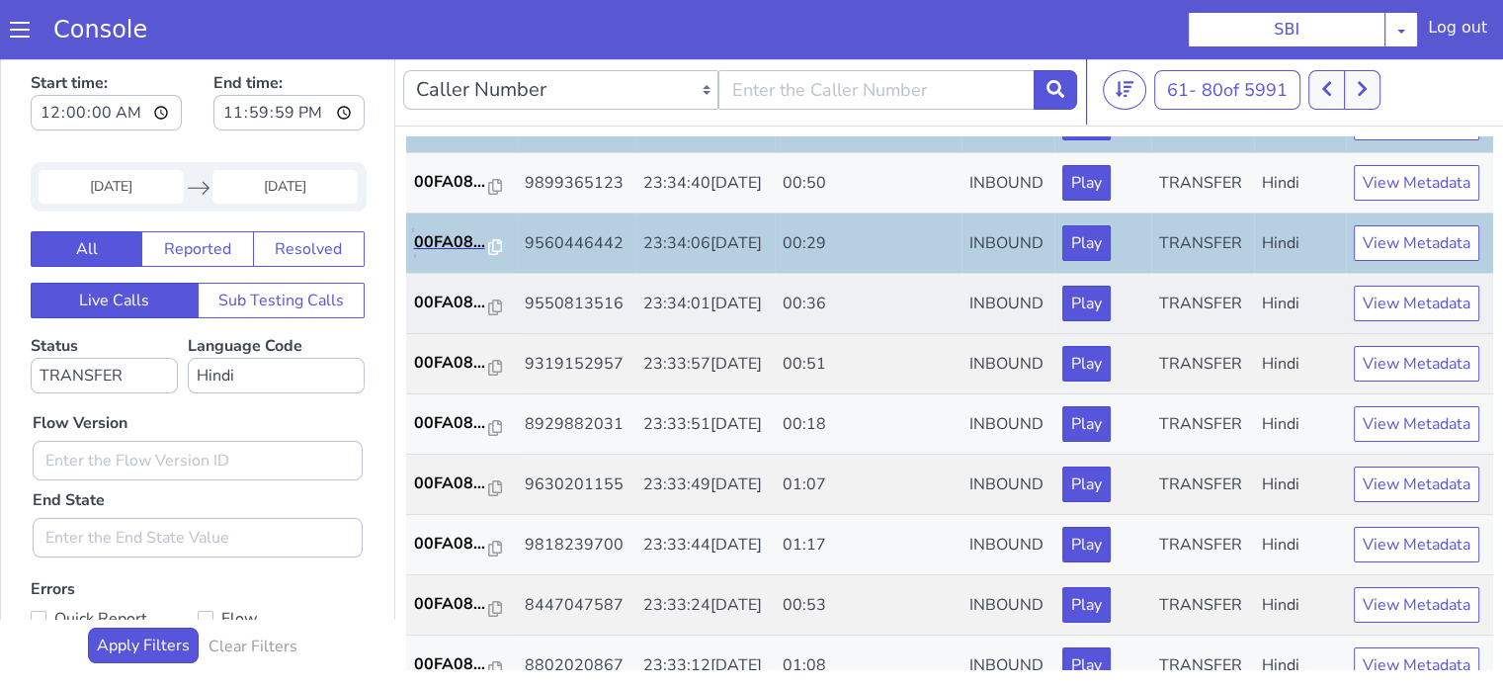
scroll to position [198, 0]
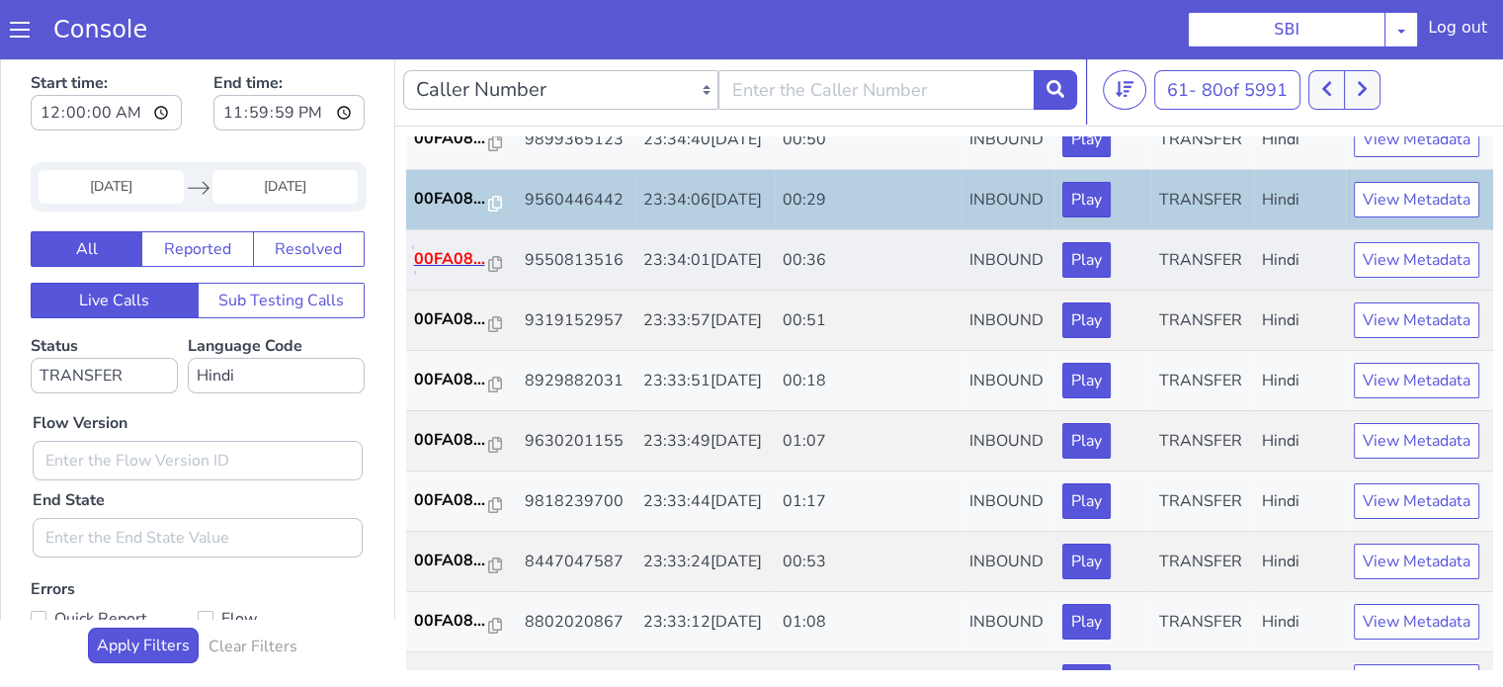
click at [435, 271] on p "00FA08..." at bounding box center [451, 259] width 75 height 24
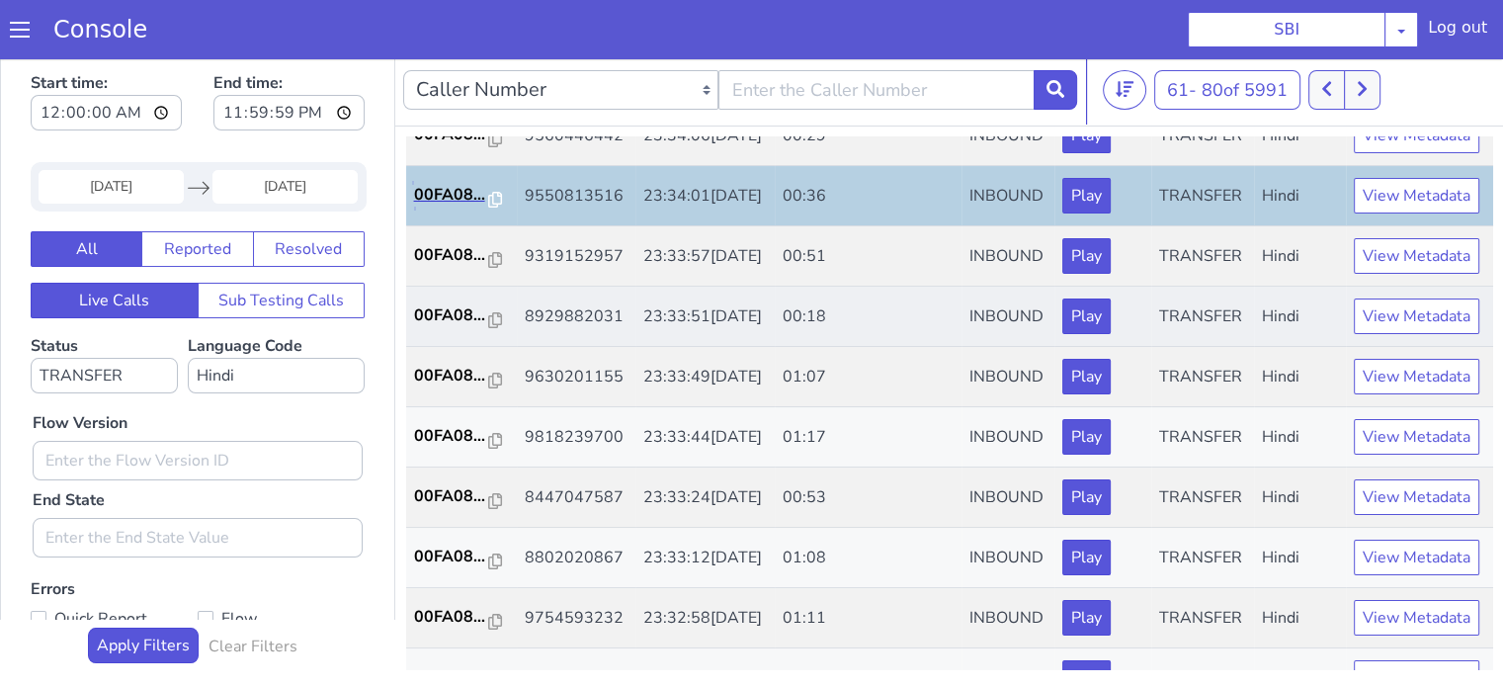
scroll to position [296, 0]
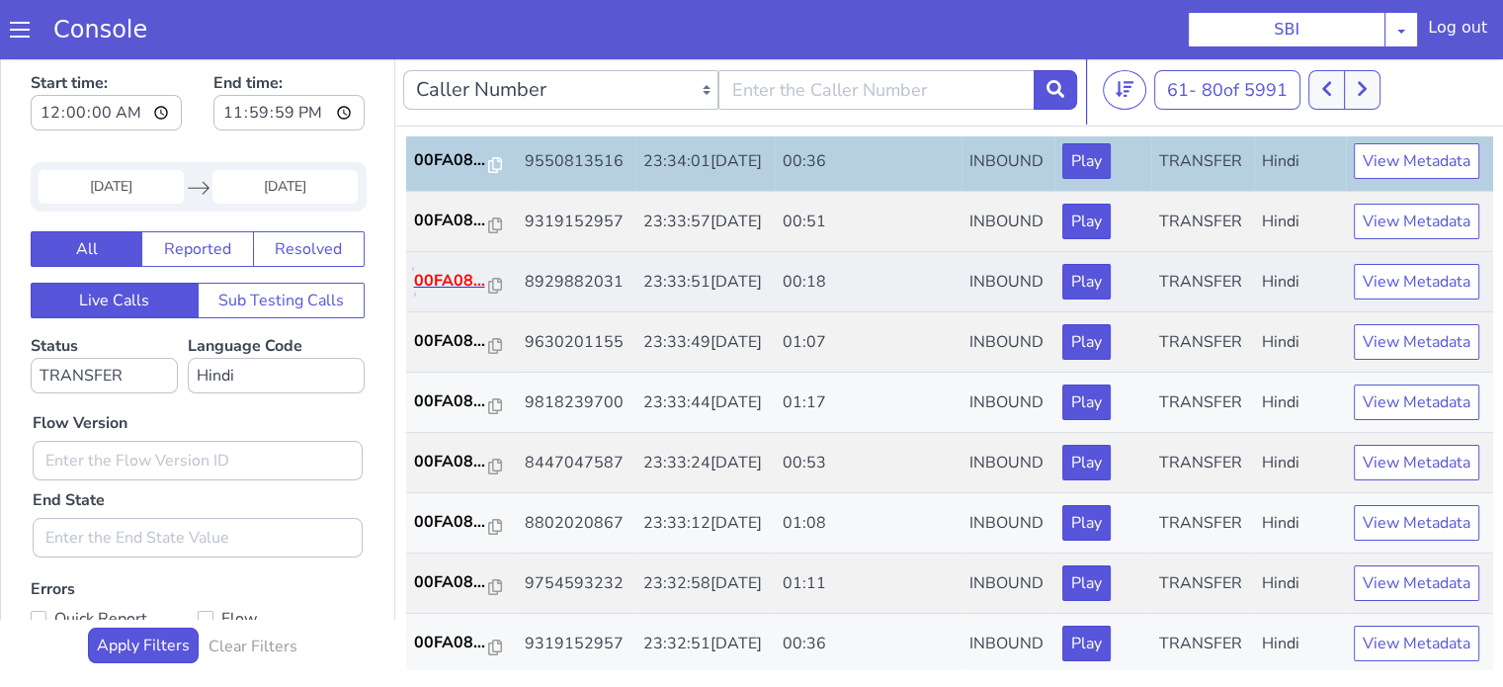
click at [456, 292] on p "00FA08..." at bounding box center [451, 281] width 75 height 24
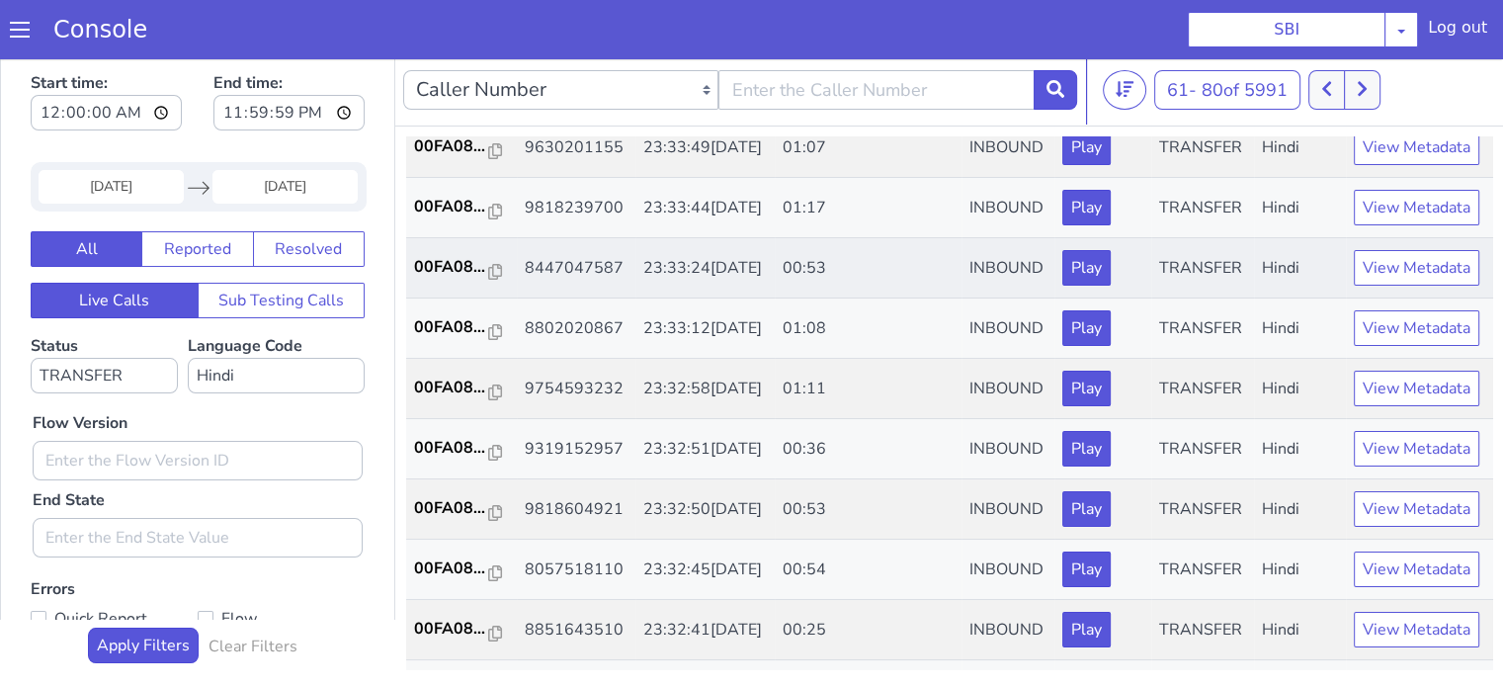
scroll to position [494, 0]
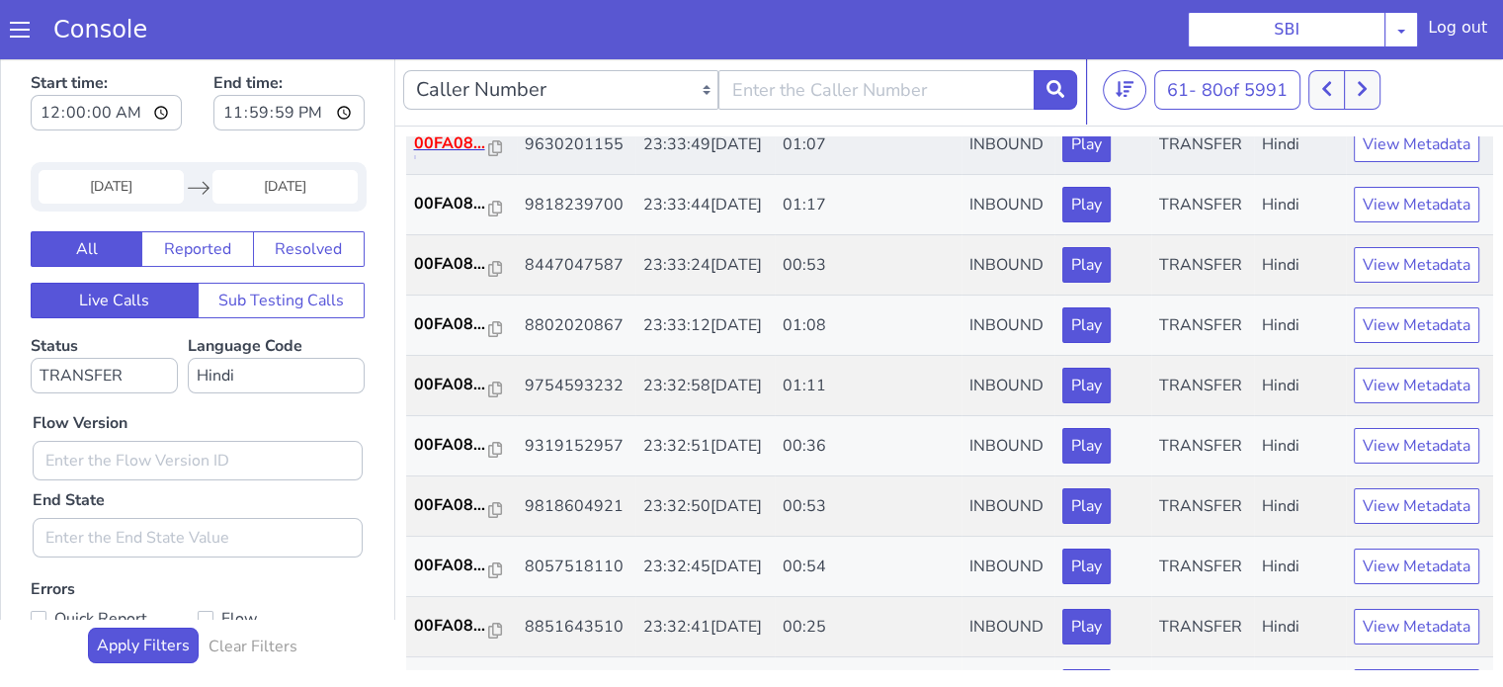
click at [439, 155] on p "00FA08..." at bounding box center [451, 143] width 75 height 24
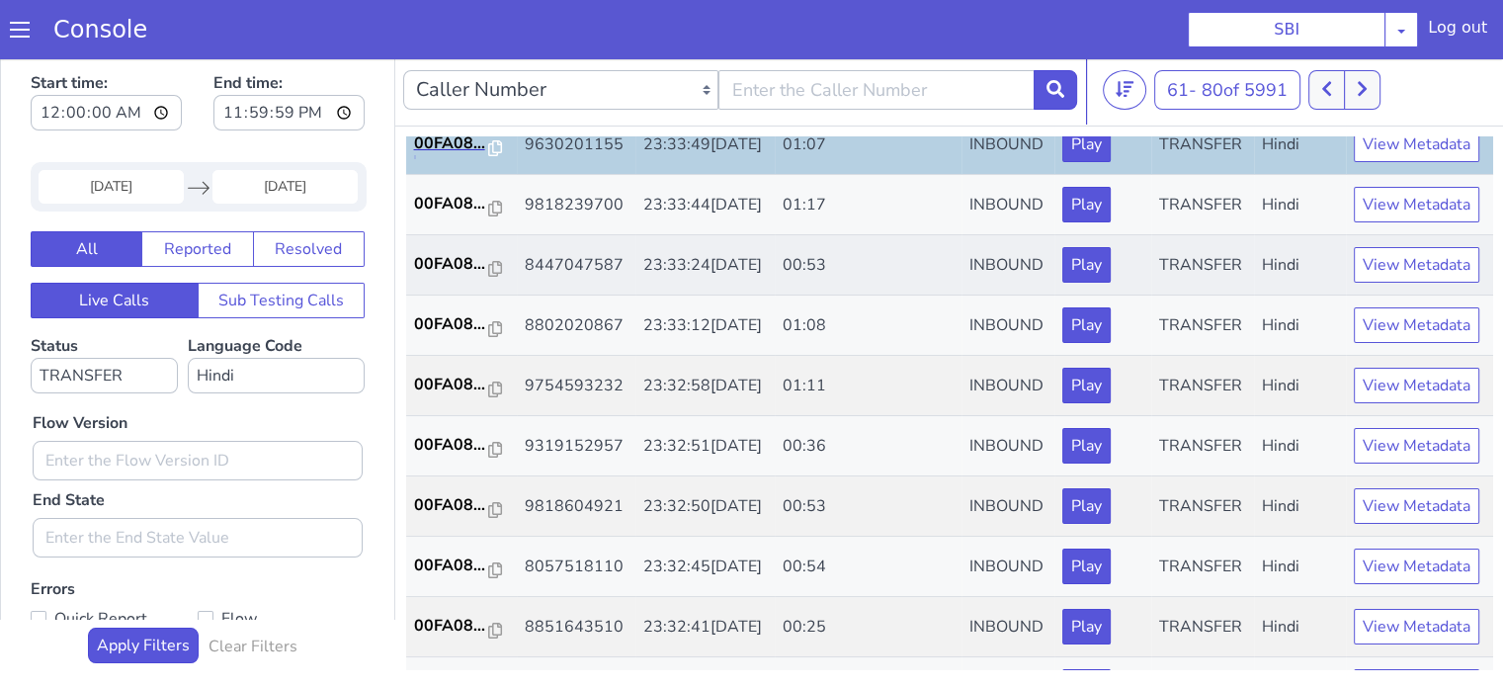
scroll to position [593, 0]
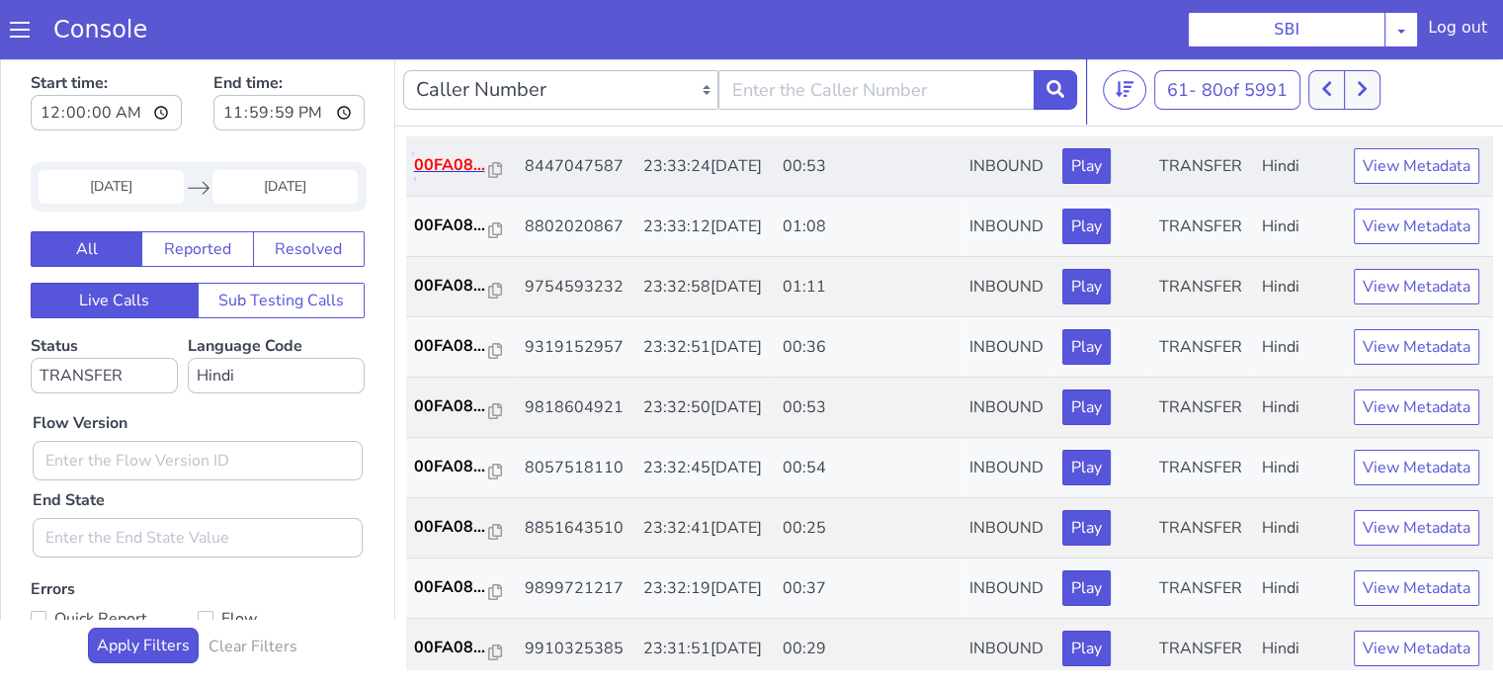
click at [459, 177] on p "00FA08..." at bounding box center [451, 165] width 75 height 24
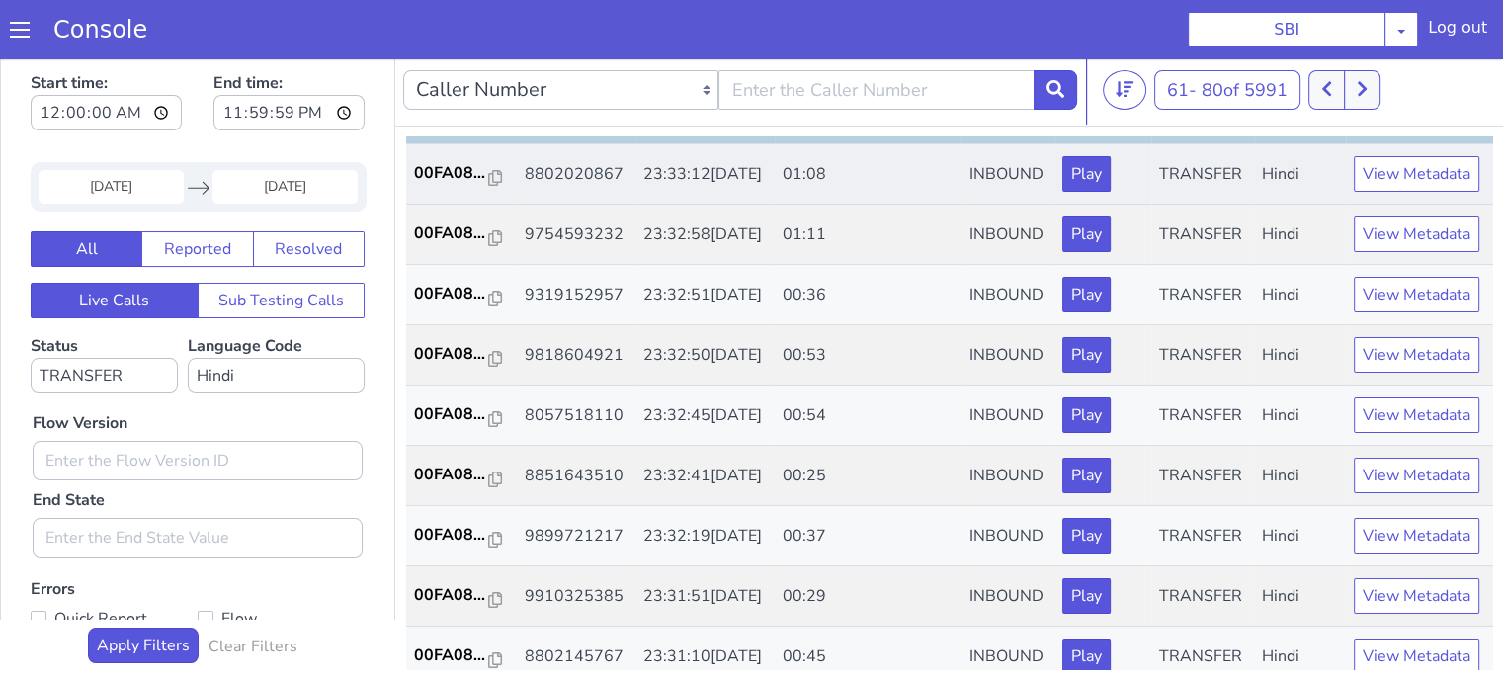
scroll to position [692, 0]
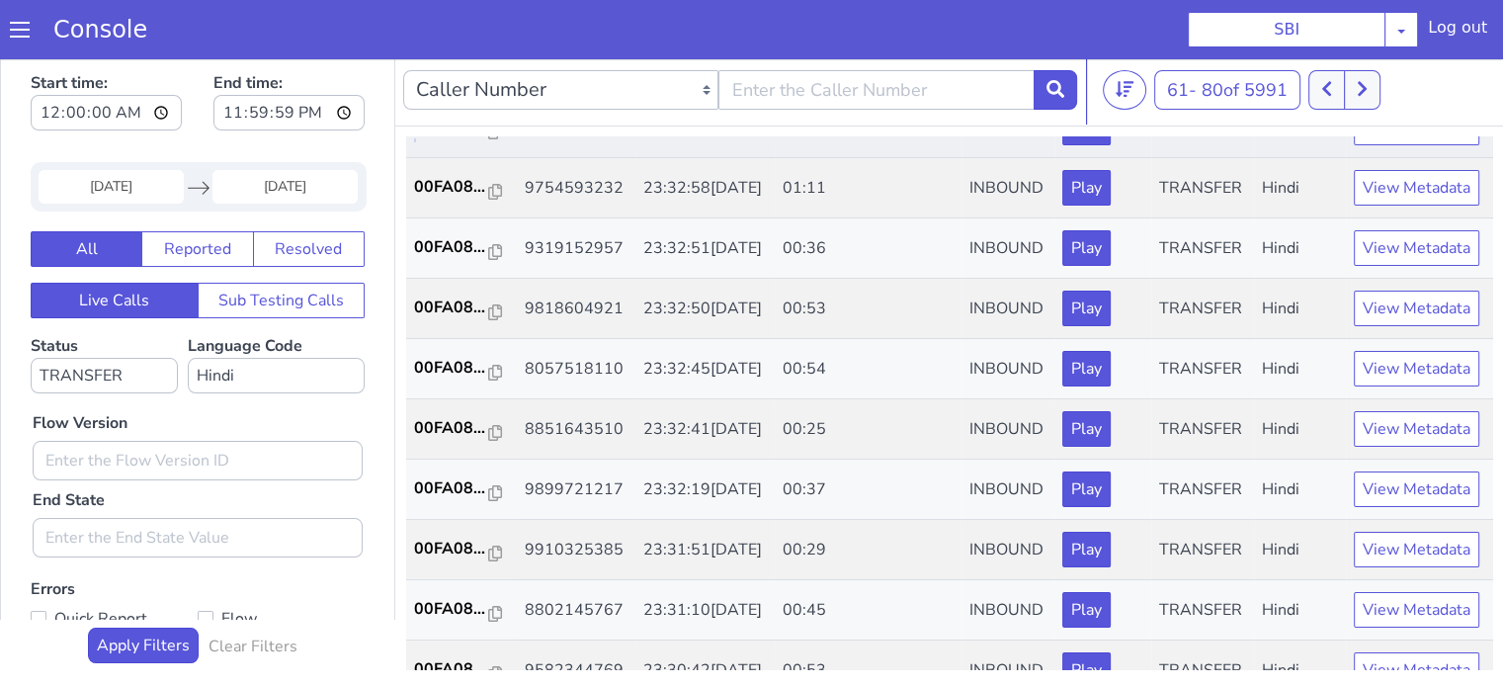
click at [424, 138] on p "00FA08..." at bounding box center [451, 127] width 75 height 24
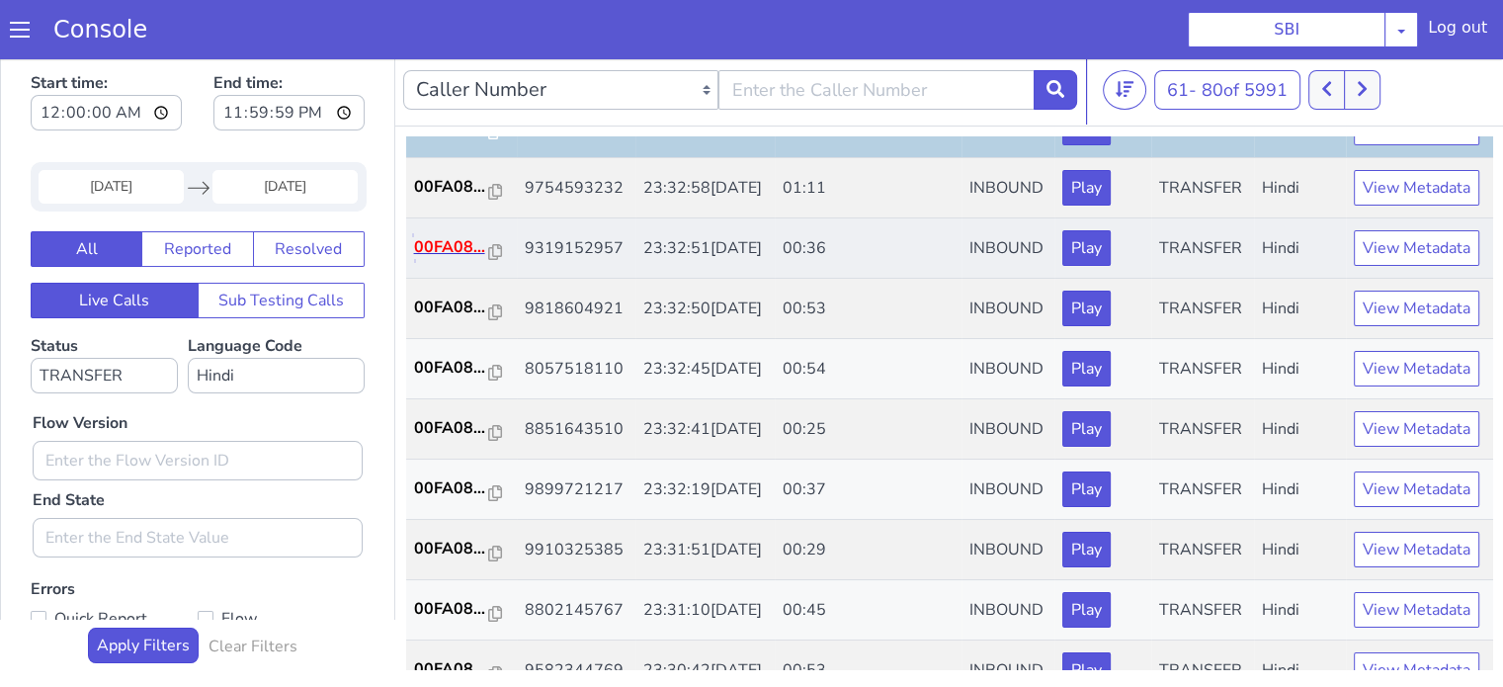
click at [467, 259] on p "00FA08..." at bounding box center [451, 247] width 75 height 24
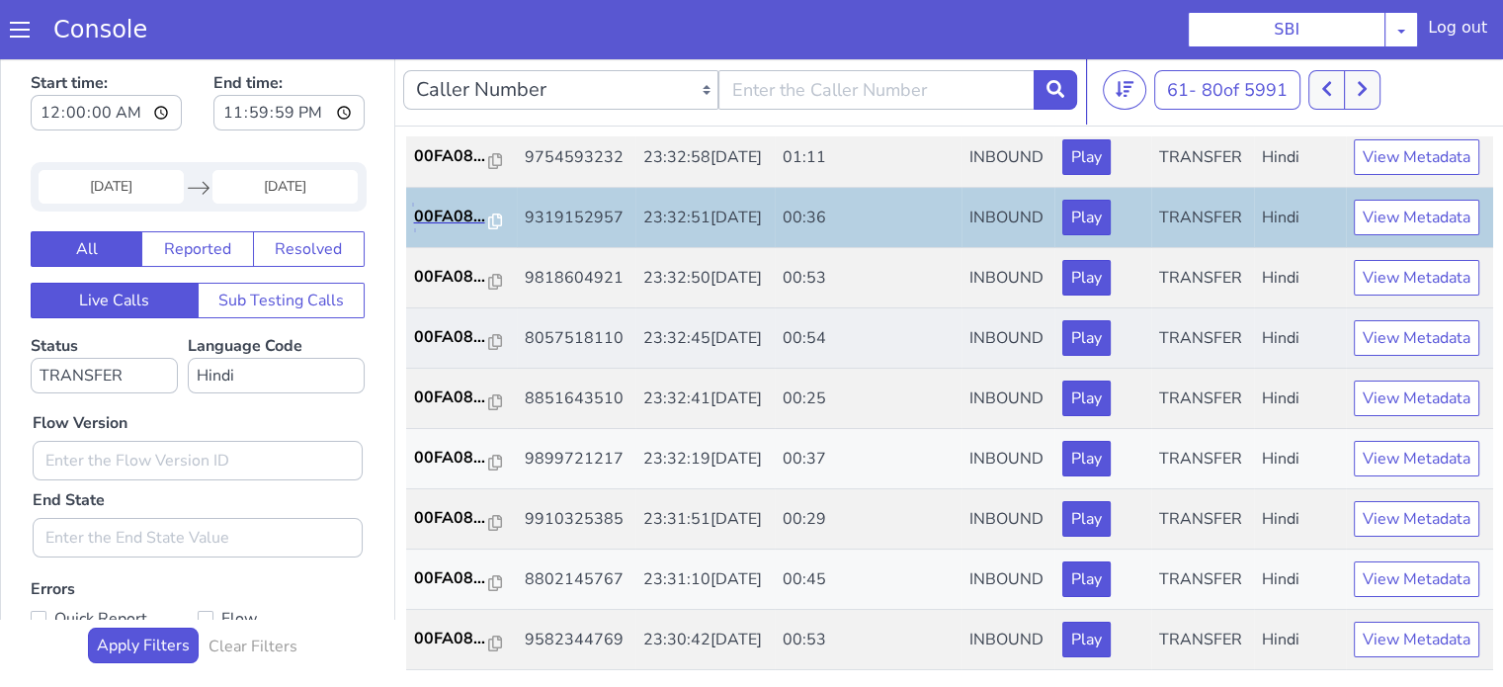
scroll to position [889, 0]
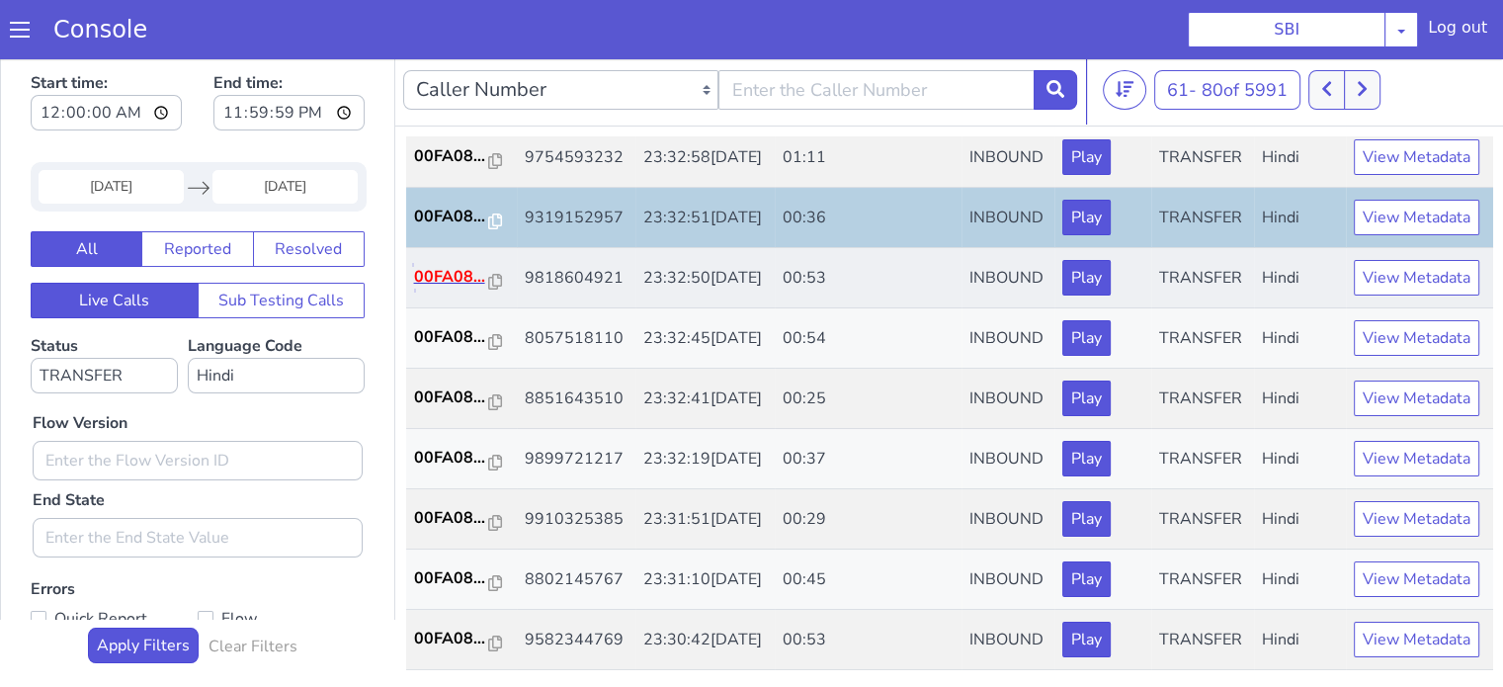
click at [472, 289] on p "00FA08..." at bounding box center [451, 277] width 75 height 24
